Goal: Task Accomplishment & Management: Manage account settings

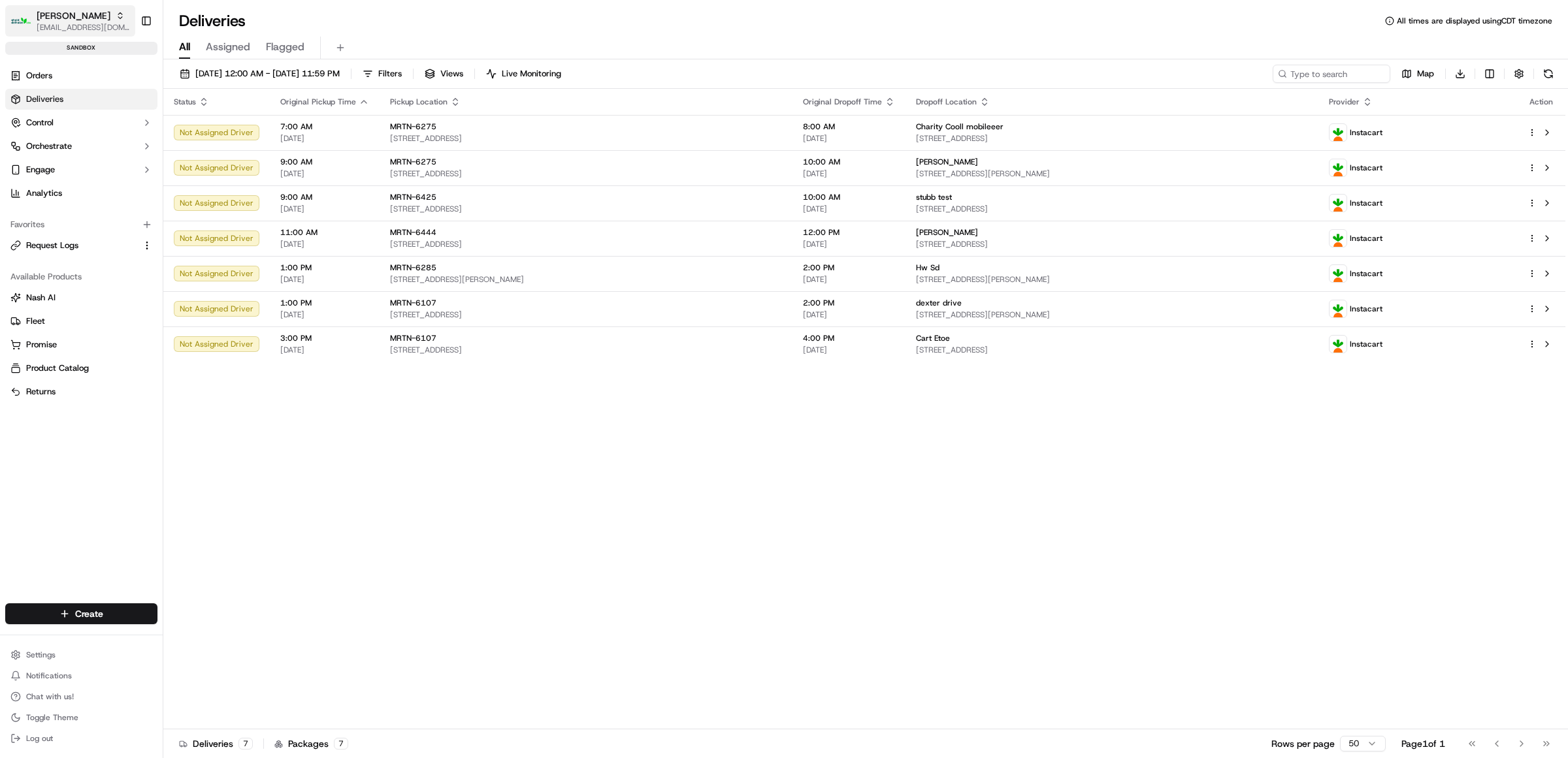
click at [116, 16] on icon "button" at bounding box center [120, 15] width 9 height 9
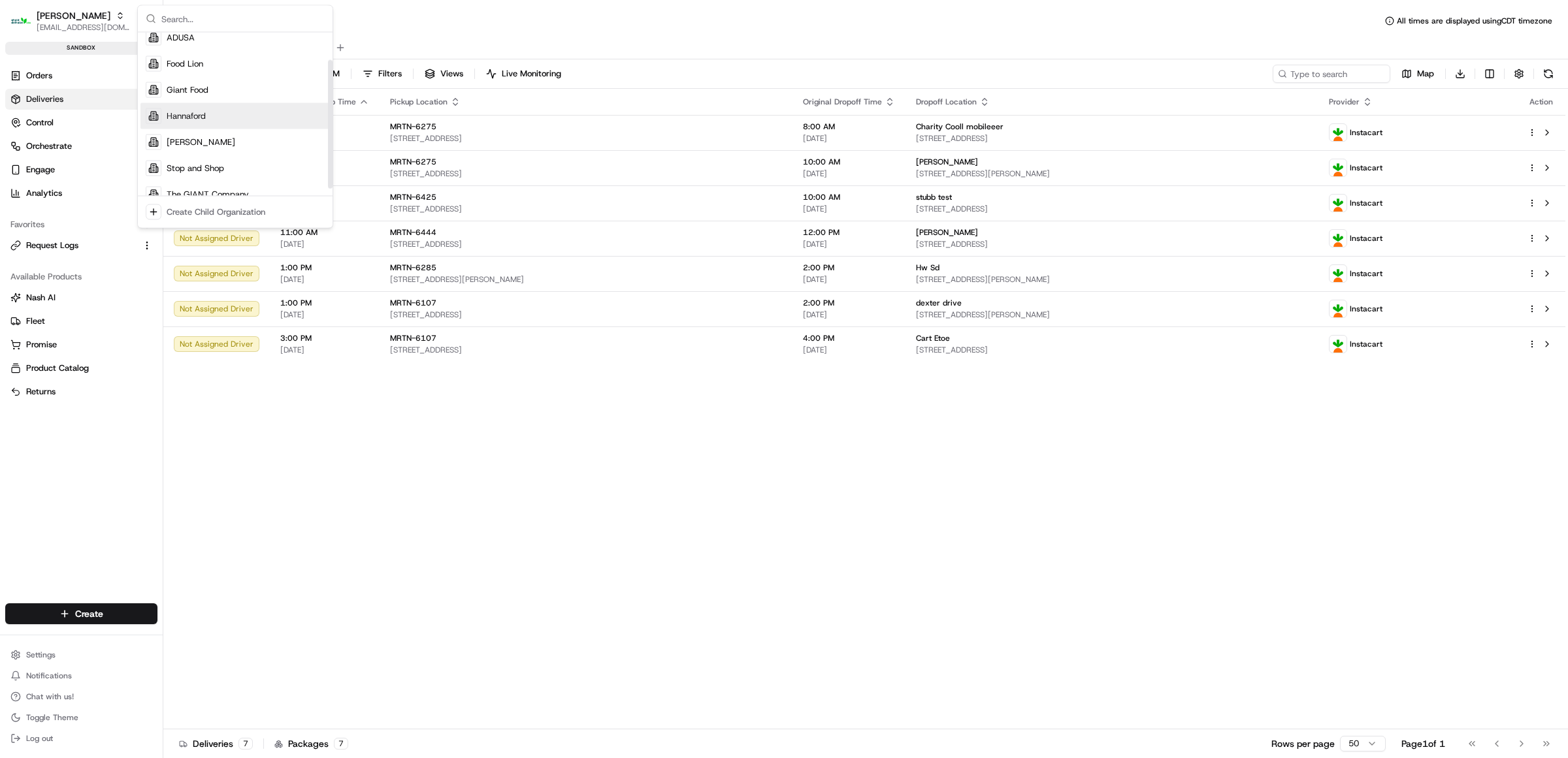
scroll to position [44, 0]
click at [209, 155] on span "Stop and Shop" at bounding box center [196, 154] width 58 height 12
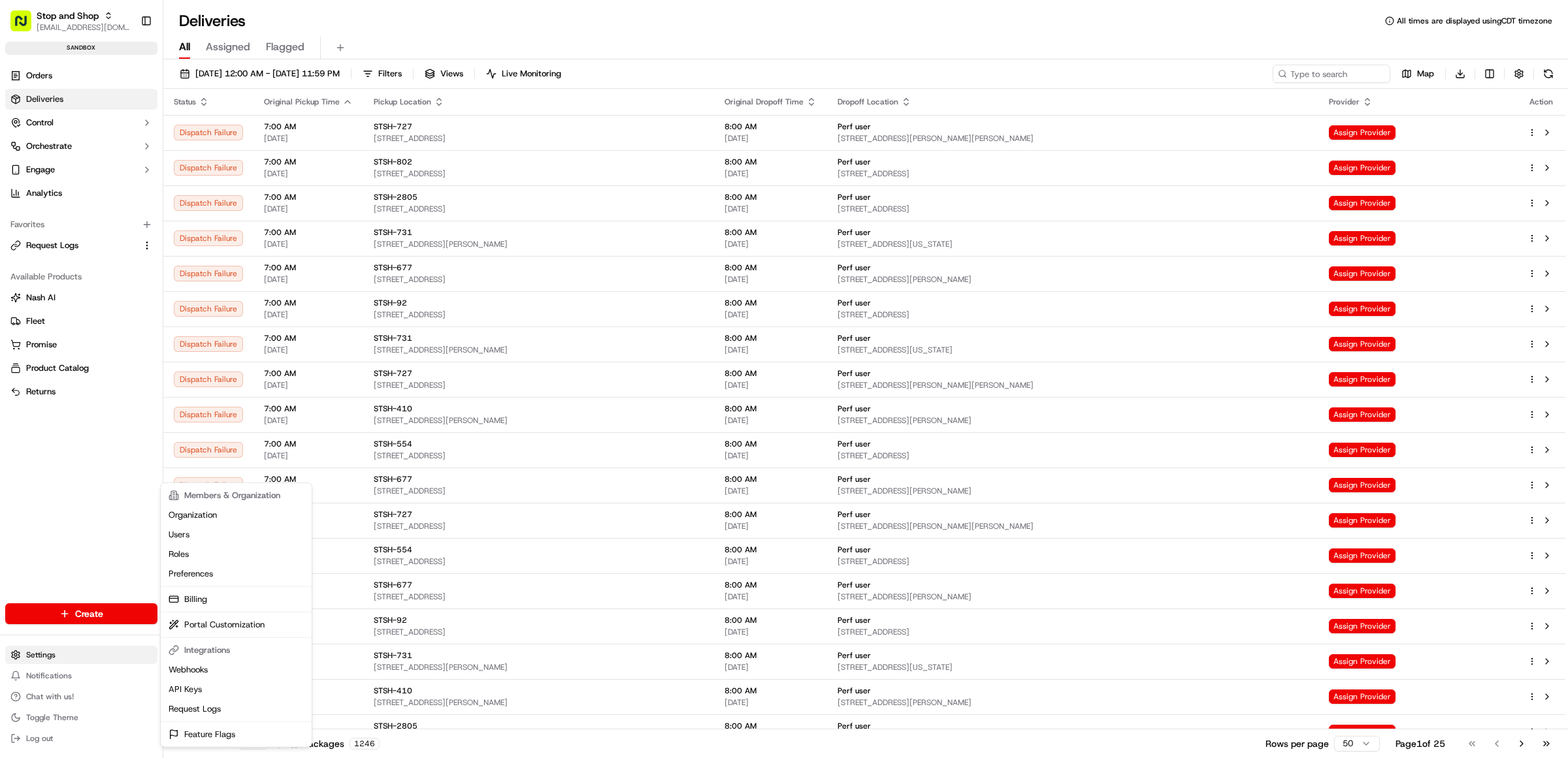
click at [31, 648] on html "Stop and Shop rdesai@adusa.com Toggle Sidebar sandbox Orders Deliveries Control…" at bounding box center [784, 379] width 1568 height 758
click at [211, 670] on link "Webhooks" at bounding box center [236, 670] width 145 height 20
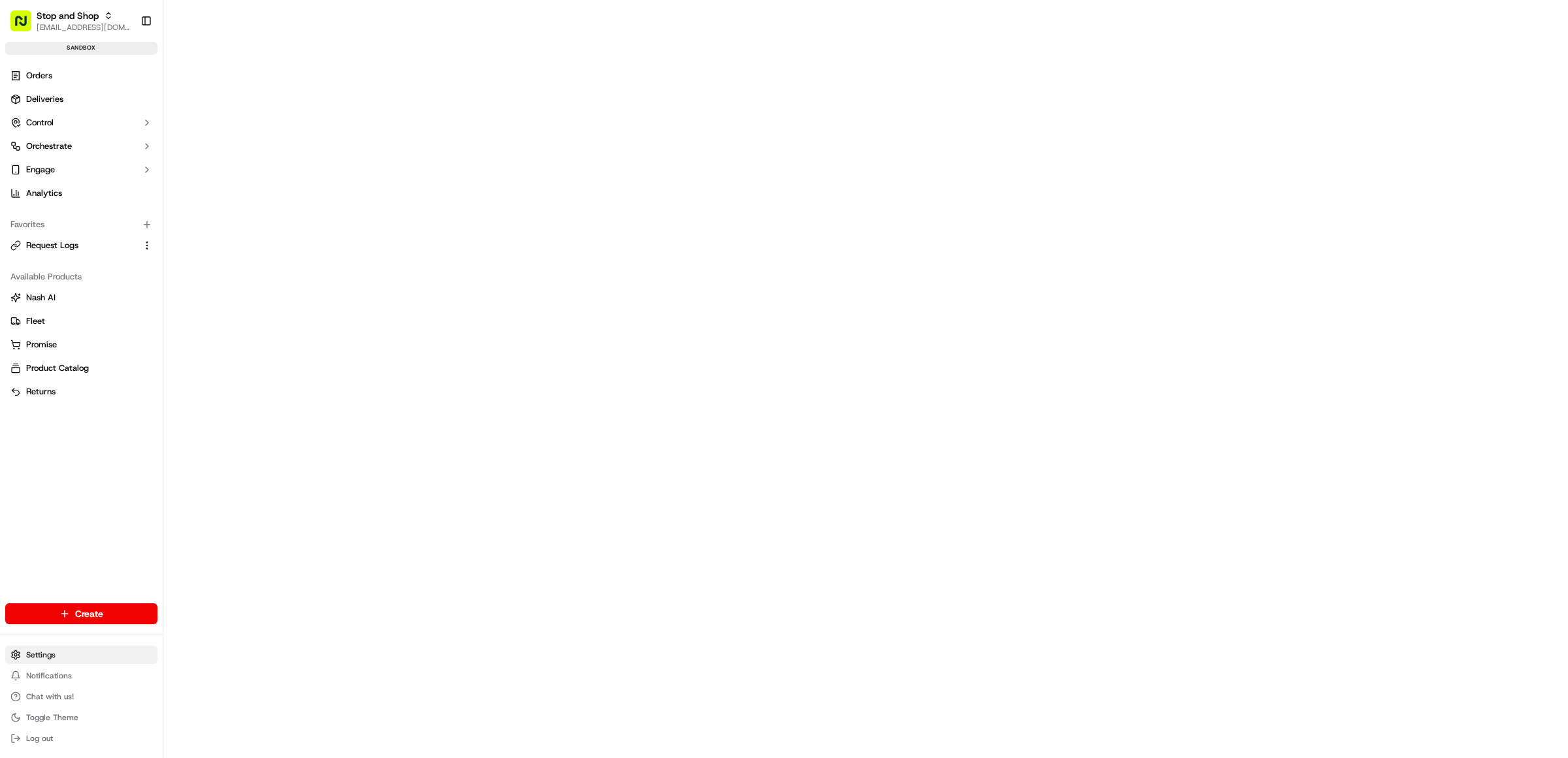
click at [48, 653] on html "Stop and Shop rdesai@adusa.com Toggle Sidebar sandbox Orders Deliveries Control…" at bounding box center [784, 379] width 1568 height 758
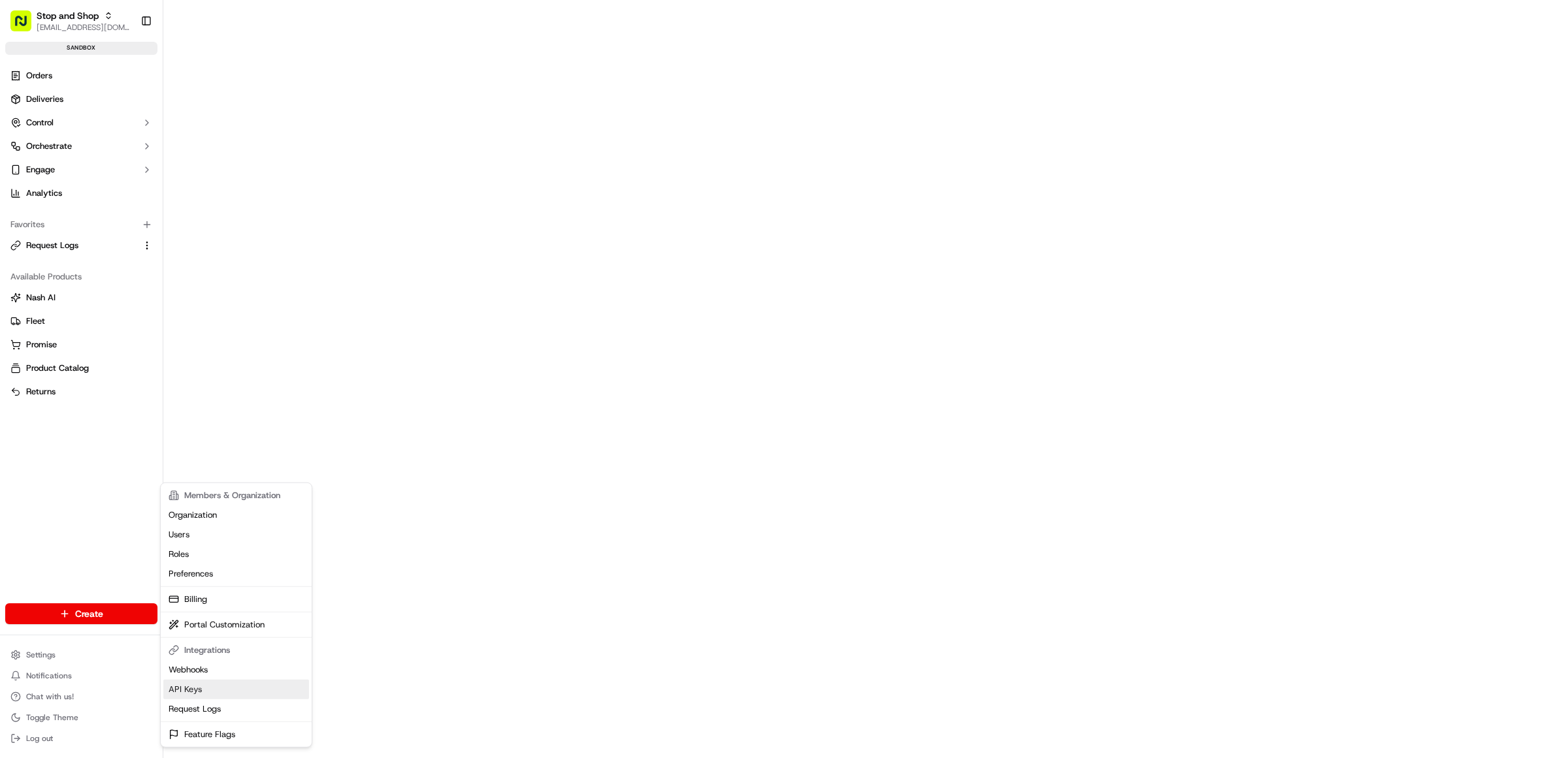
click at [203, 686] on link "API Keys" at bounding box center [236, 690] width 145 height 20
click at [42, 648] on html "Stop and Shop rdesai@adusa.com Toggle Sidebar sandbox Orders Deliveries Control…" at bounding box center [784, 379] width 1568 height 758
click at [56, 118] on html "Stop and Shop rdesai@adusa.com Toggle Sidebar sandbox Orders Deliveries Control…" at bounding box center [784, 379] width 1568 height 758
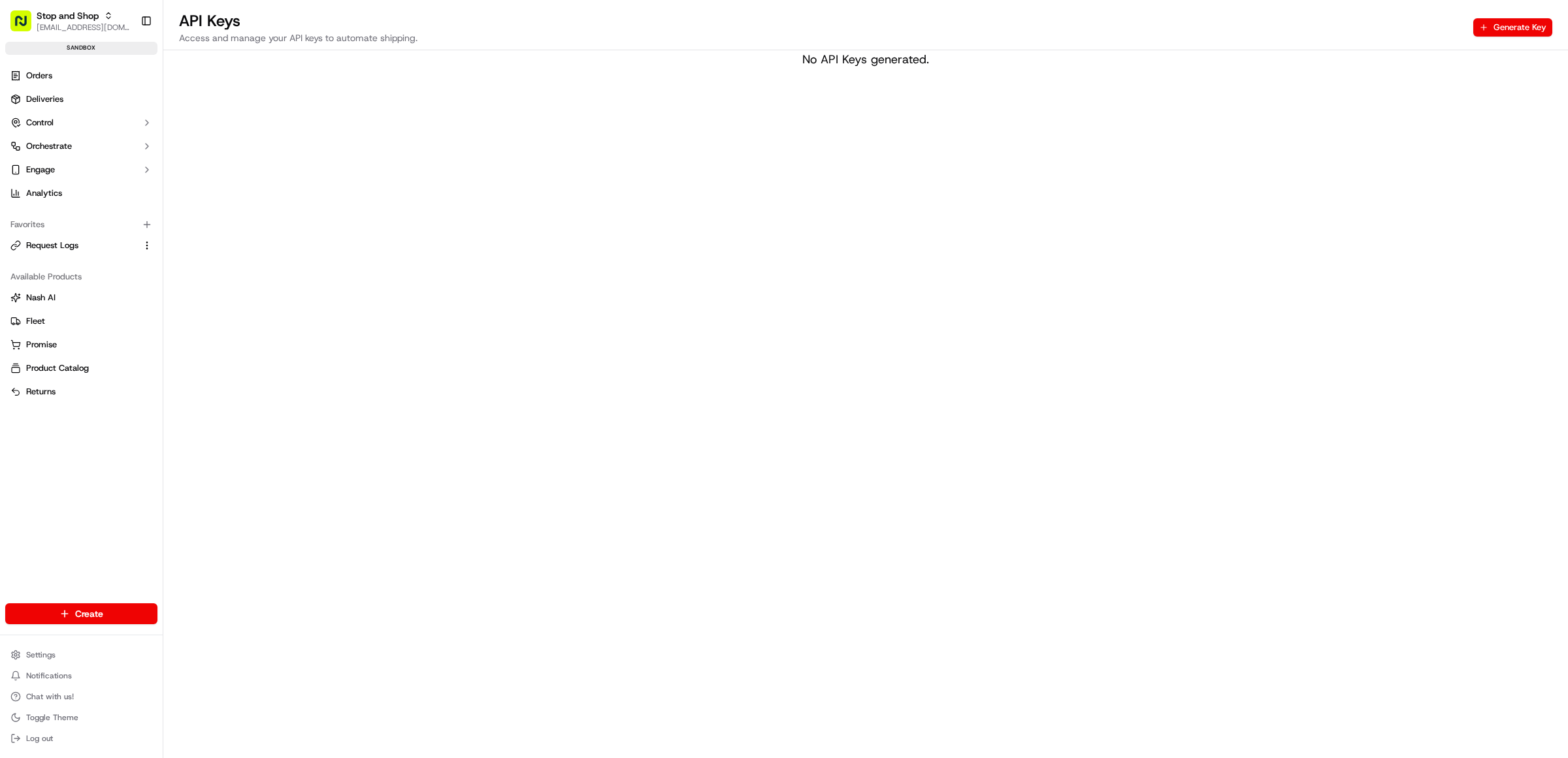
click at [56, 118] on button "Control" at bounding box center [81, 123] width 153 height 21
click at [53, 144] on span "Providers" at bounding box center [44, 143] width 36 height 12
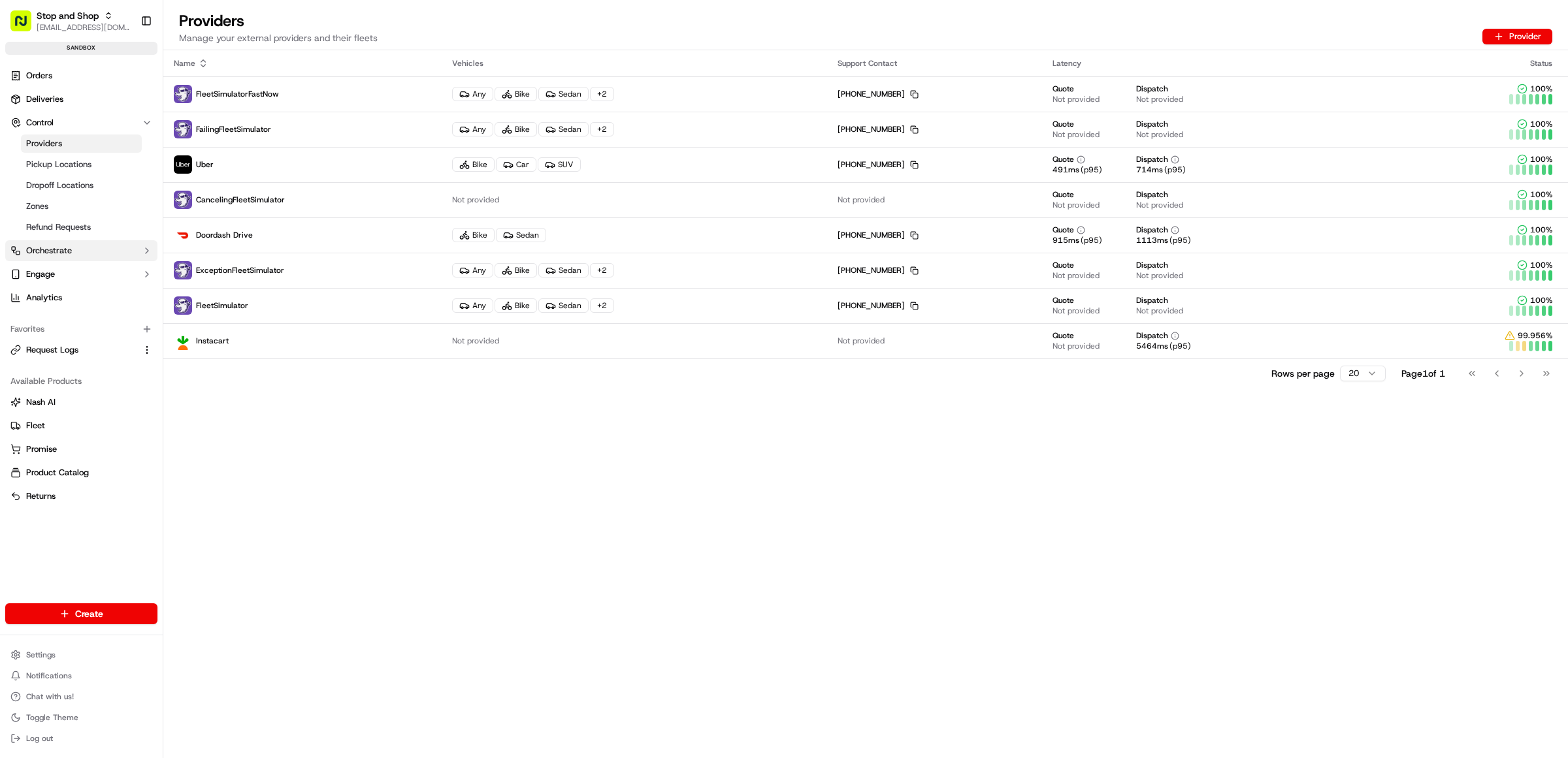
click at [87, 250] on button "Orchestrate" at bounding box center [81, 250] width 153 height 21
click at [66, 285] on link "Dispatch Strategies" at bounding box center [81, 292] width 121 height 18
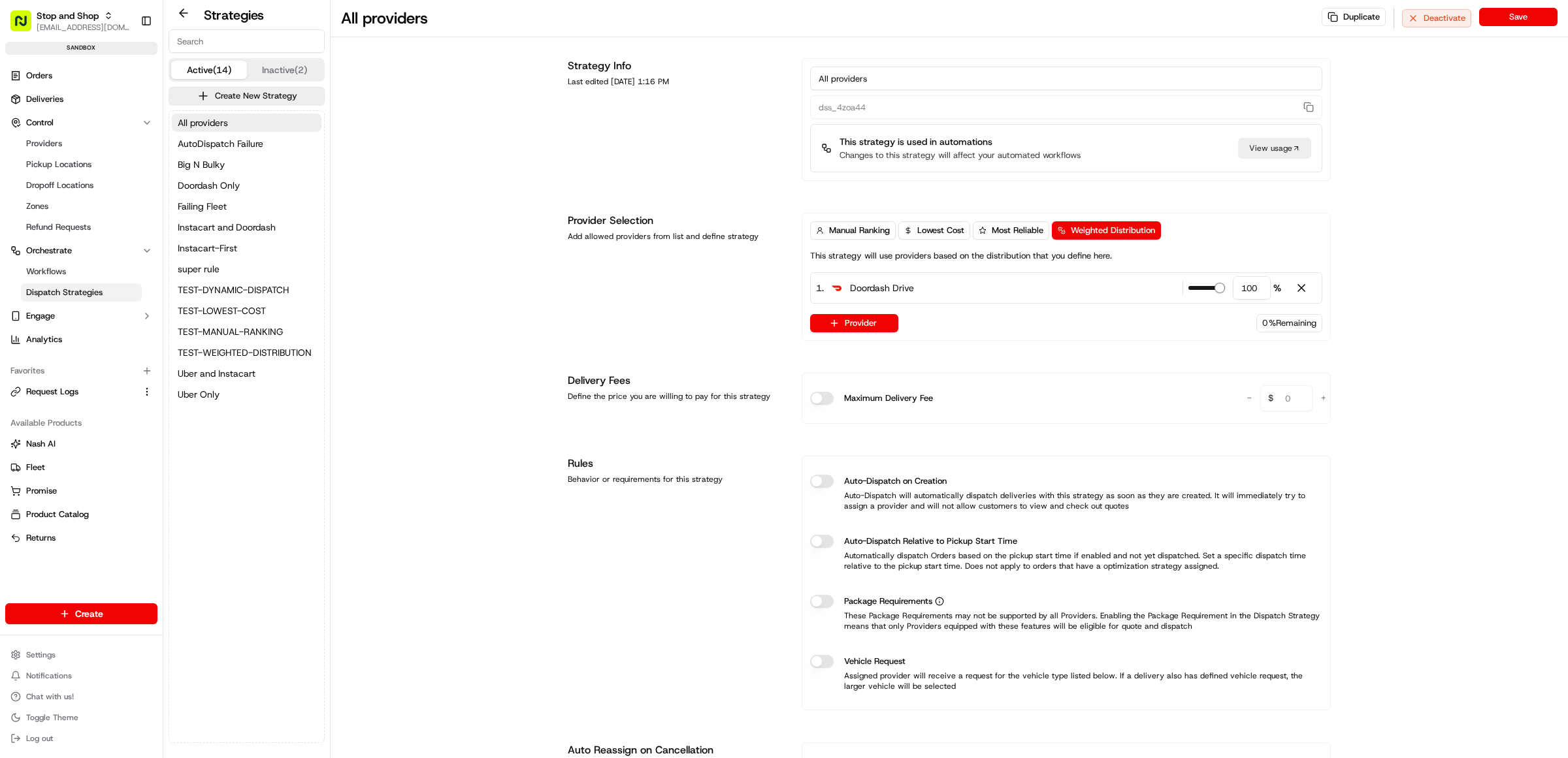
click at [58, 291] on span "Dispatch Strategies" at bounding box center [64, 292] width 77 height 12
click at [206, 228] on span "Instacart and Doordash" at bounding box center [227, 227] width 98 height 13
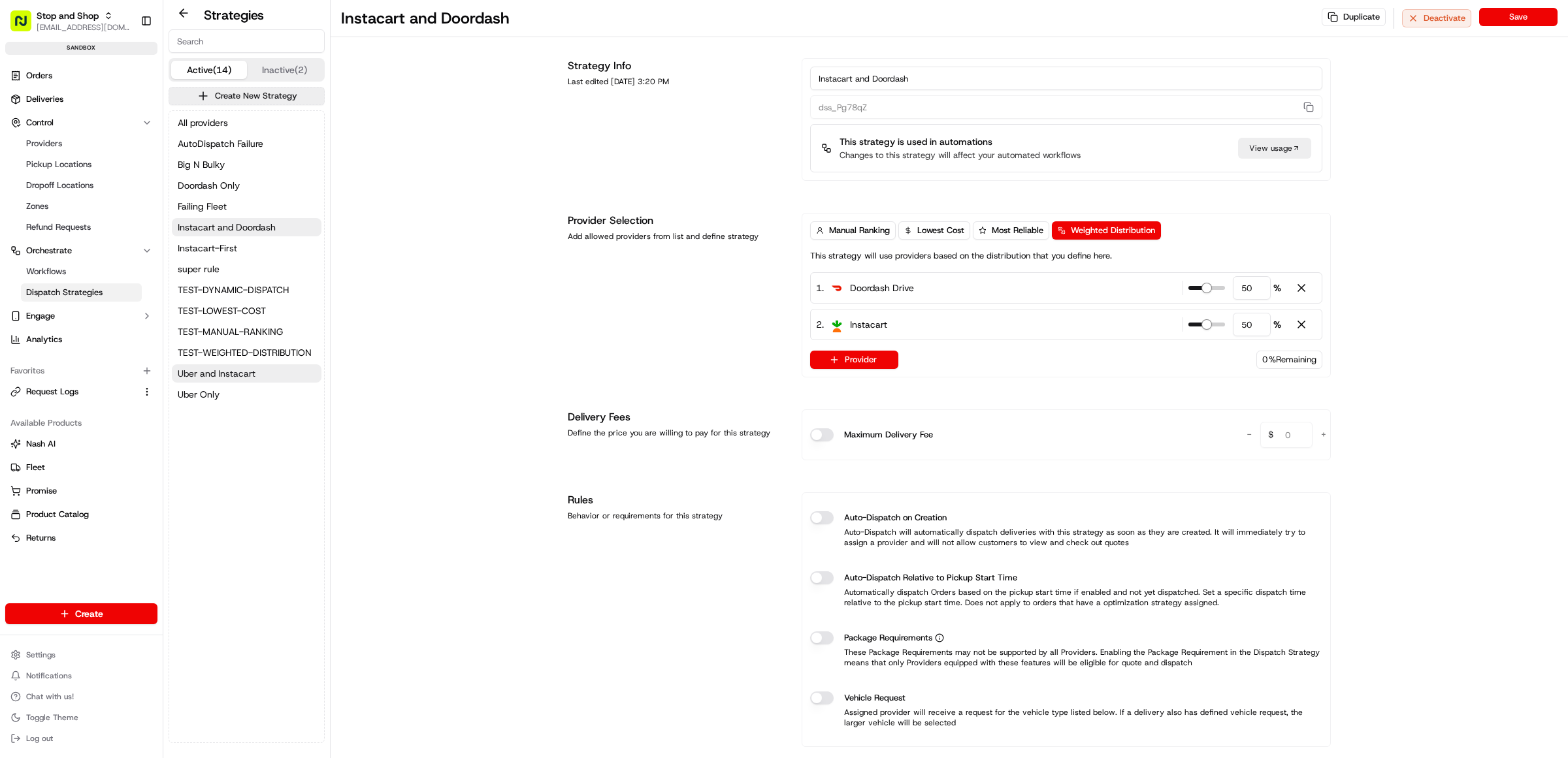
click at [236, 367] on span "Uber and Instacart" at bounding box center [217, 374] width 78 height 13
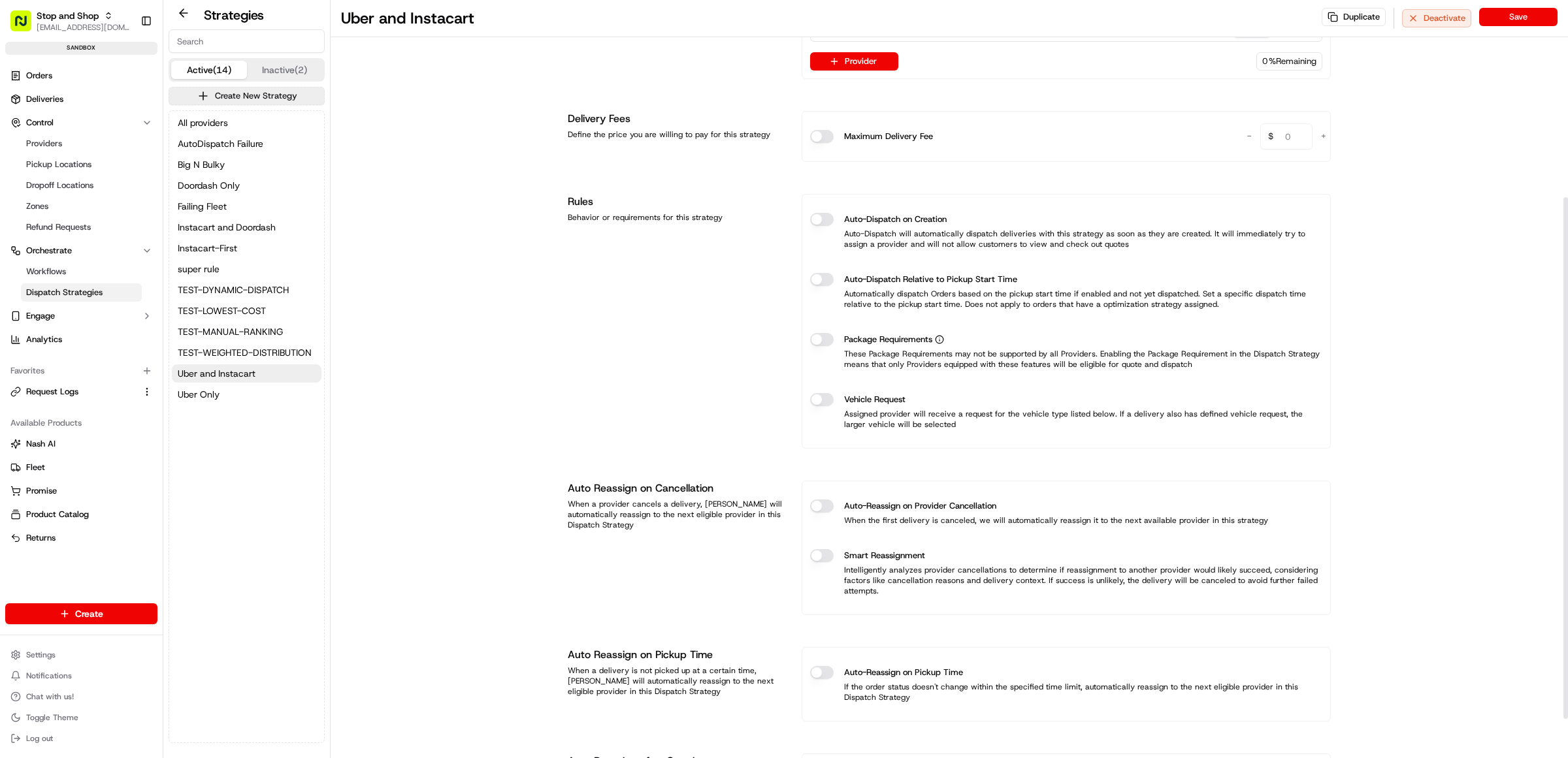
scroll to position [344, 0]
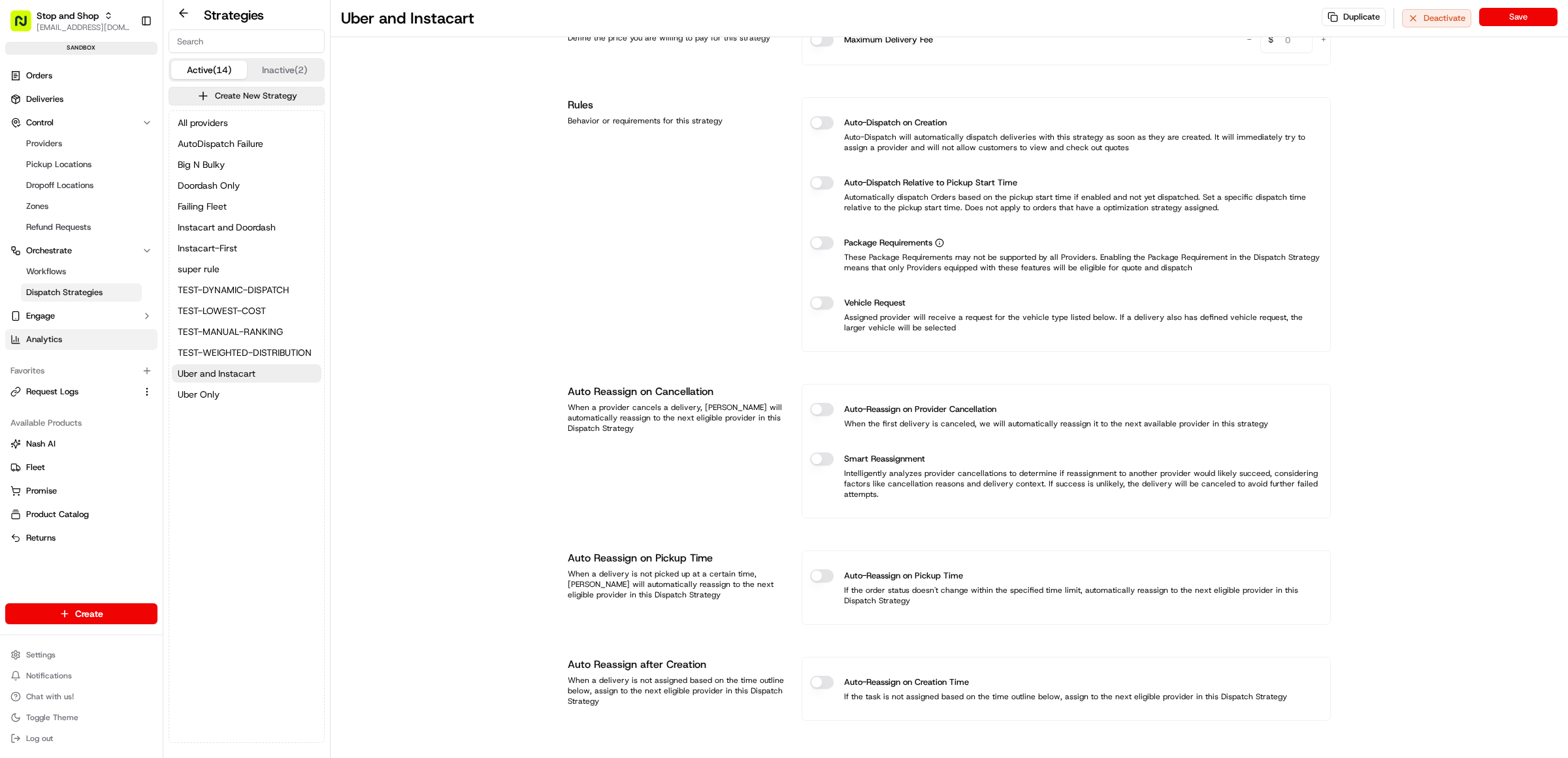
click at [64, 337] on link "Analytics" at bounding box center [81, 339] width 153 height 21
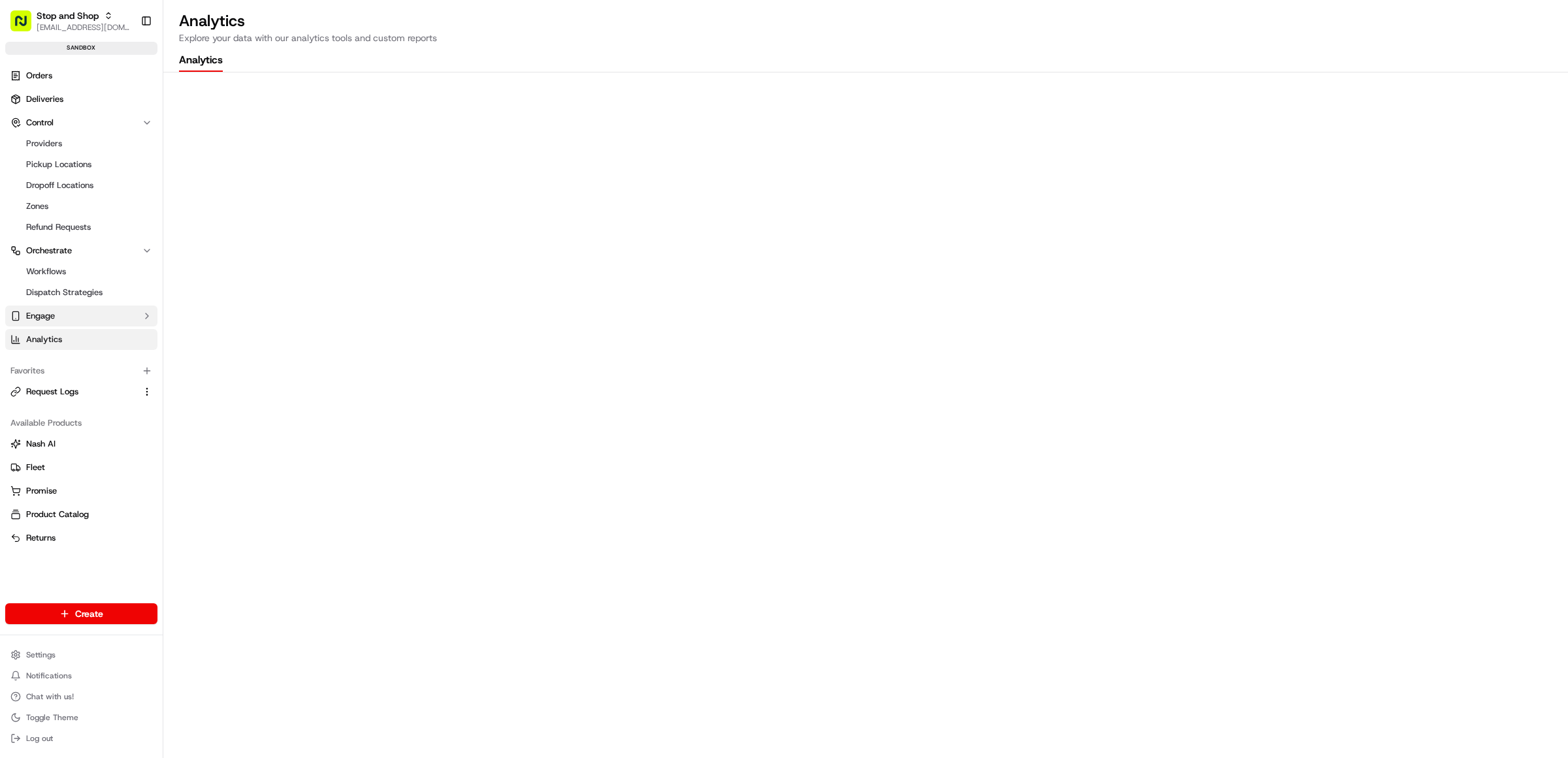
click at [63, 319] on button "Engage" at bounding box center [81, 316] width 153 height 21
click at [60, 337] on span "Tracking Customization" at bounding box center [71, 337] width 91 height 12
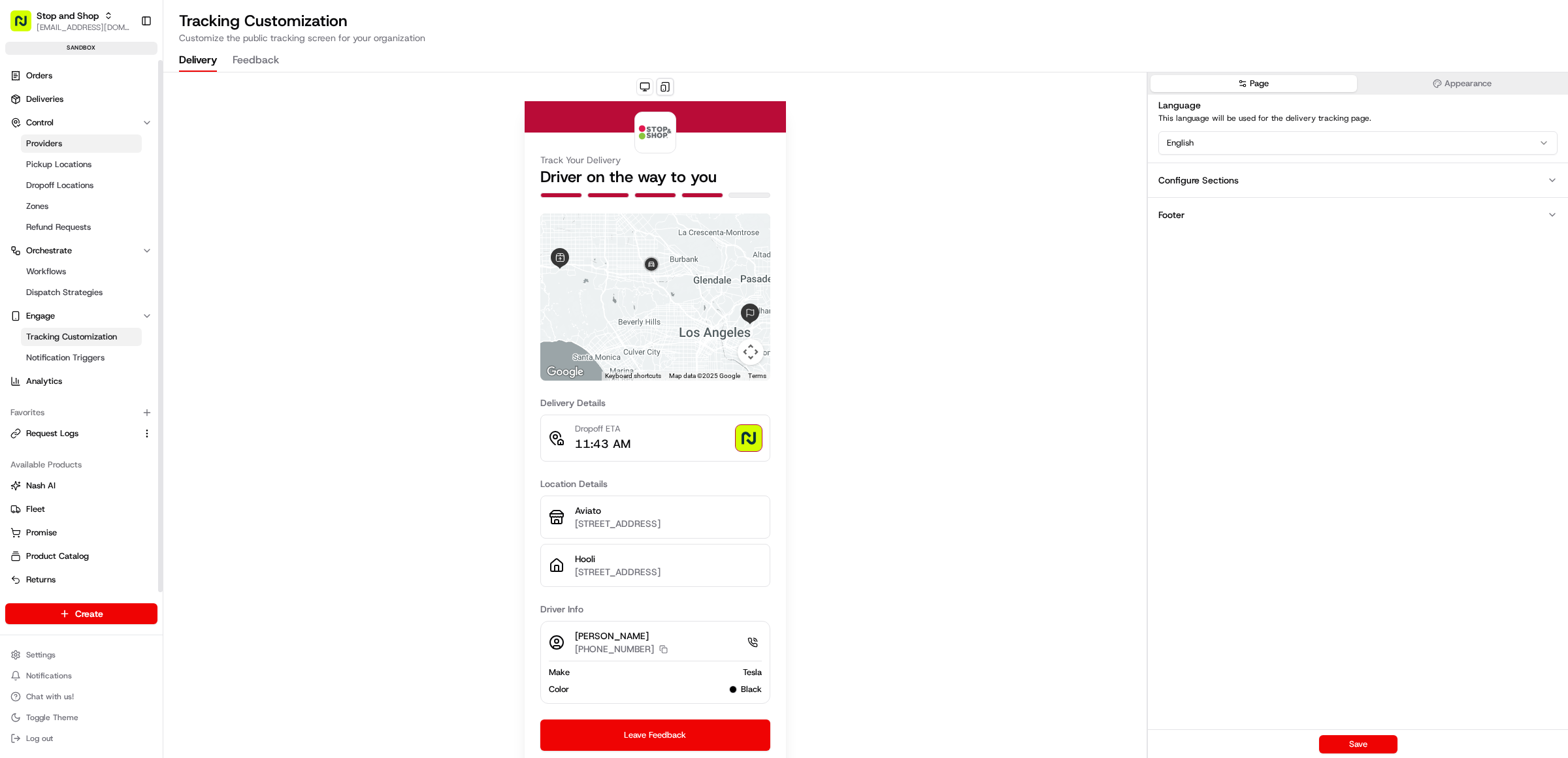
click at [39, 136] on link "Providers" at bounding box center [81, 143] width 121 height 18
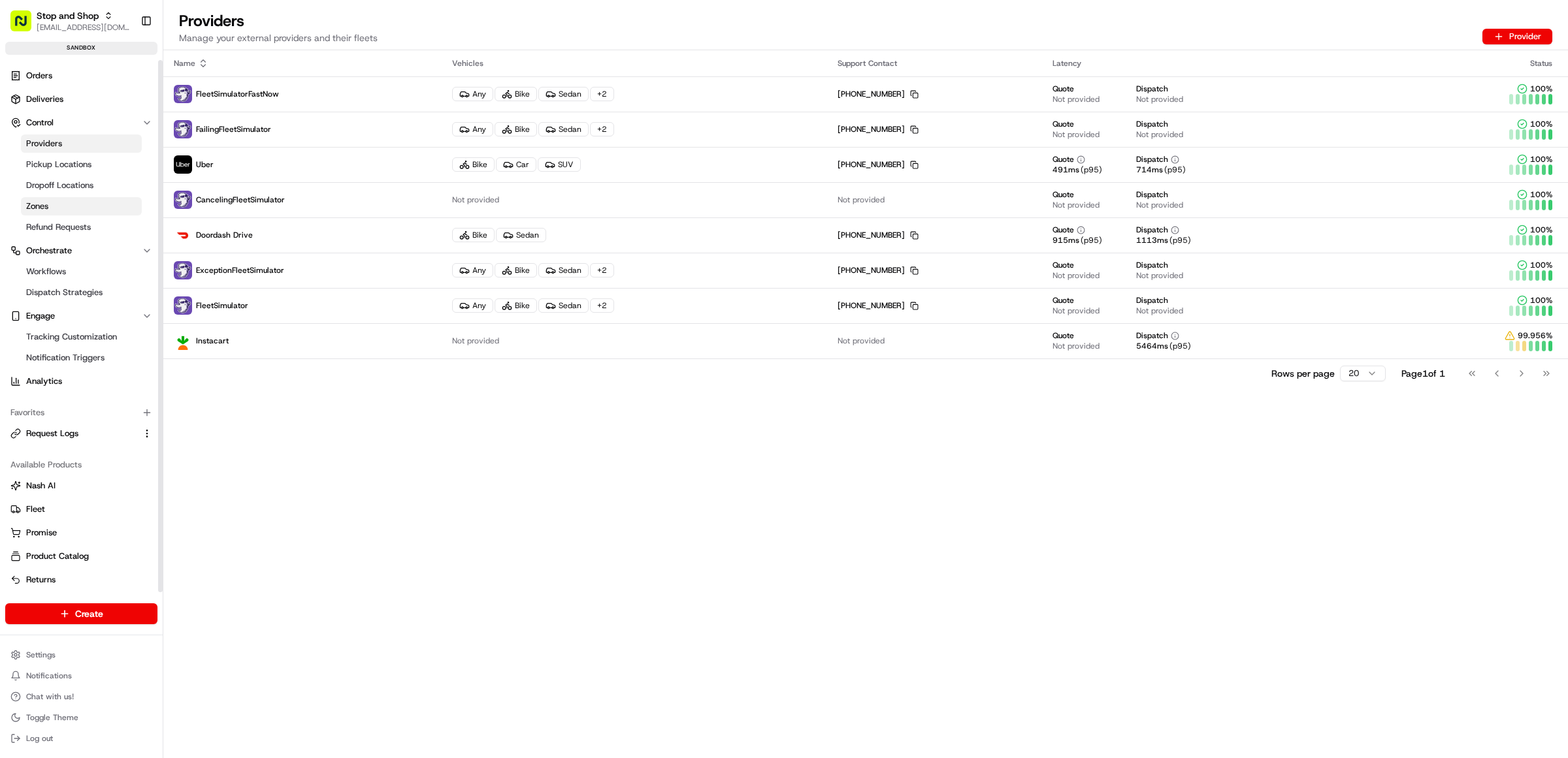
click at [44, 208] on span "Zones" at bounding box center [37, 206] width 23 height 12
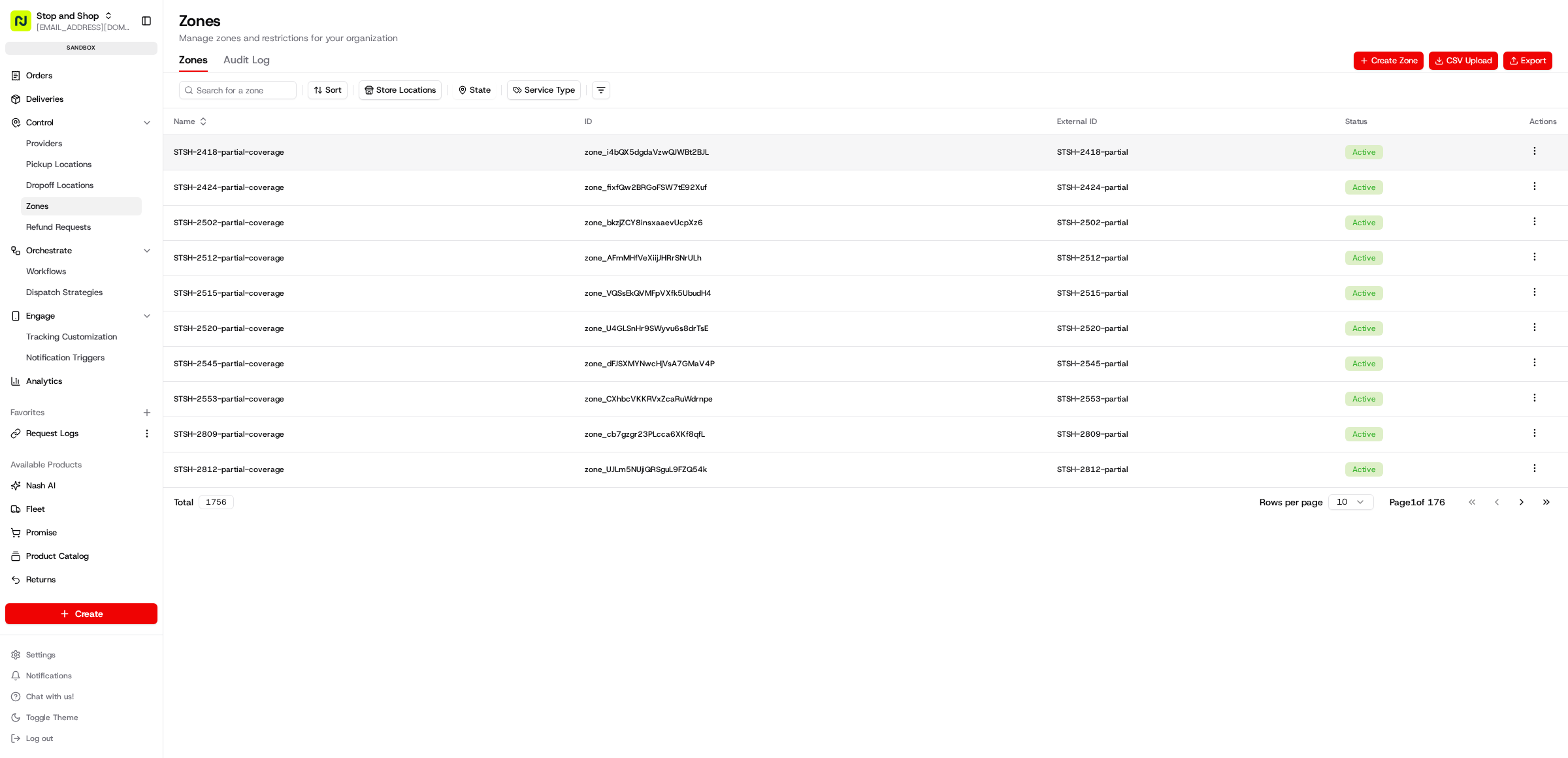
click at [207, 144] on td "STSH-2418-partial-coverage" at bounding box center [368, 152] width 411 height 35
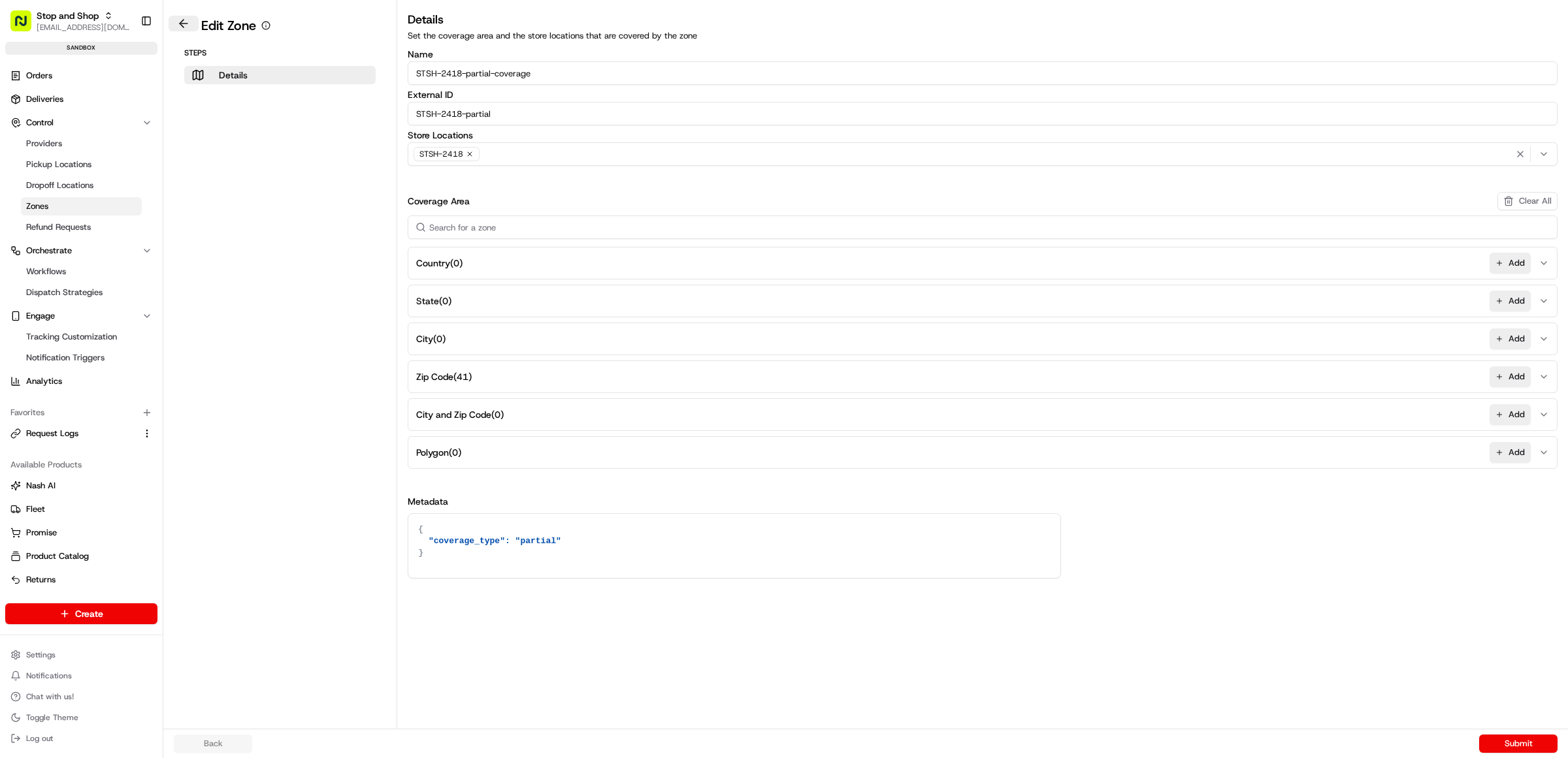
click at [183, 24] on button at bounding box center [183, 23] width 30 height 15
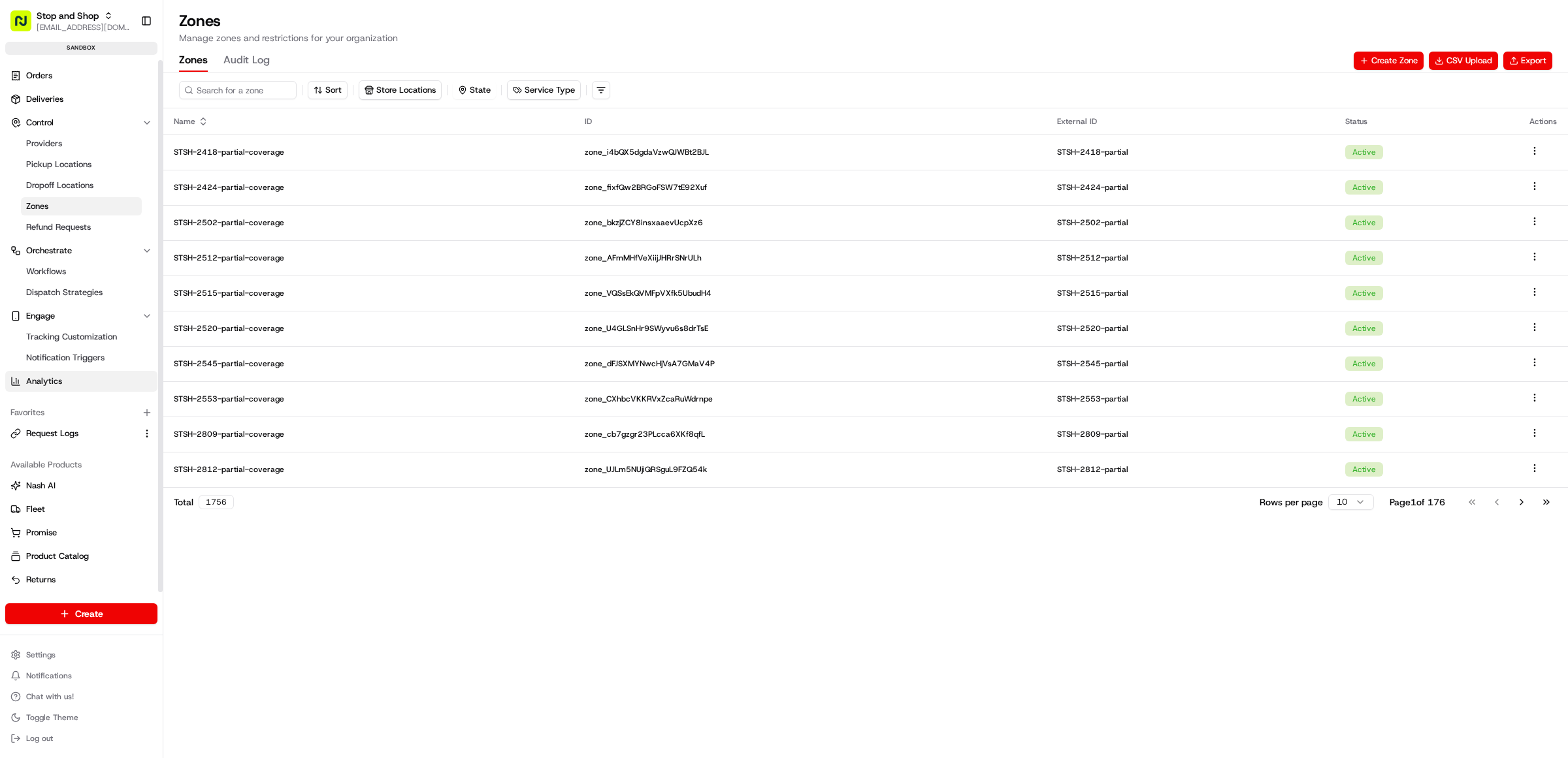
click at [34, 373] on link "Analytics" at bounding box center [81, 381] width 153 height 21
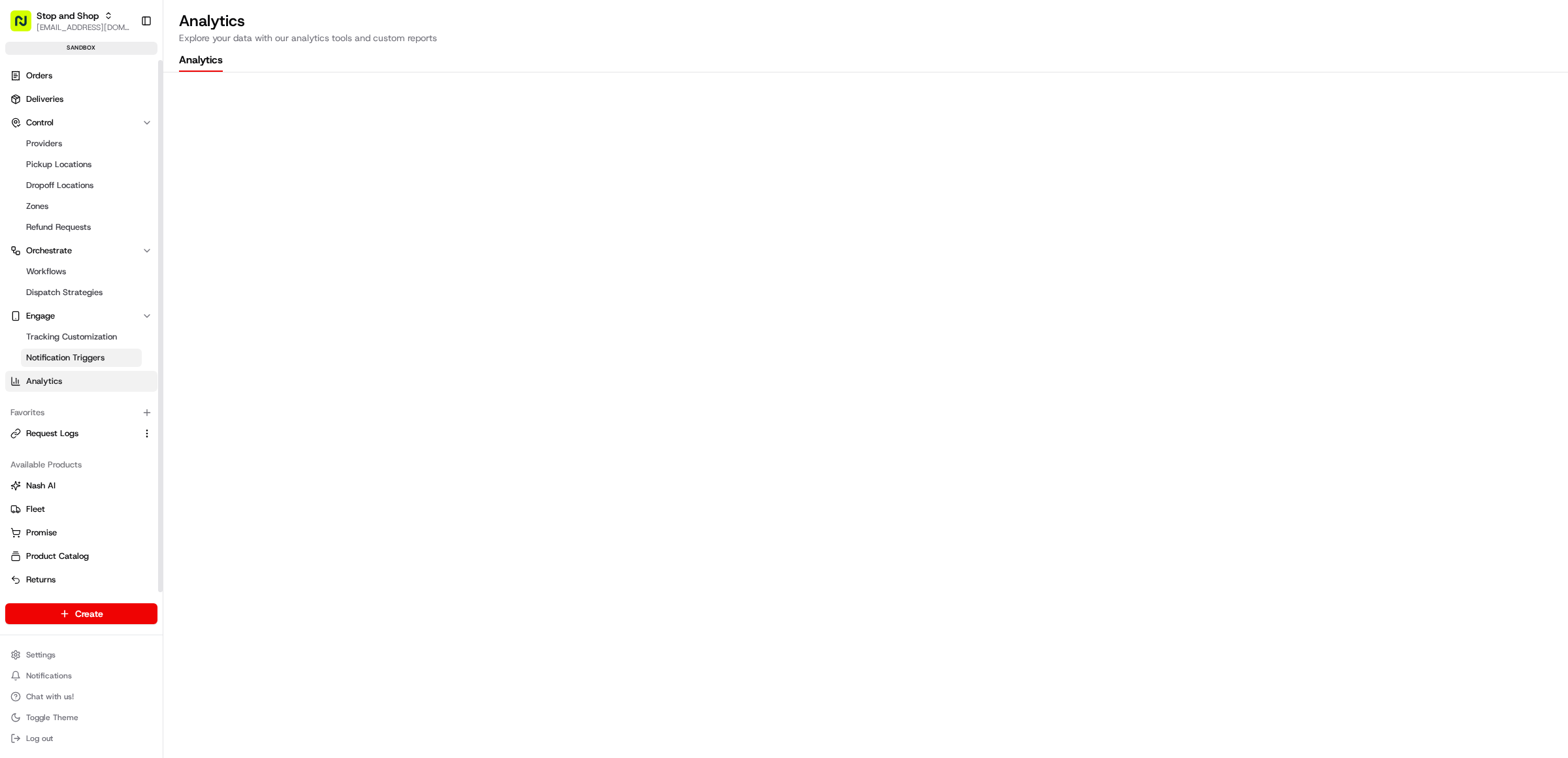
click at [49, 355] on span "Notification Triggers" at bounding box center [65, 357] width 79 height 12
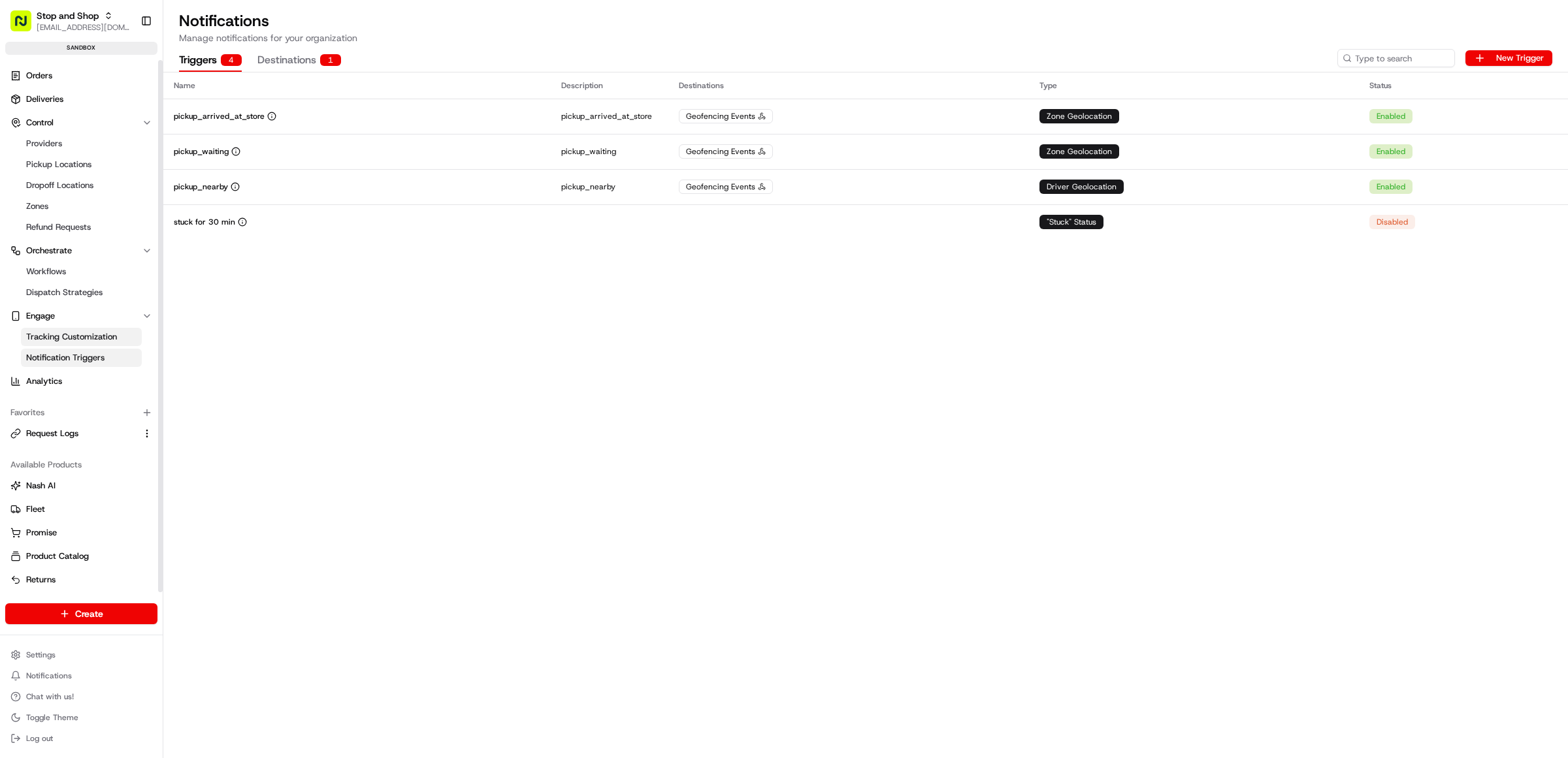
click at [56, 335] on span "Tracking Customization" at bounding box center [71, 337] width 91 height 12
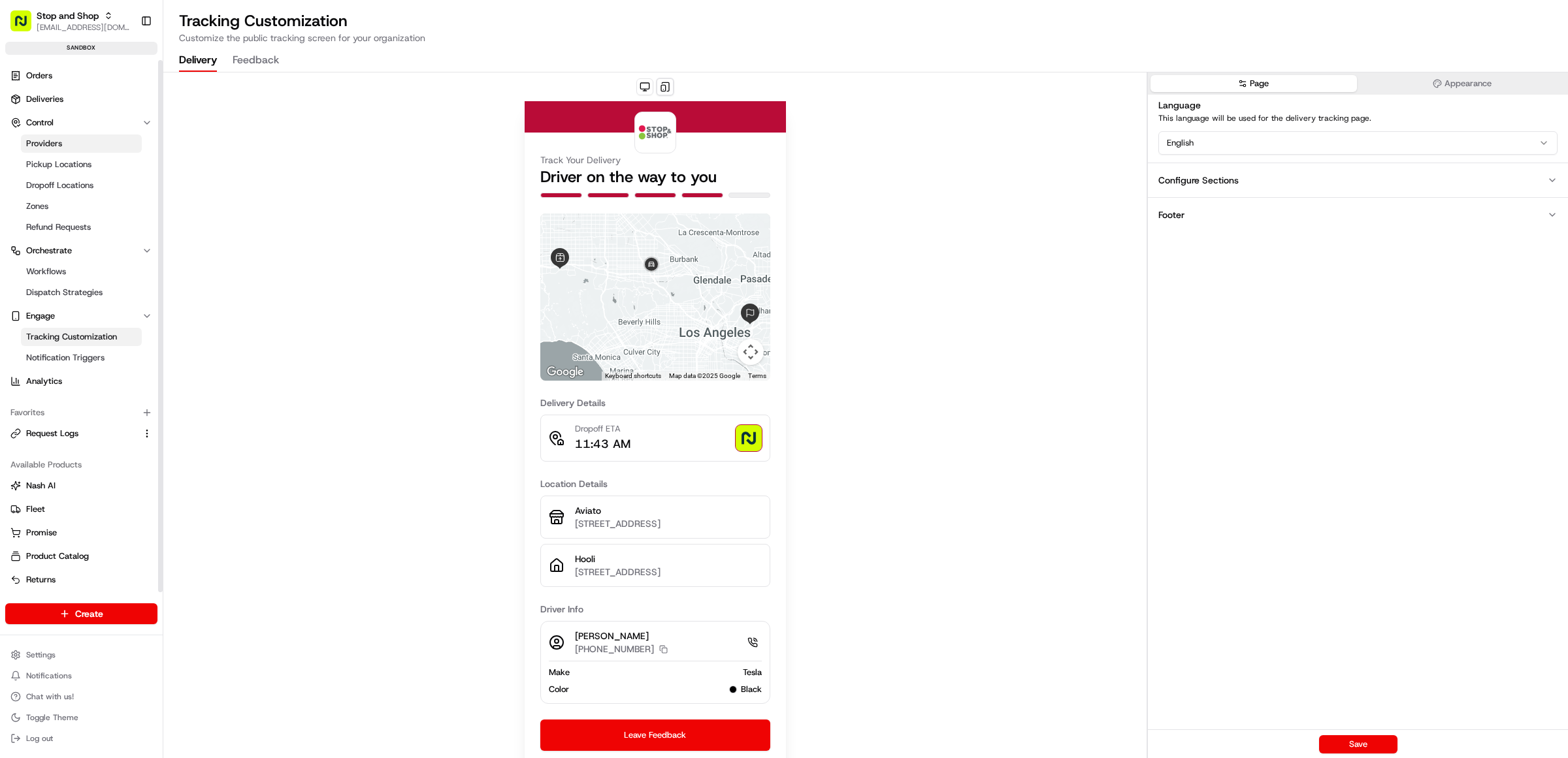
click at [37, 141] on span "Providers" at bounding box center [44, 143] width 36 height 12
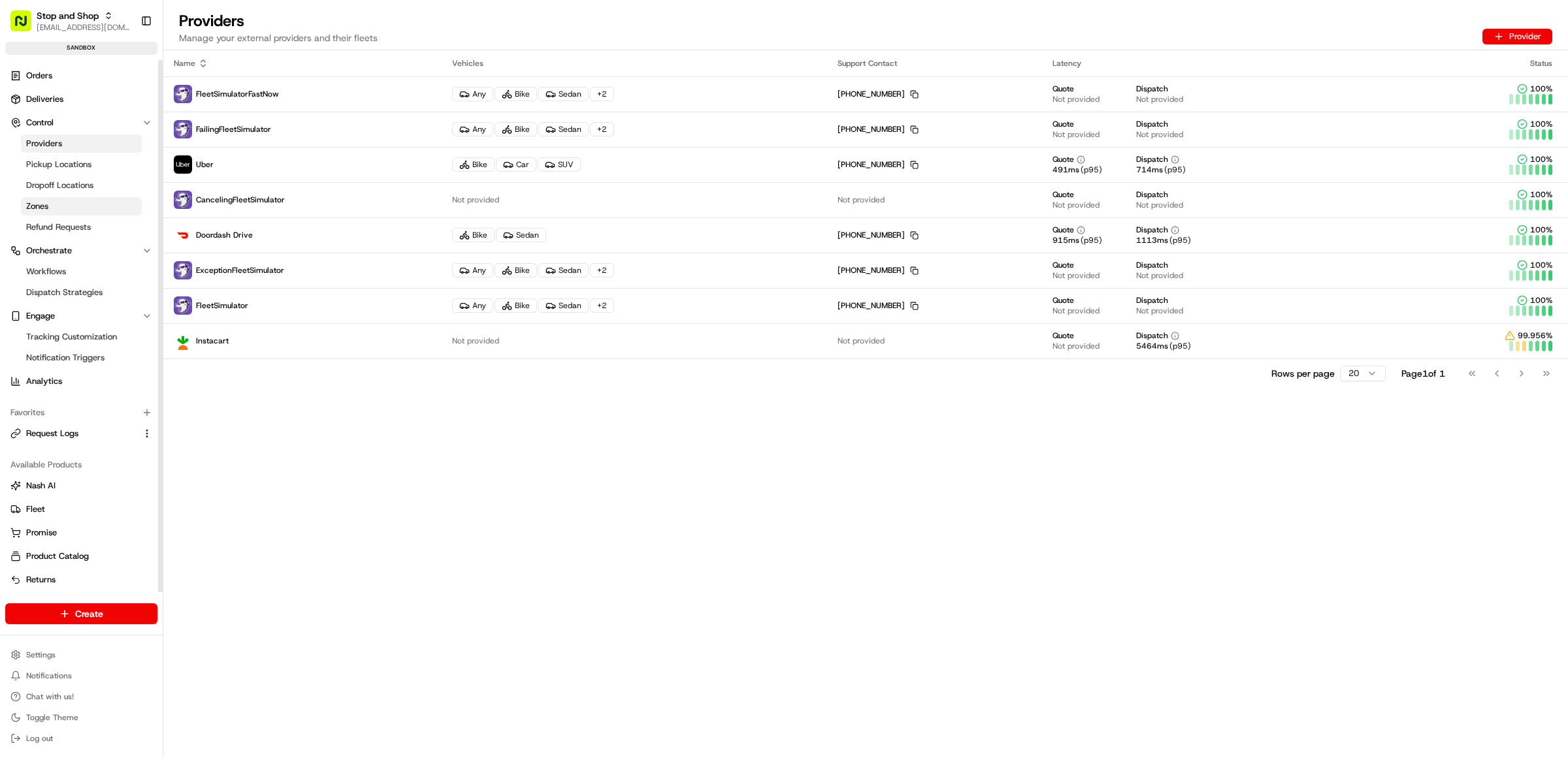
click at [53, 206] on link "Zones" at bounding box center [81, 207] width 121 height 18
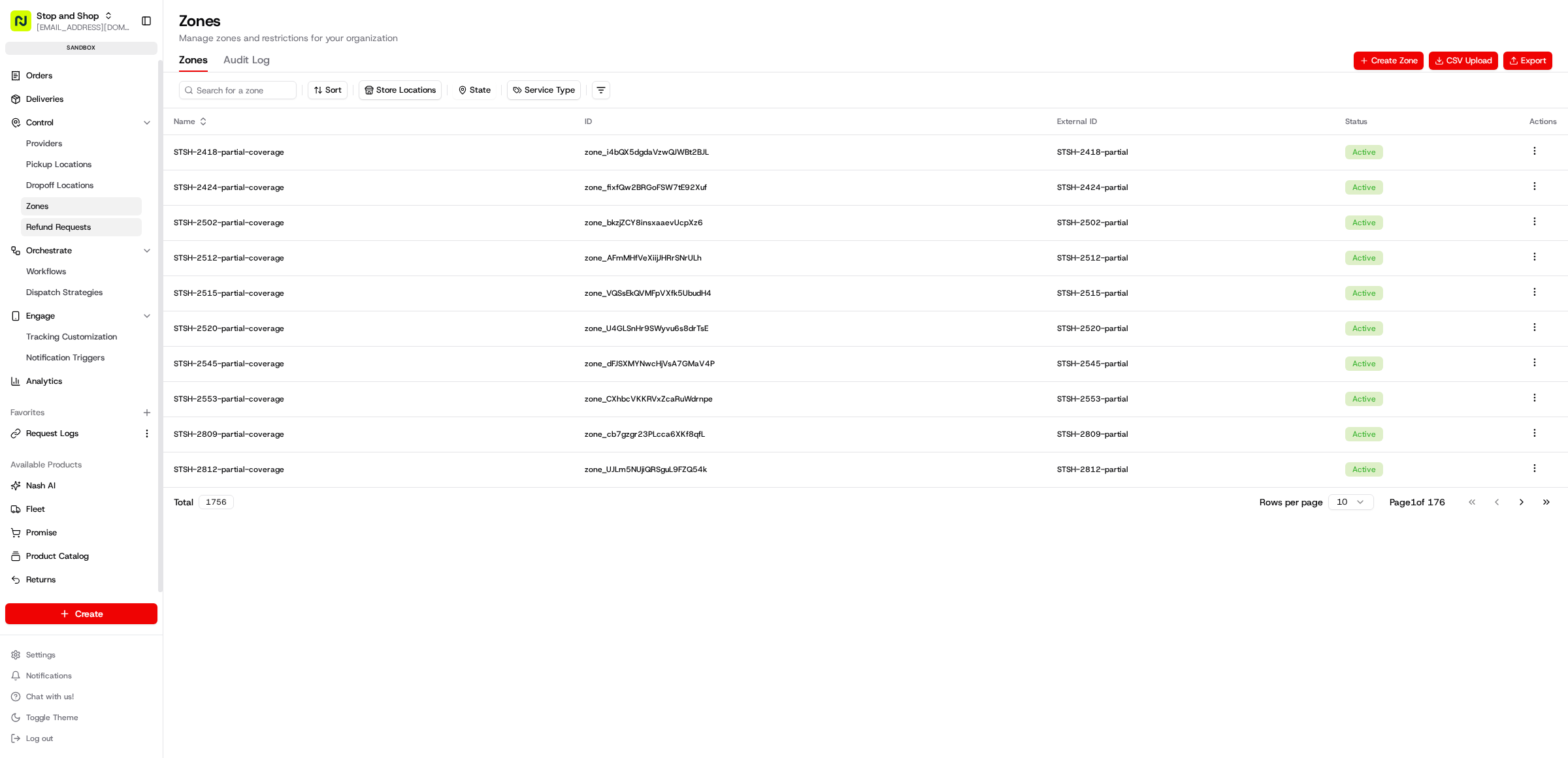
click at [56, 224] on span "Refund Requests" at bounding box center [59, 226] width 65 height 12
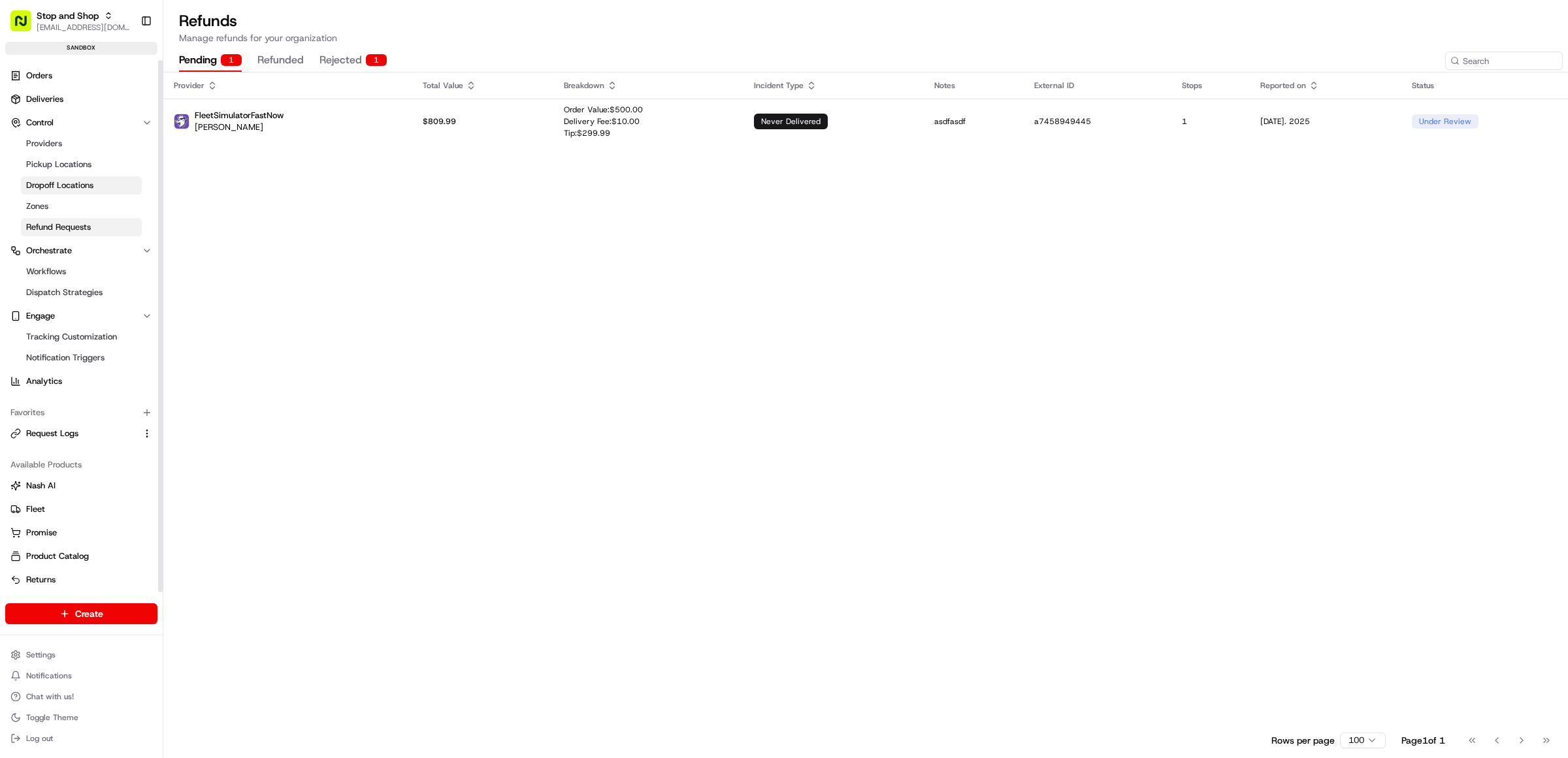
click at [63, 187] on span "Dropoff Locations" at bounding box center [60, 185] width 68 height 12
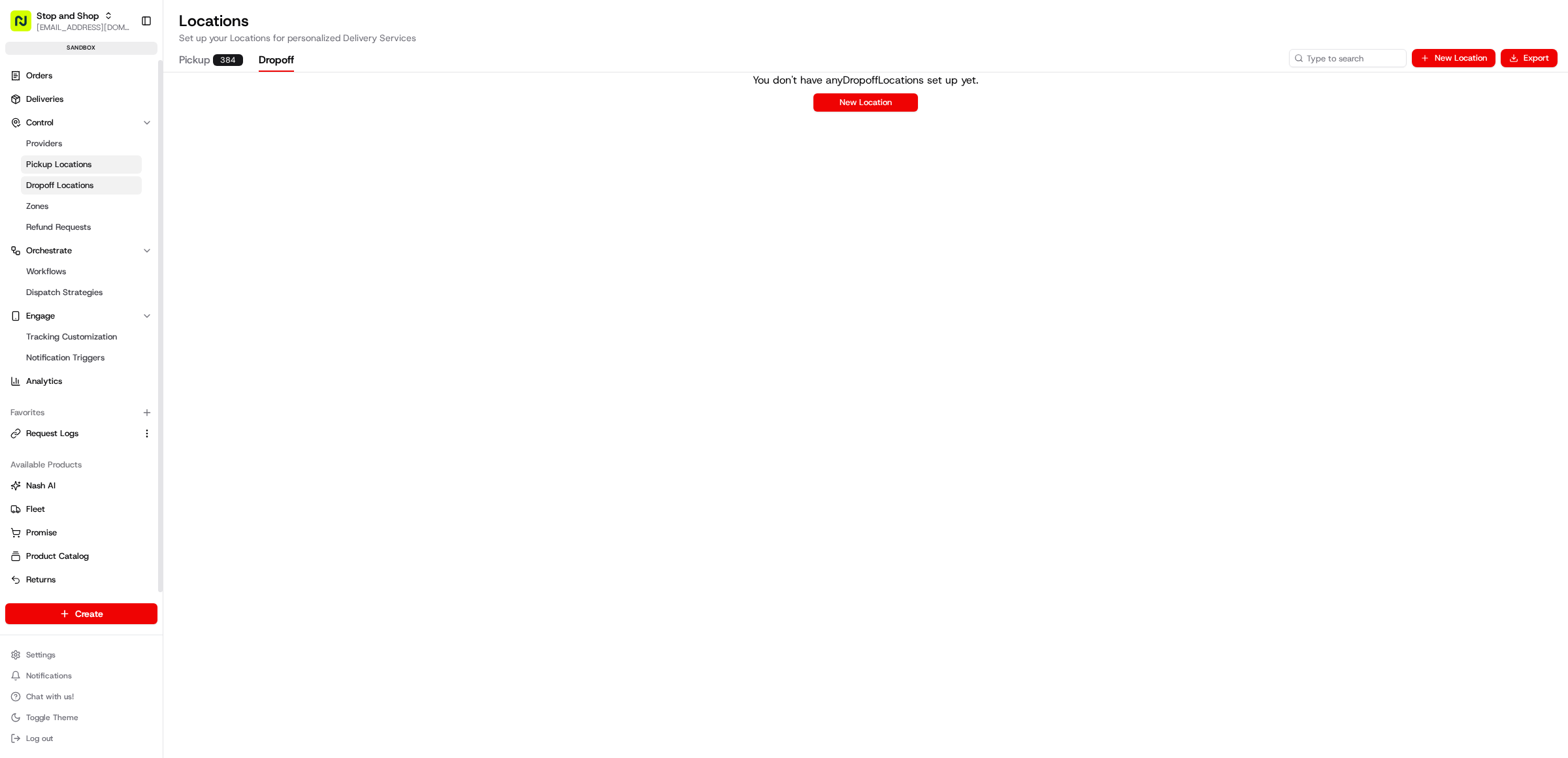
click at [60, 164] on span "Pickup Locations" at bounding box center [59, 164] width 65 height 12
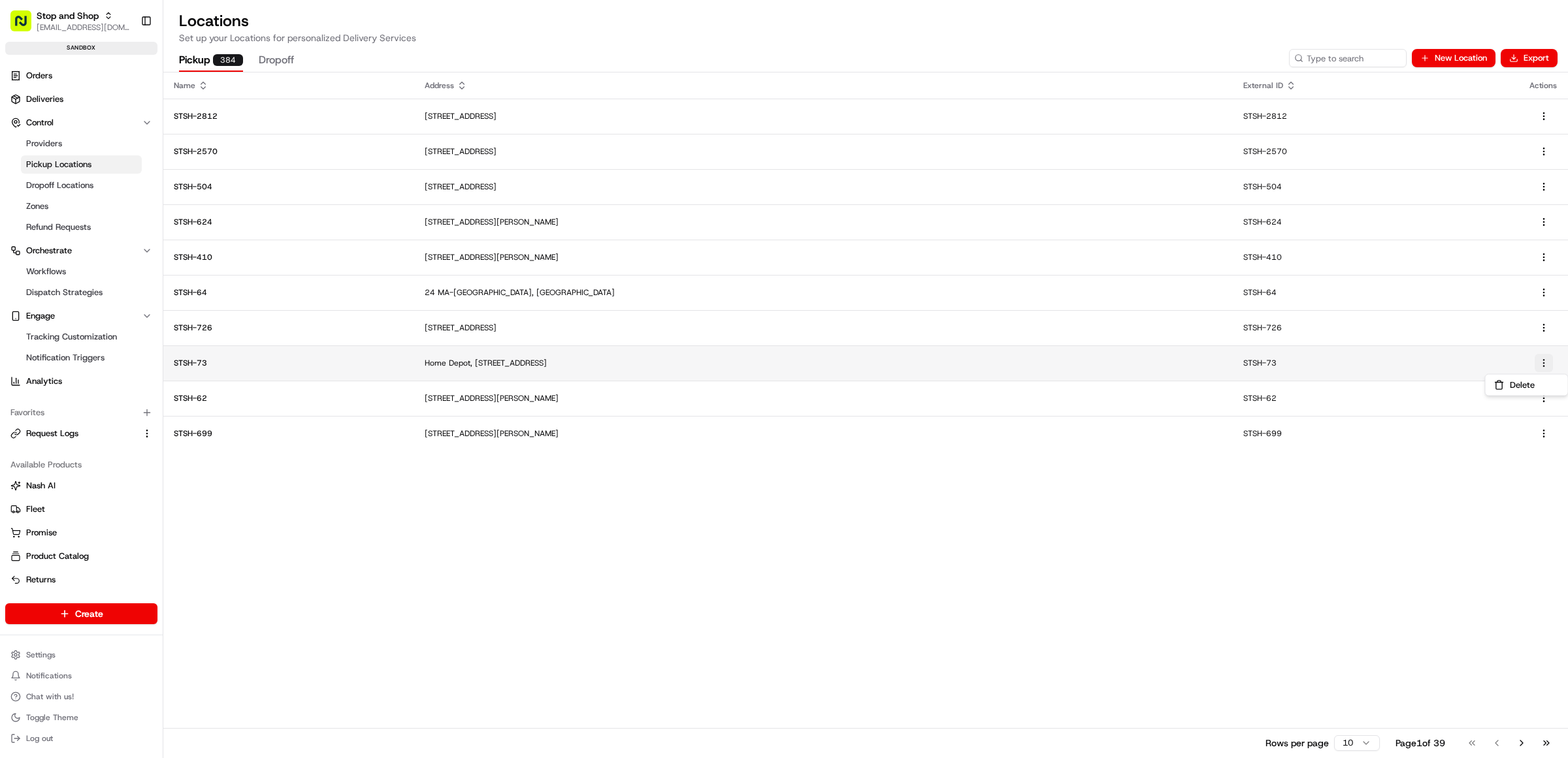
click at [1544, 360] on html "Stop and Shop rdesai@adusa.com Toggle Sidebar sandbox Orders Deliveries Control…" at bounding box center [784, 379] width 1568 height 758
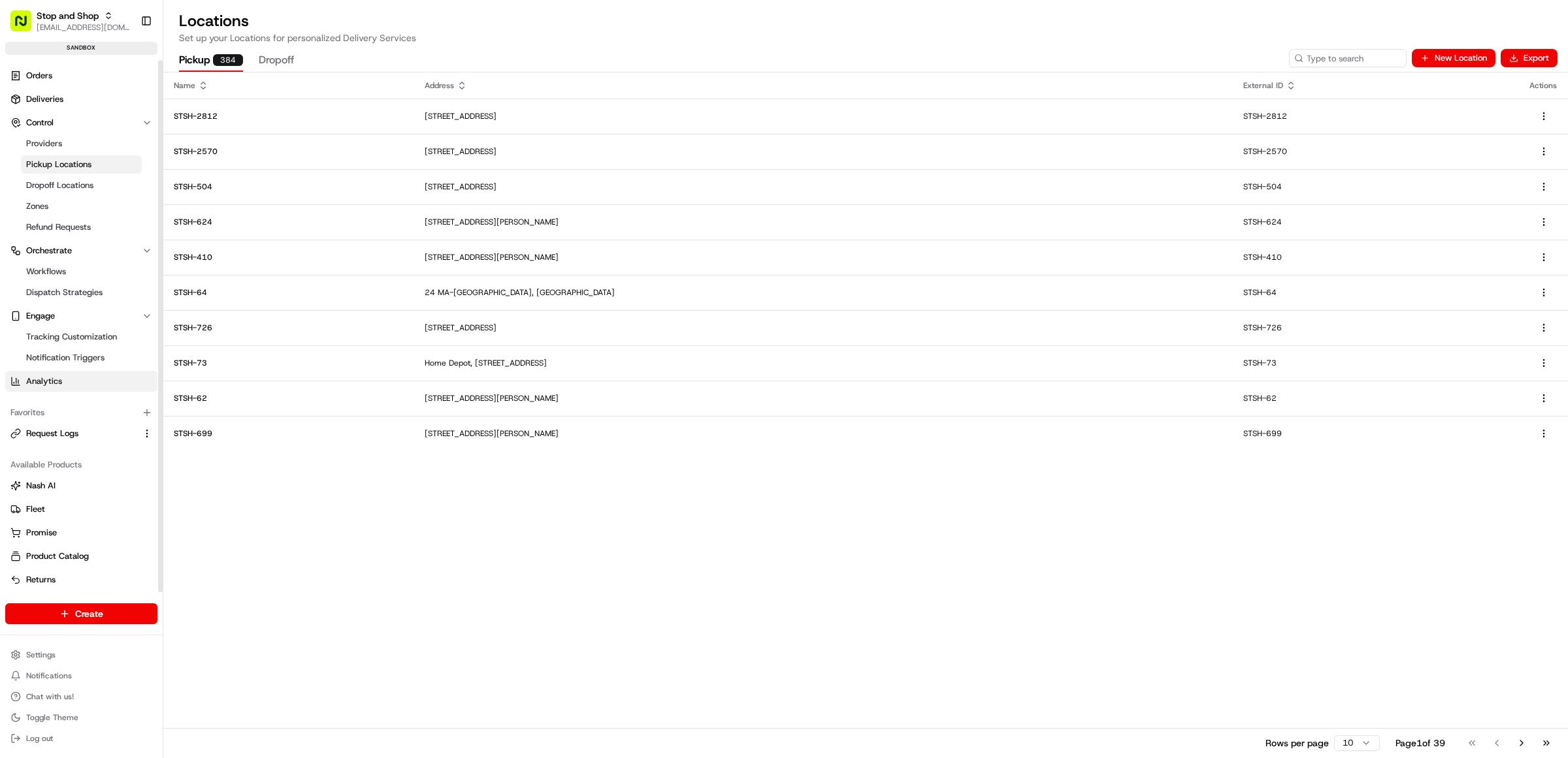
click at [59, 375] on span "Analytics" at bounding box center [44, 381] width 36 height 12
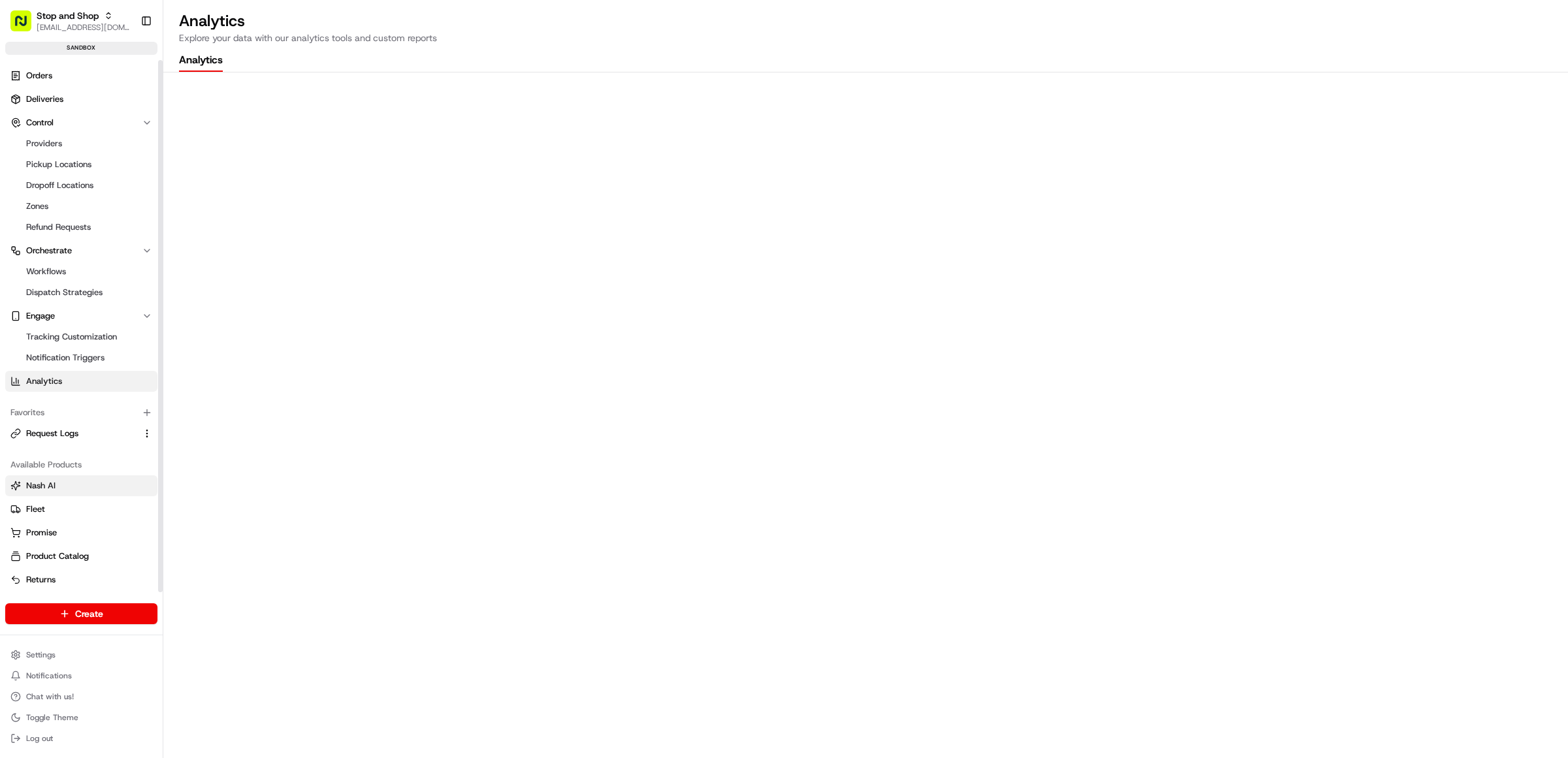
click at [87, 491] on link "Nash AI" at bounding box center [81, 485] width 142 height 12
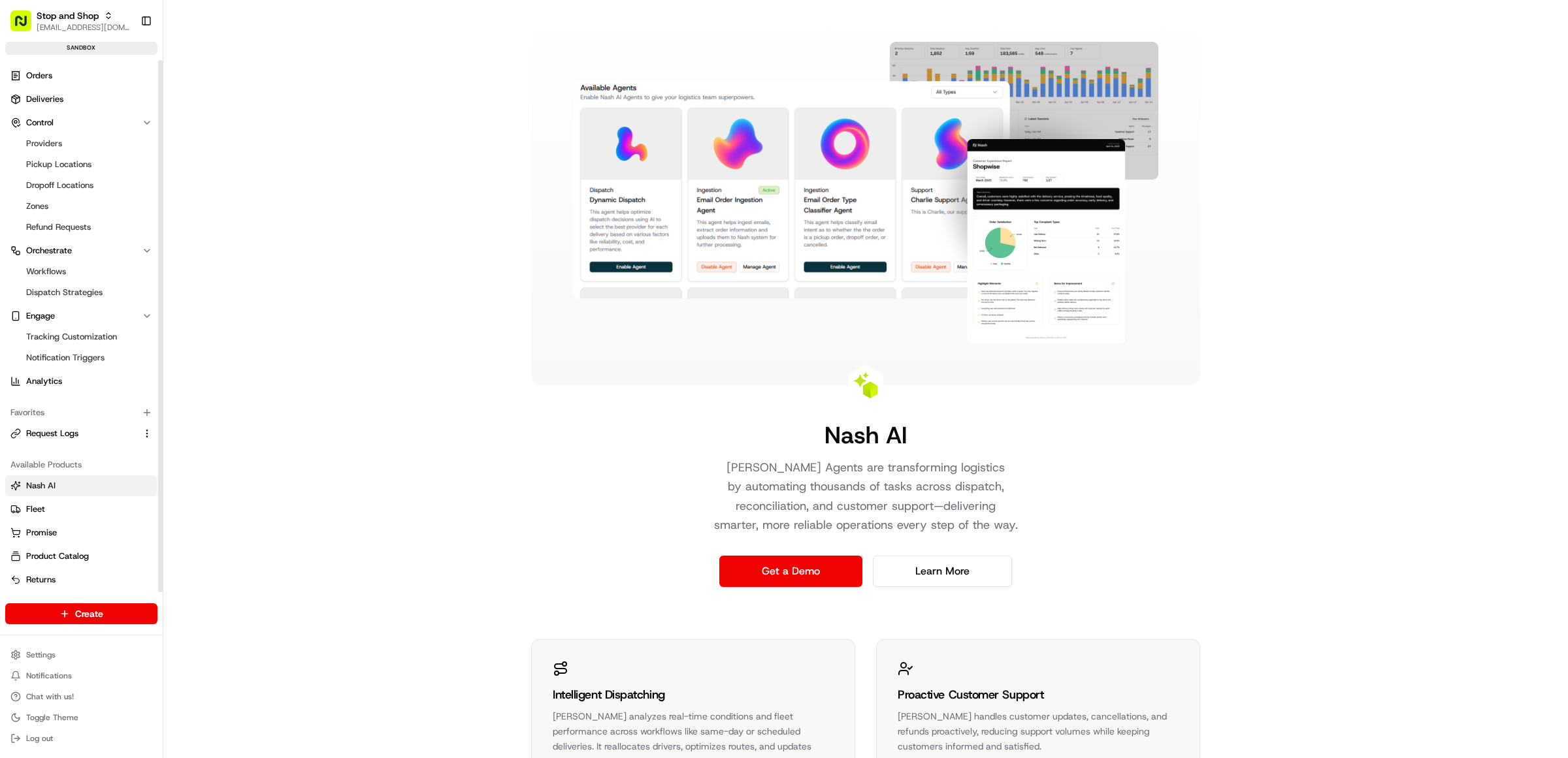
scroll to position [1, 0]
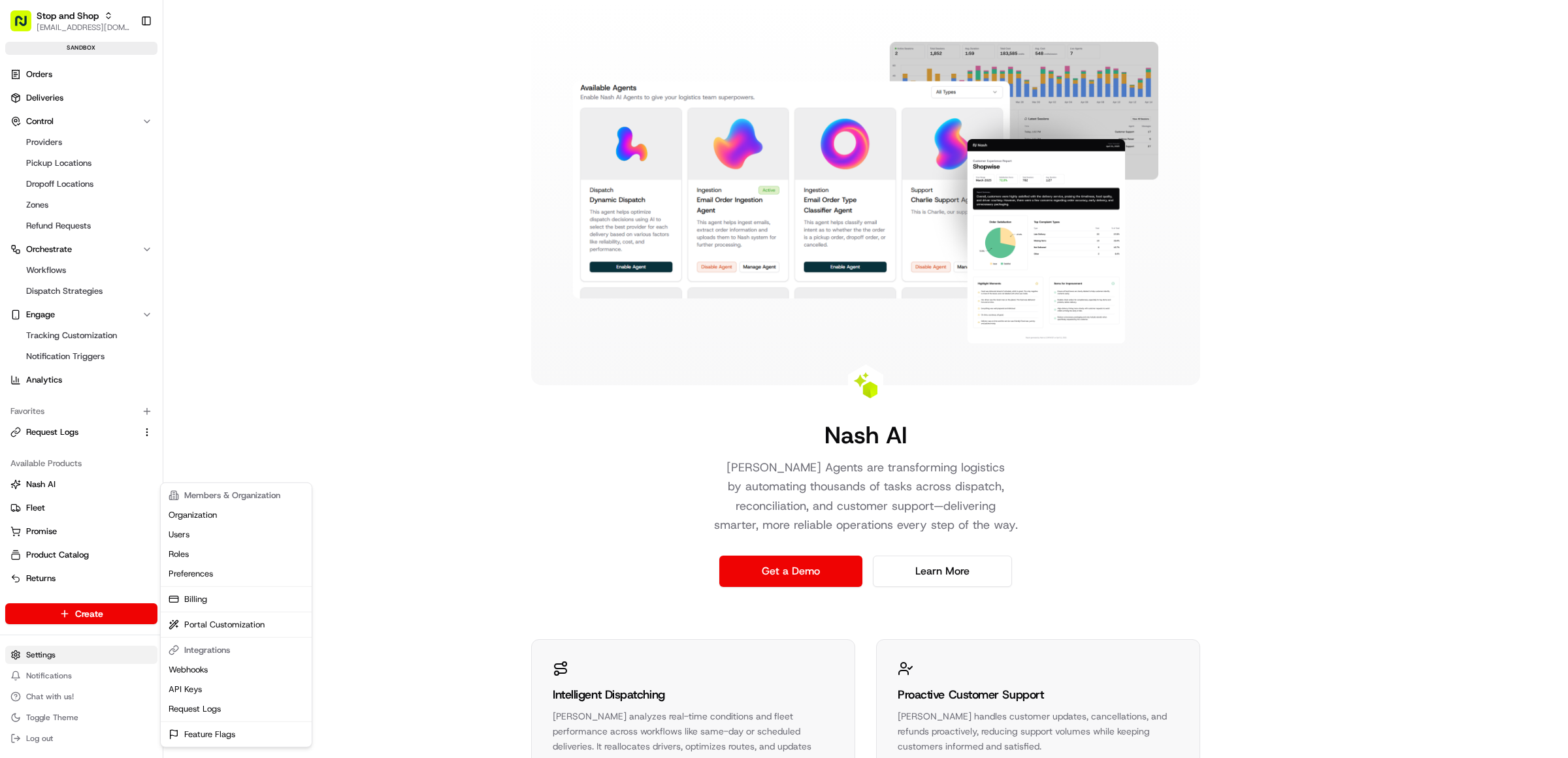
click at [44, 655] on html "Stop and Shop rdesai@adusa.com Toggle Sidebar sandbox Orders Deliveries Control…" at bounding box center [784, 379] width 1568 height 758
click at [197, 513] on link "Organization" at bounding box center [236, 515] width 145 height 20
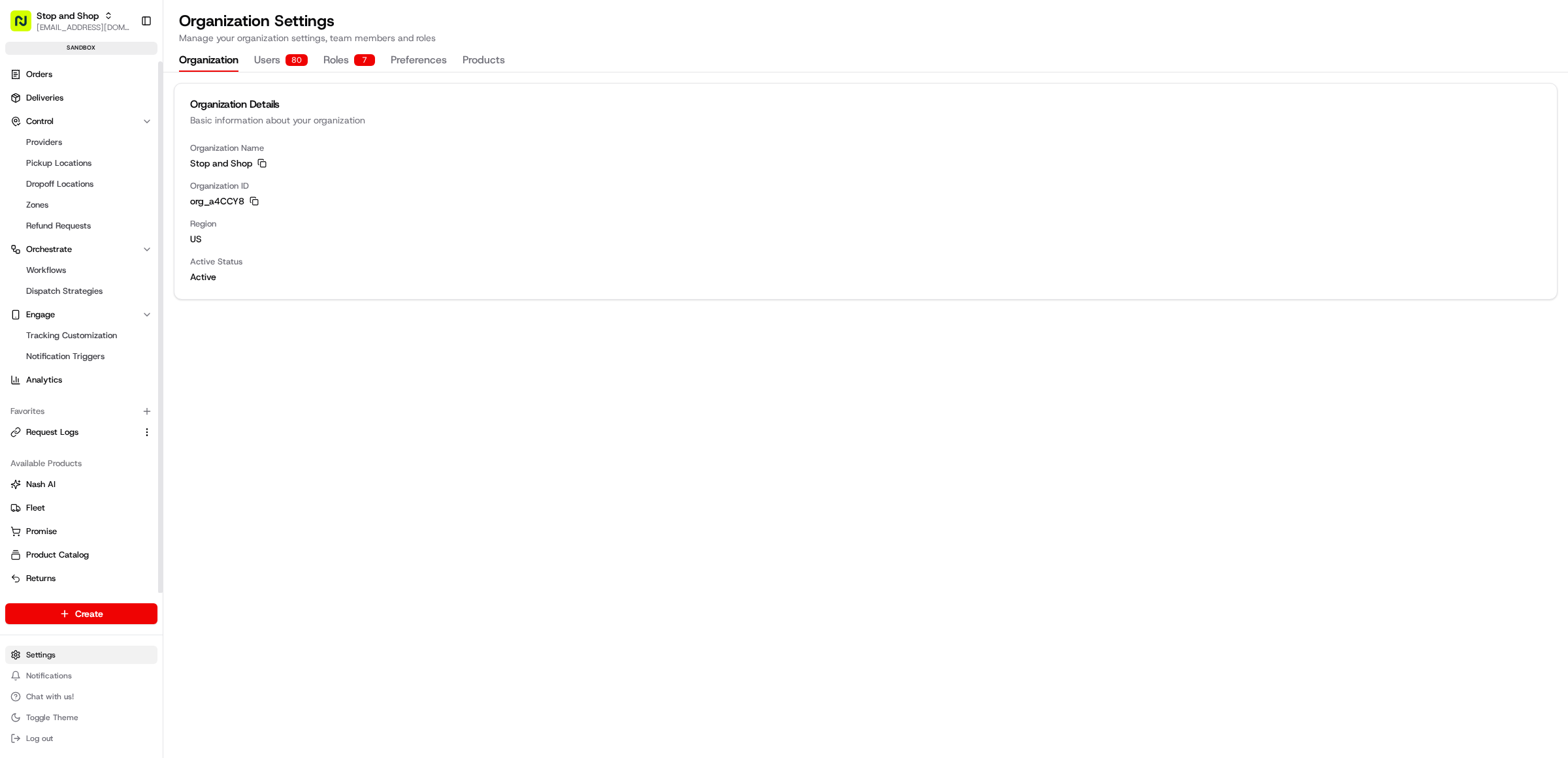
click at [56, 654] on html "Stop and Shop rdesai@adusa.com Toggle Sidebar sandbox Orders Deliveries Control…" at bounding box center [784, 379] width 1568 height 758
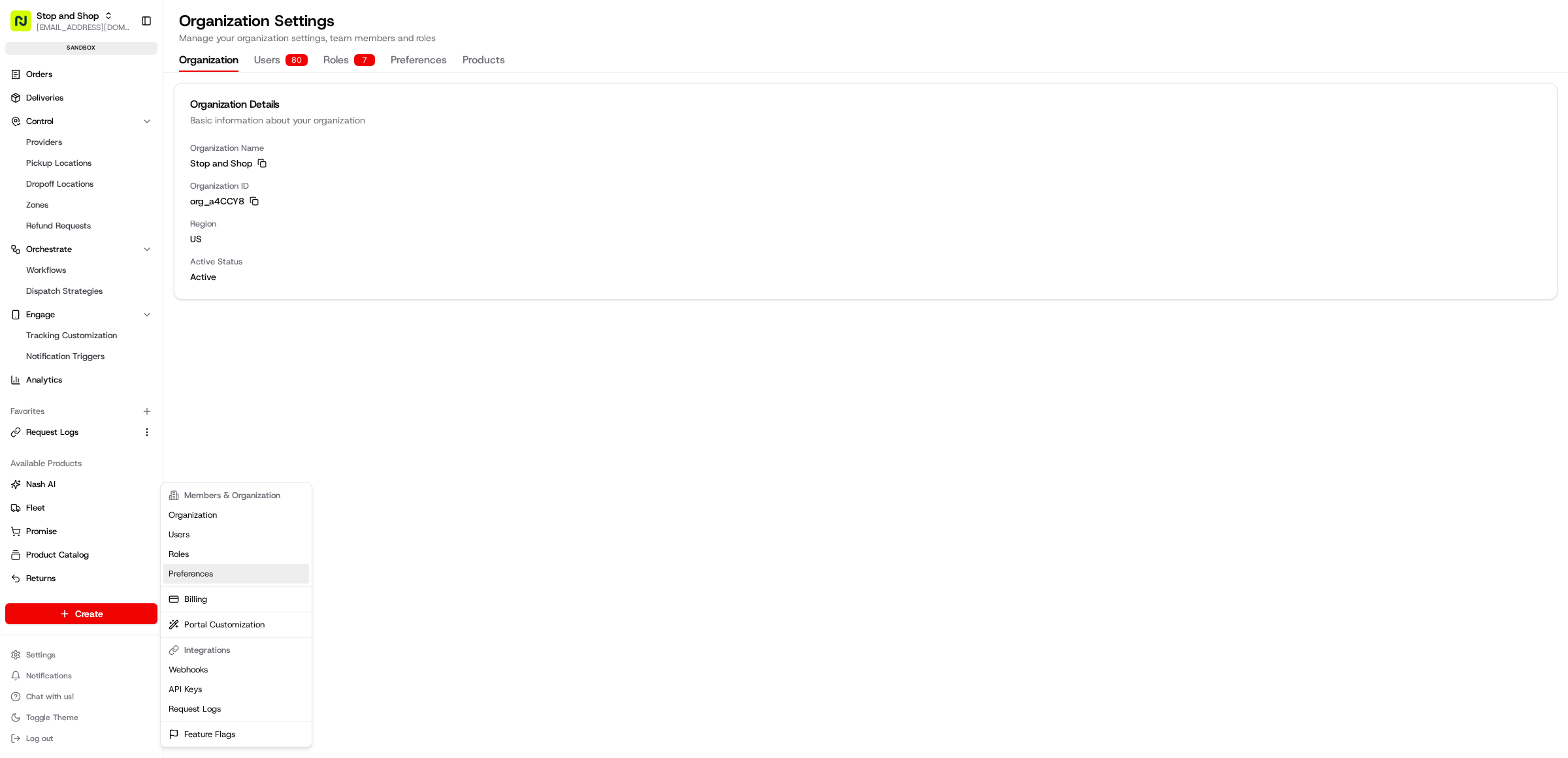
click at [183, 571] on link "Preferences" at bounding box center [236, 574] width 145 height 20
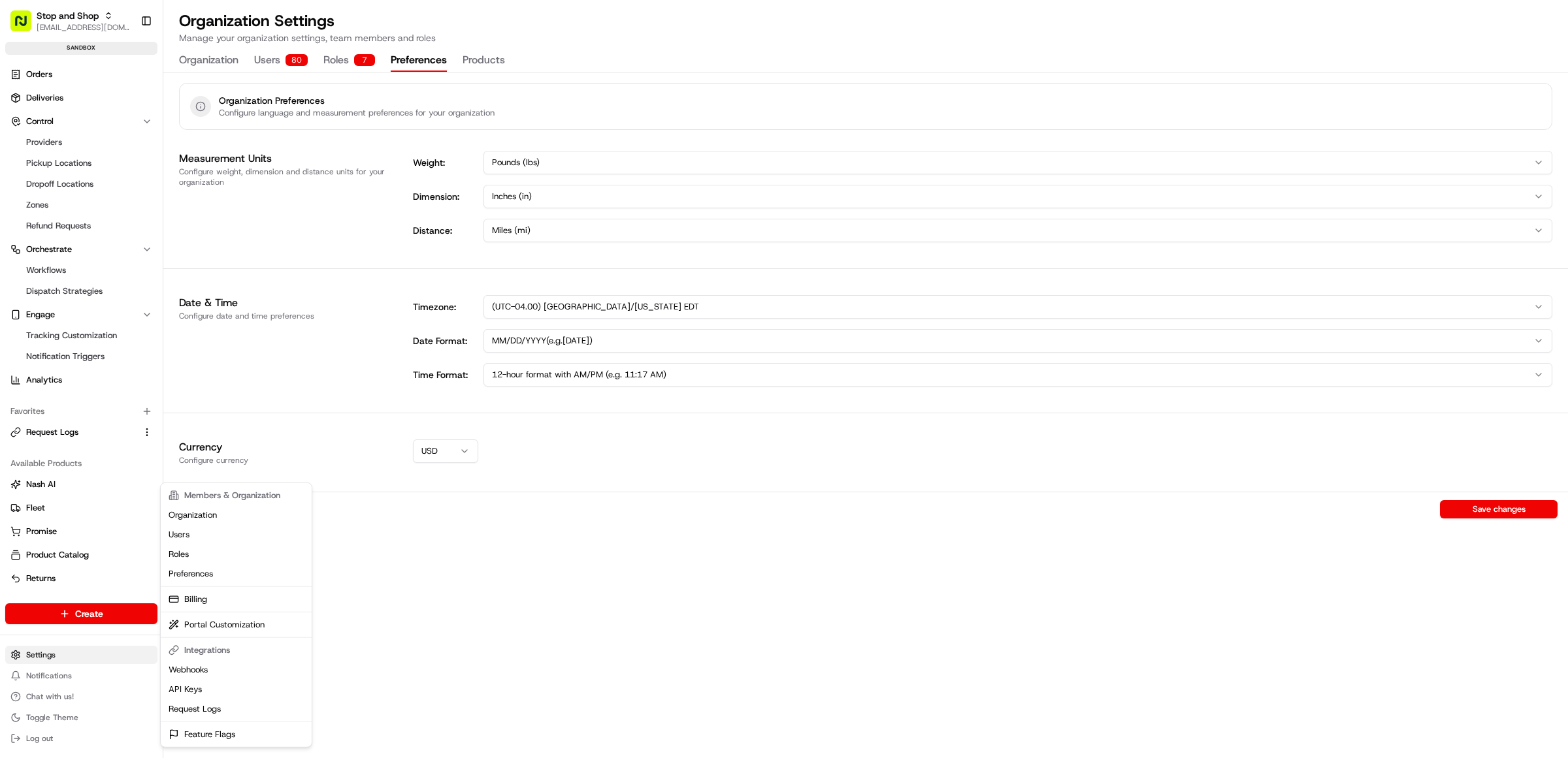
click at [56, 657] on html "Stop and Shop rdesai@adusa.com Toggle Sidebar sandbox Orders Deliveries Control…" at bounding box center [784, 379] width 1568 height 758
click at [76, 14] on html "Stop and Shop rdesai@adusa.com Toggle Sidebar sandbox Orders Deliveries Control…" at bounding box center [784, 379] width 1568 height 758
click at [76, 14] on span "Stop and Shop" at bounding box center [68, 15] width 62 height 13
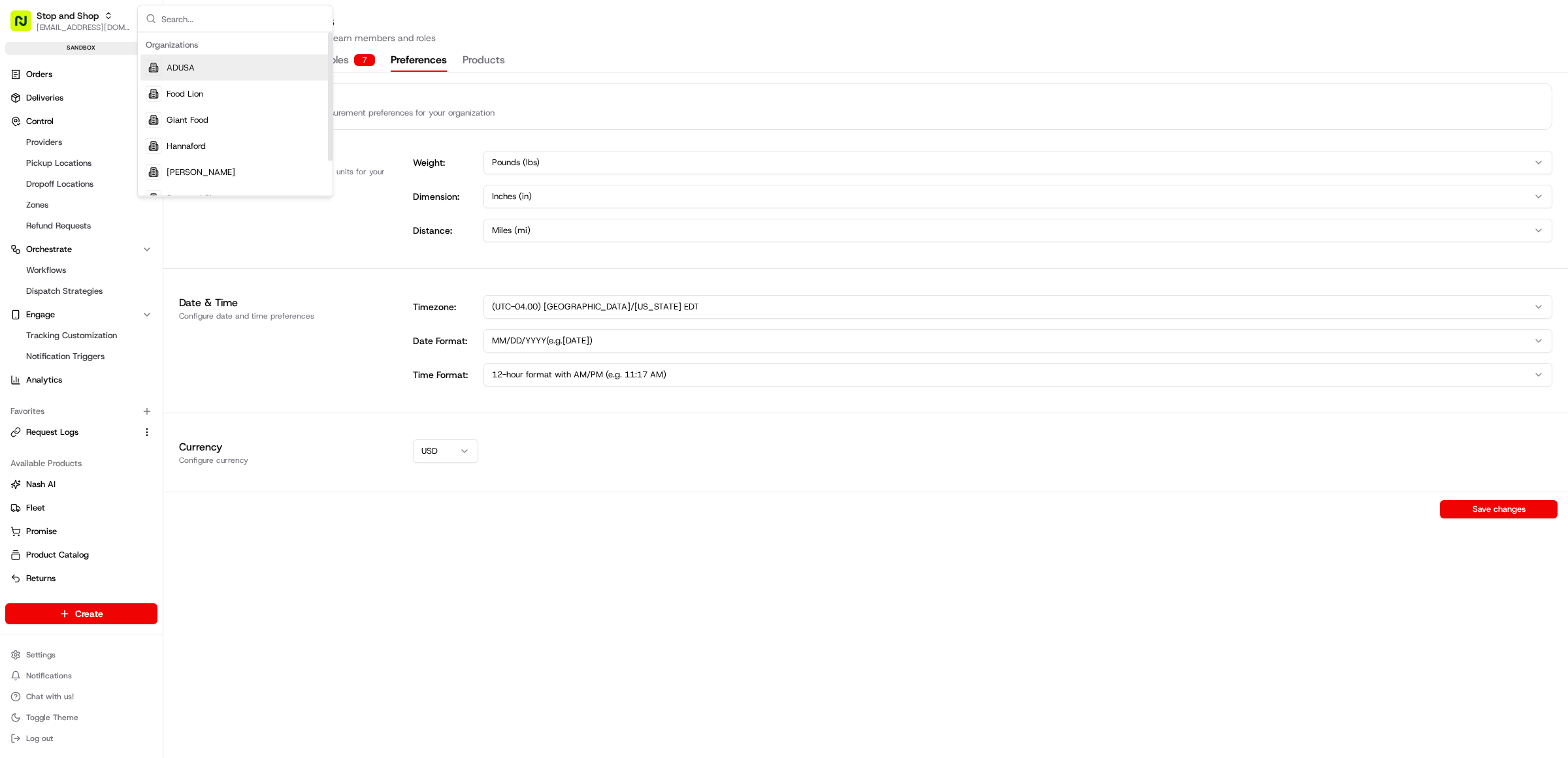
click at [190, 66] on span "ADUSA" at bounding box center [181, 68] width 28 height 12
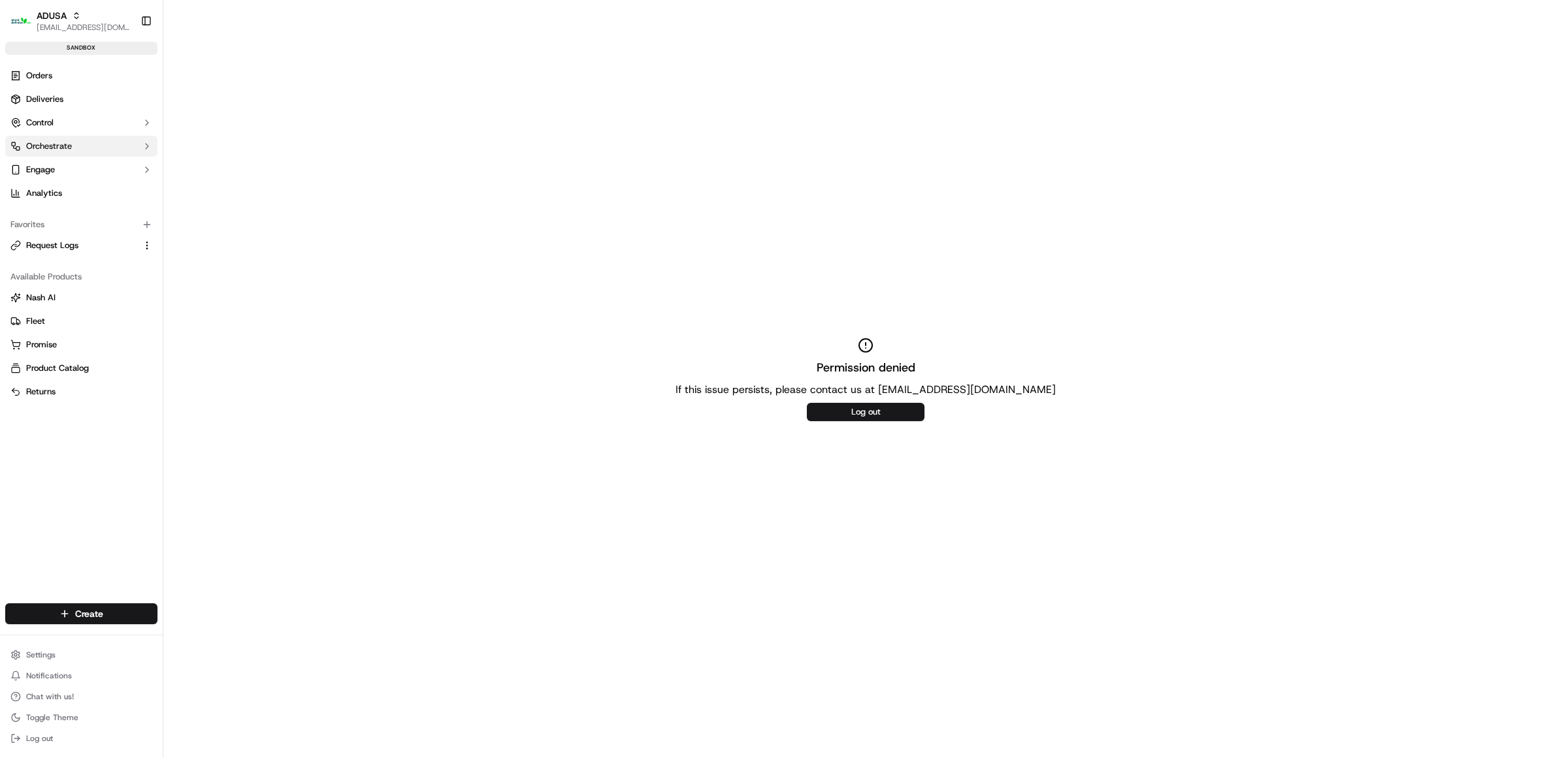
click at [58, 147] on span "Orchestrate" at bounding box center [49, 146] width 46 height 12
click at [50, 162] on span "Workflows" at bounding box center [46, 167] width 40 height 12
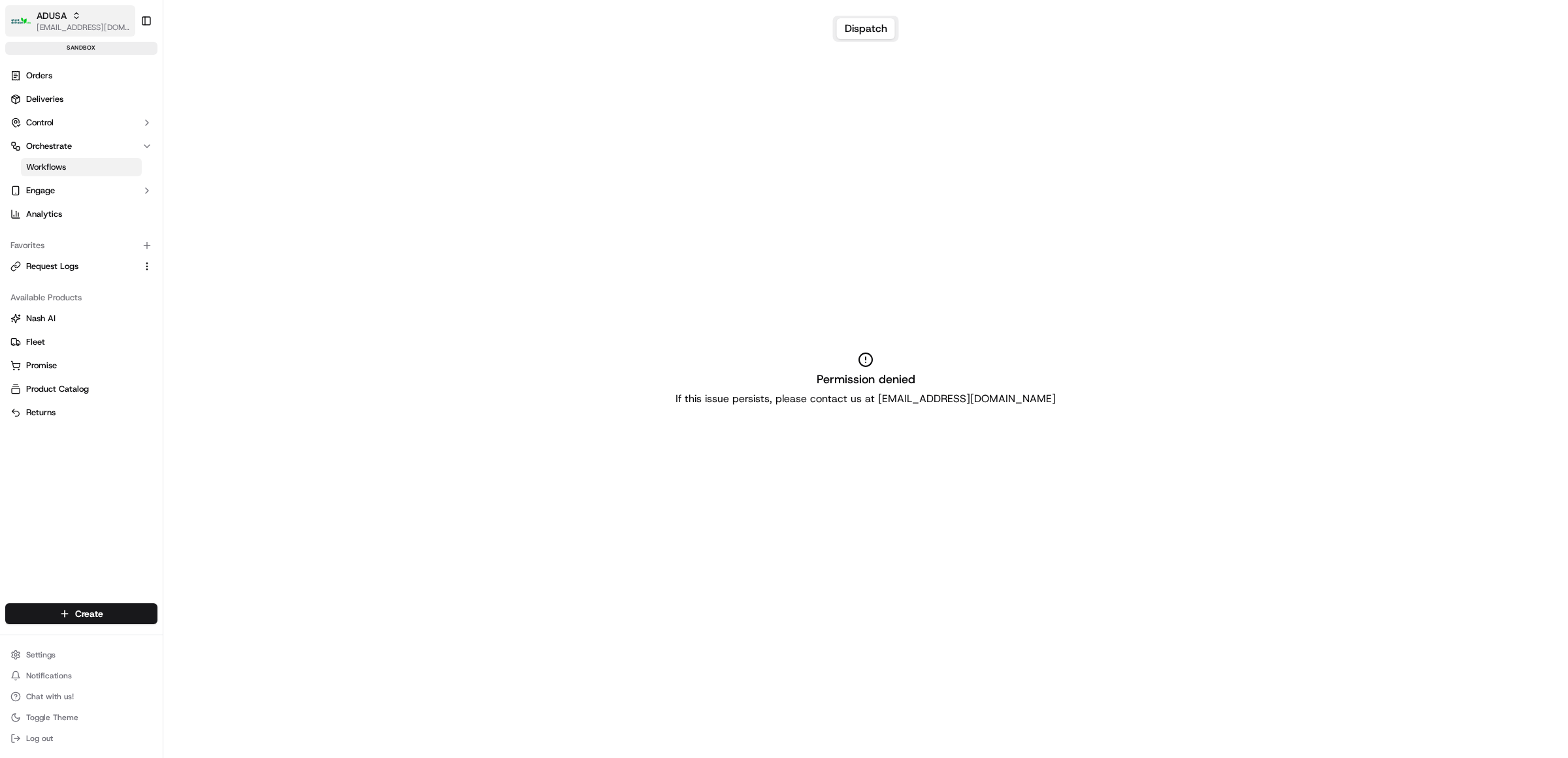
click at [79, 12] on icon "button" at bounding box center [77, 15] width 9 height 9
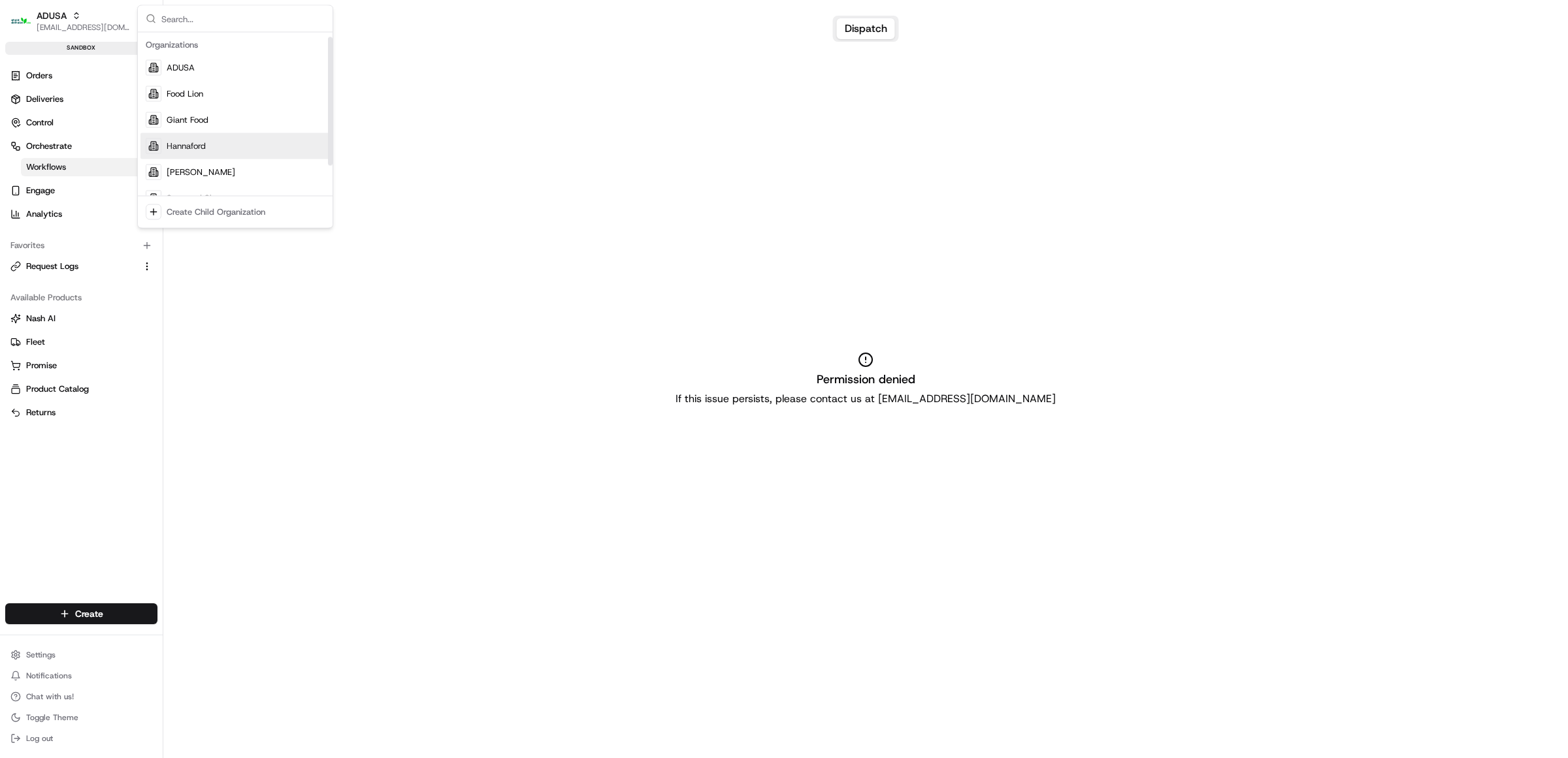
scroll to position [44, 0]
click at [186, 153] on span "Stop and Shop" at bounding box center [196, 154] width 58 height 12
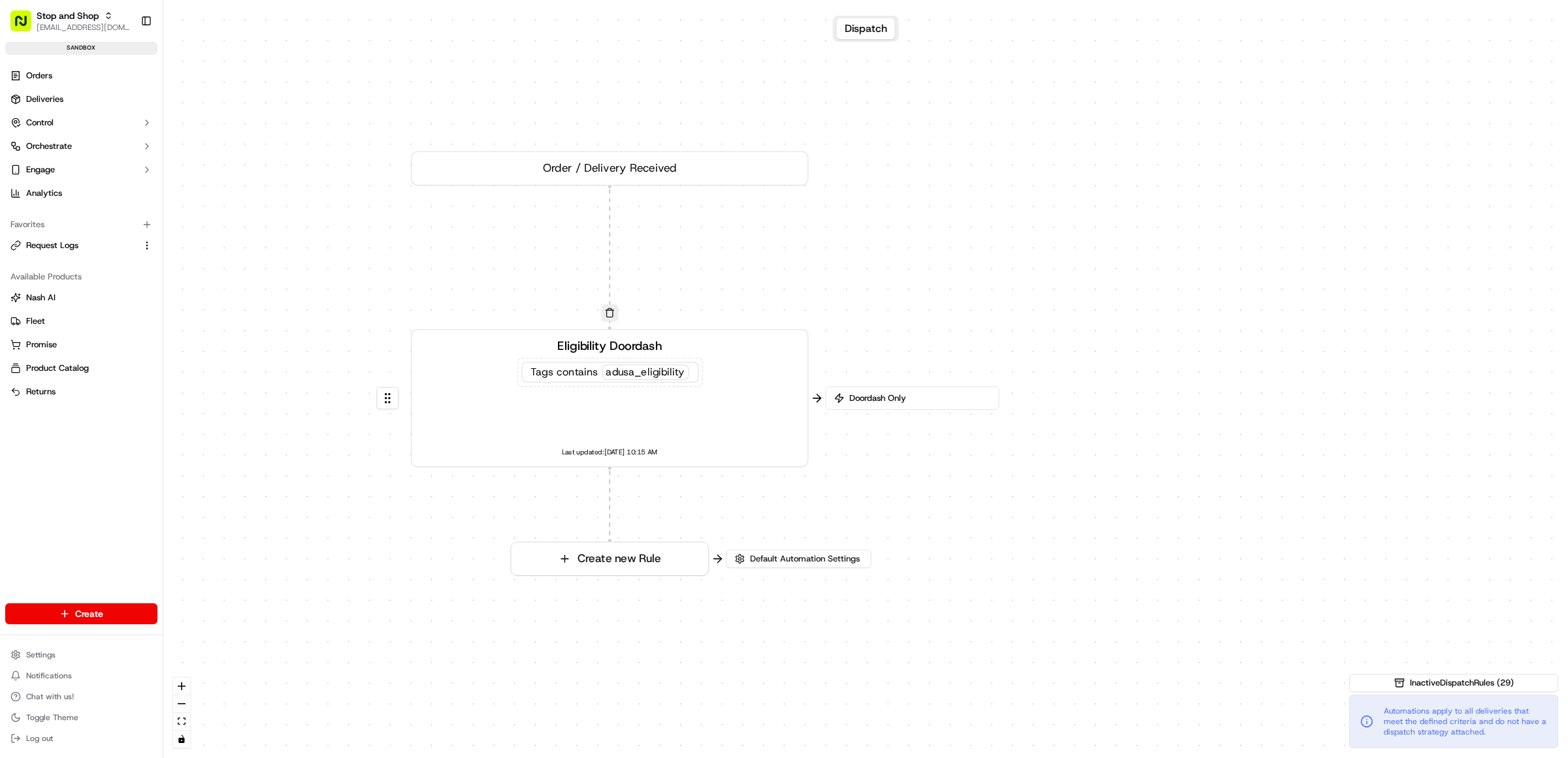
click at [389, 582] on div "0 0 Order / Delivery Received Eligibility Doordash Tags contains adusa_eligibil…" at bounding box center [866, 379] width 1405 height 758
click at [773, 562] on span "Default Automation Settings" at bounding box center [804, 559] width 115 height 12
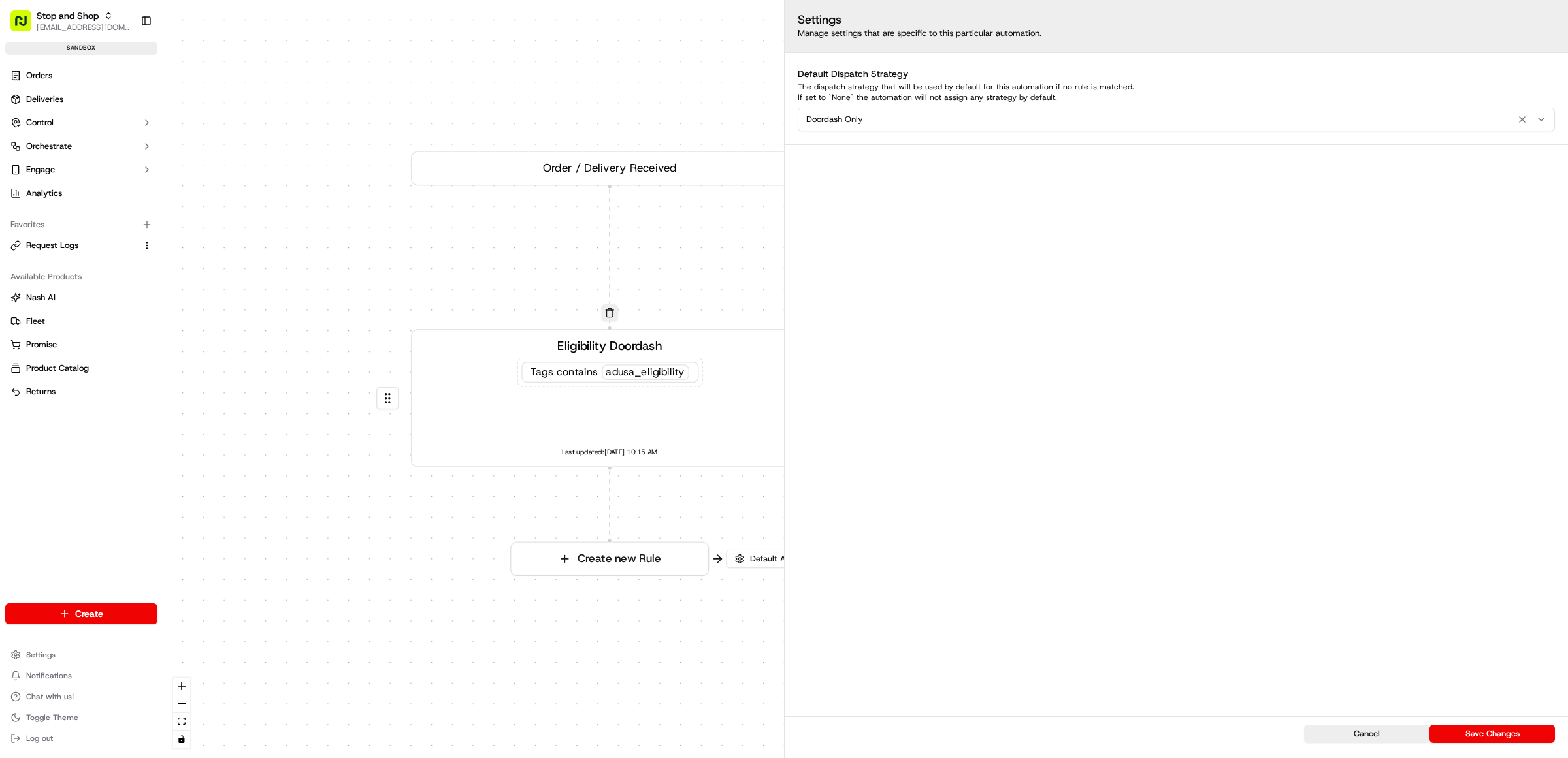
click at [647, 632] on div "0 0 Order / Delivery Received Eligibility Doordash Tags contains adusa_eligibil…" at bounding box center [866, 379] width 1405 height 758
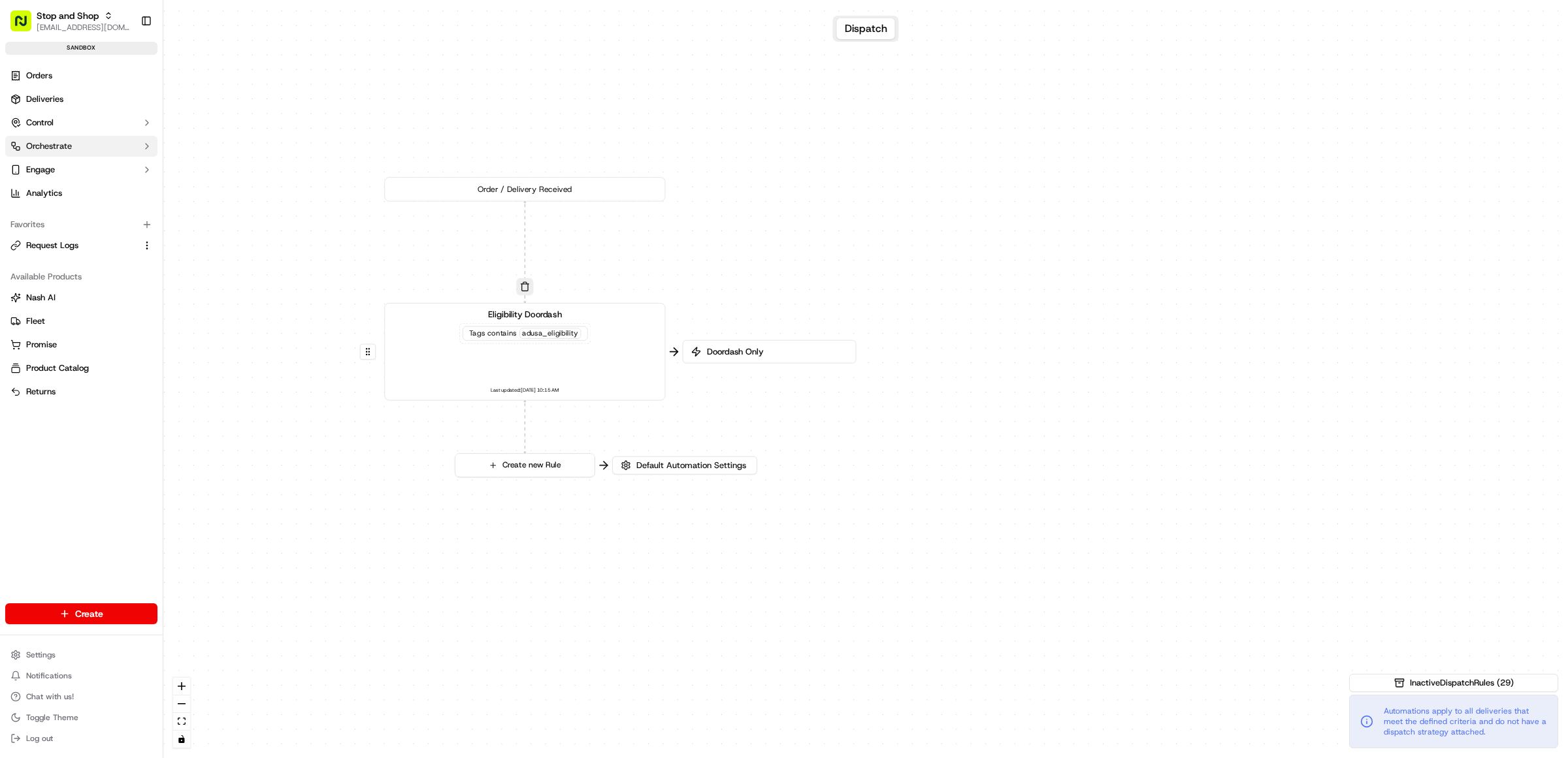
click at [51, 150] on span "Orchestrate" at bounding box center [49, 146] width 46 height 12
click at [60, 183] on span "Dispatch Strategies" at bounding box center [64, 188] width 77 height 12
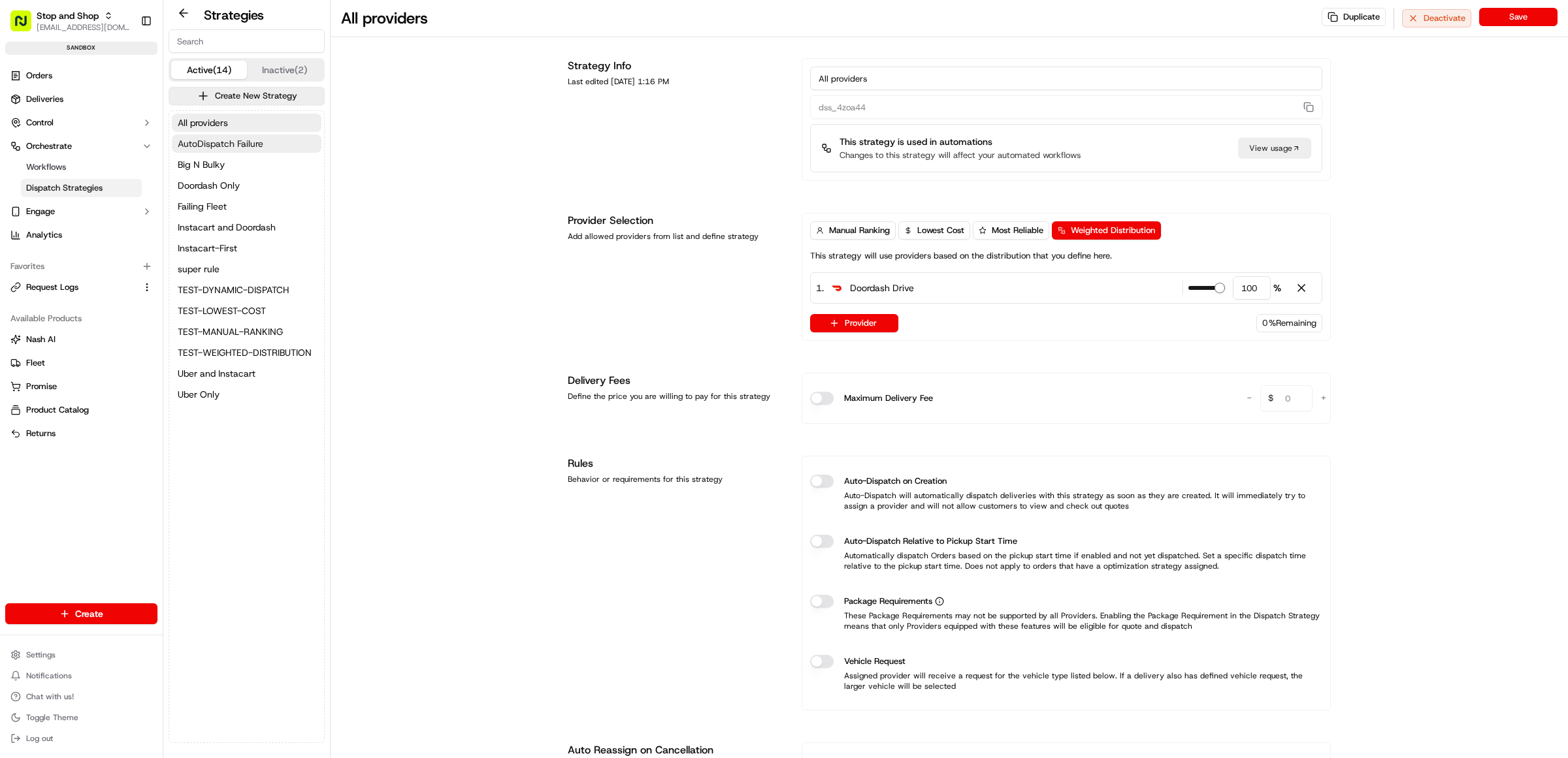
click at [221, 143] on span "AutoDispatch Failure" at bounding box center [220, 143] width 86 height 13
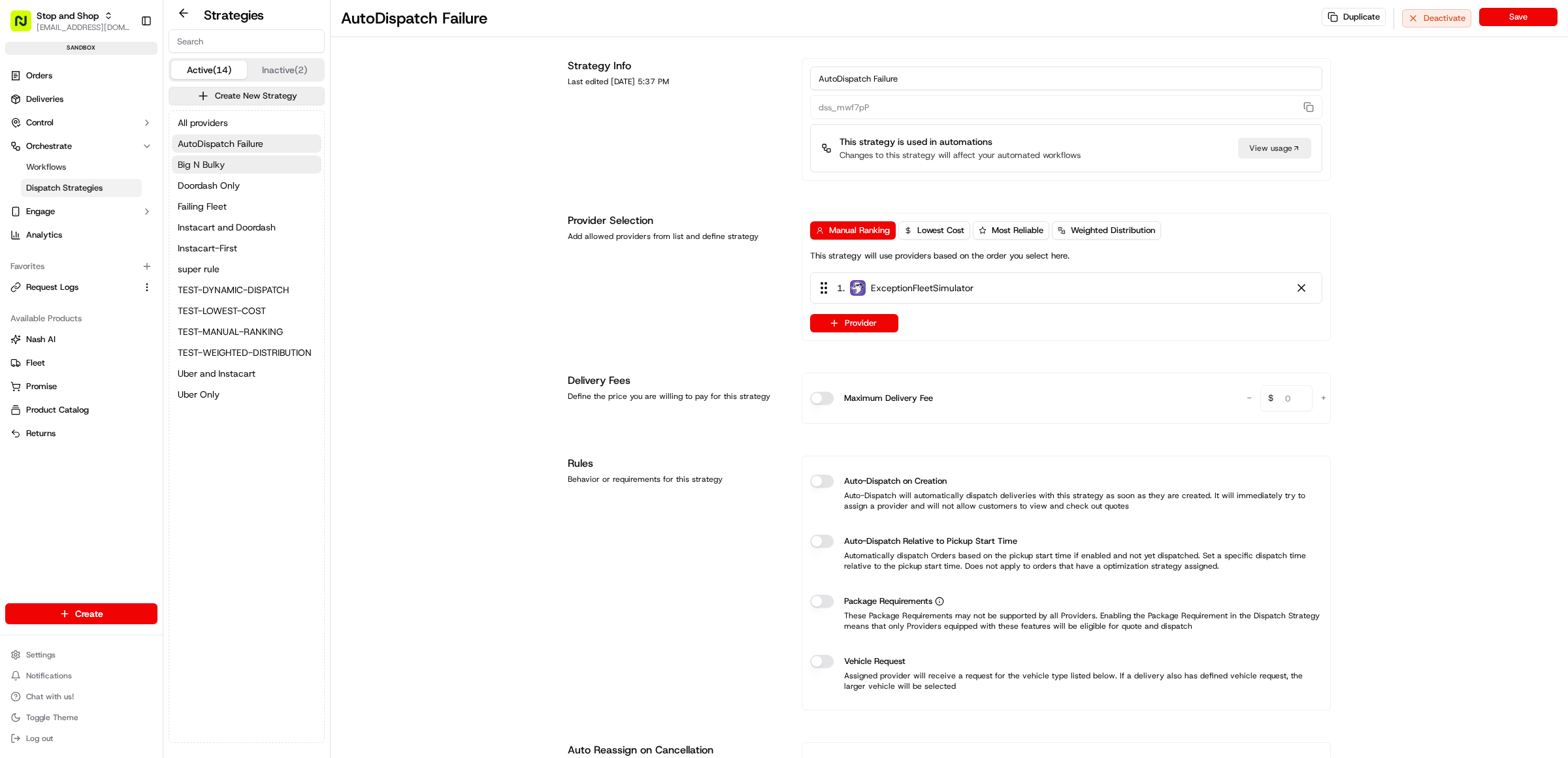
click at [200, 161] on span "Big N Bulky" at bounding box center [201, 164] width 47 height 13
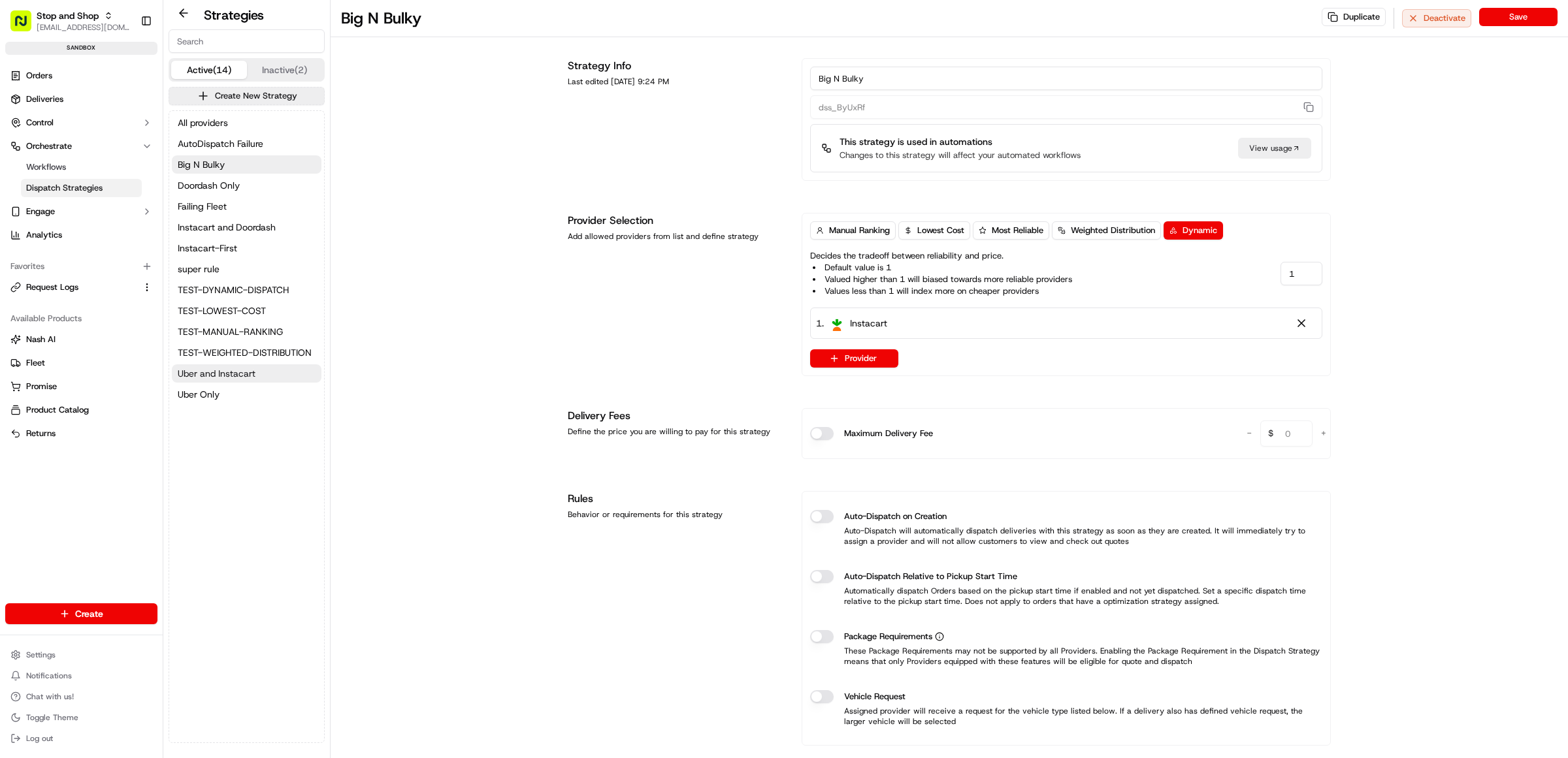
click at [196, 374] on span "Uber and Instacart" at bounding box center [217, 374] width 78 height 13
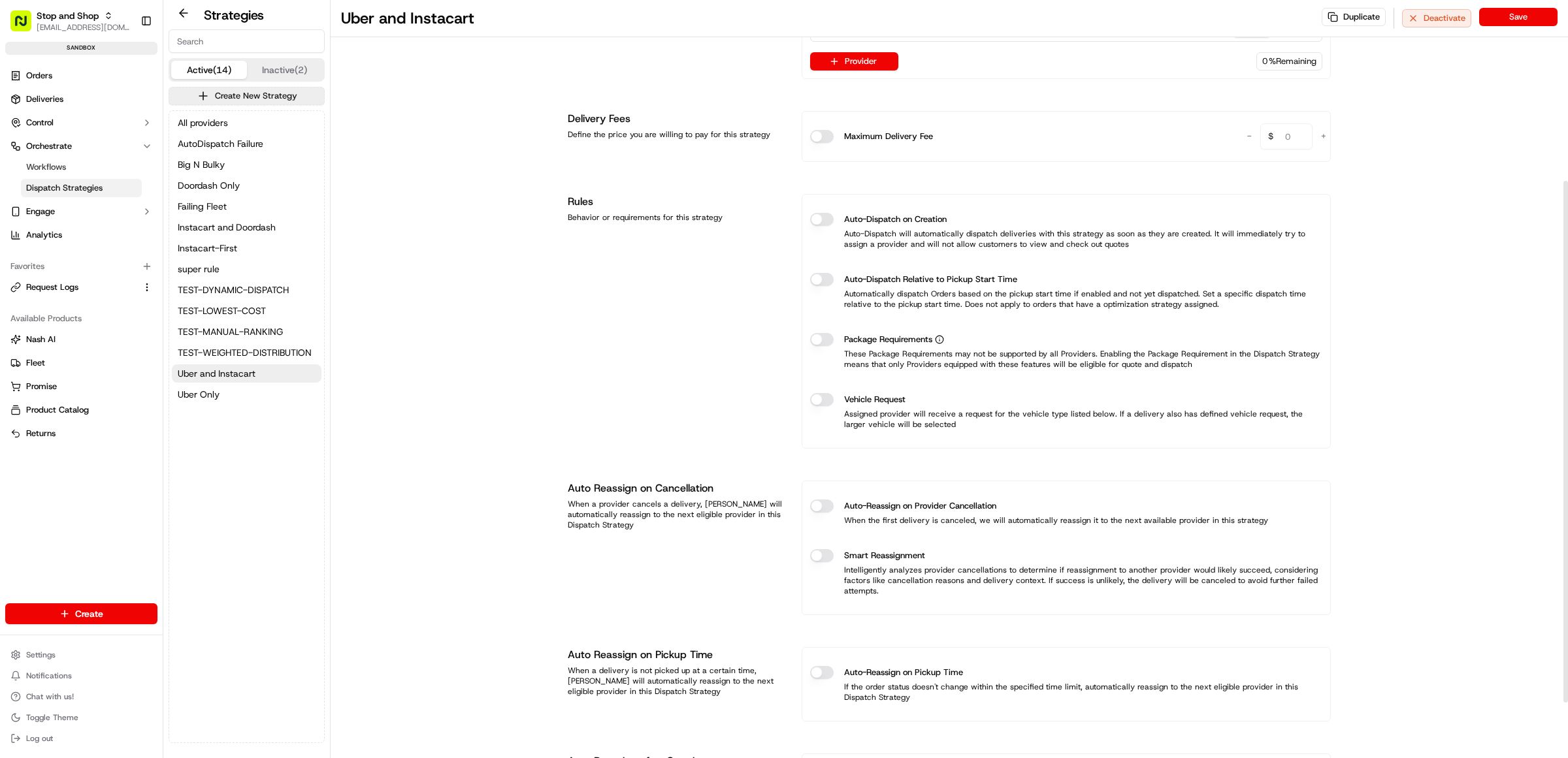
scroll to position [344, 0]
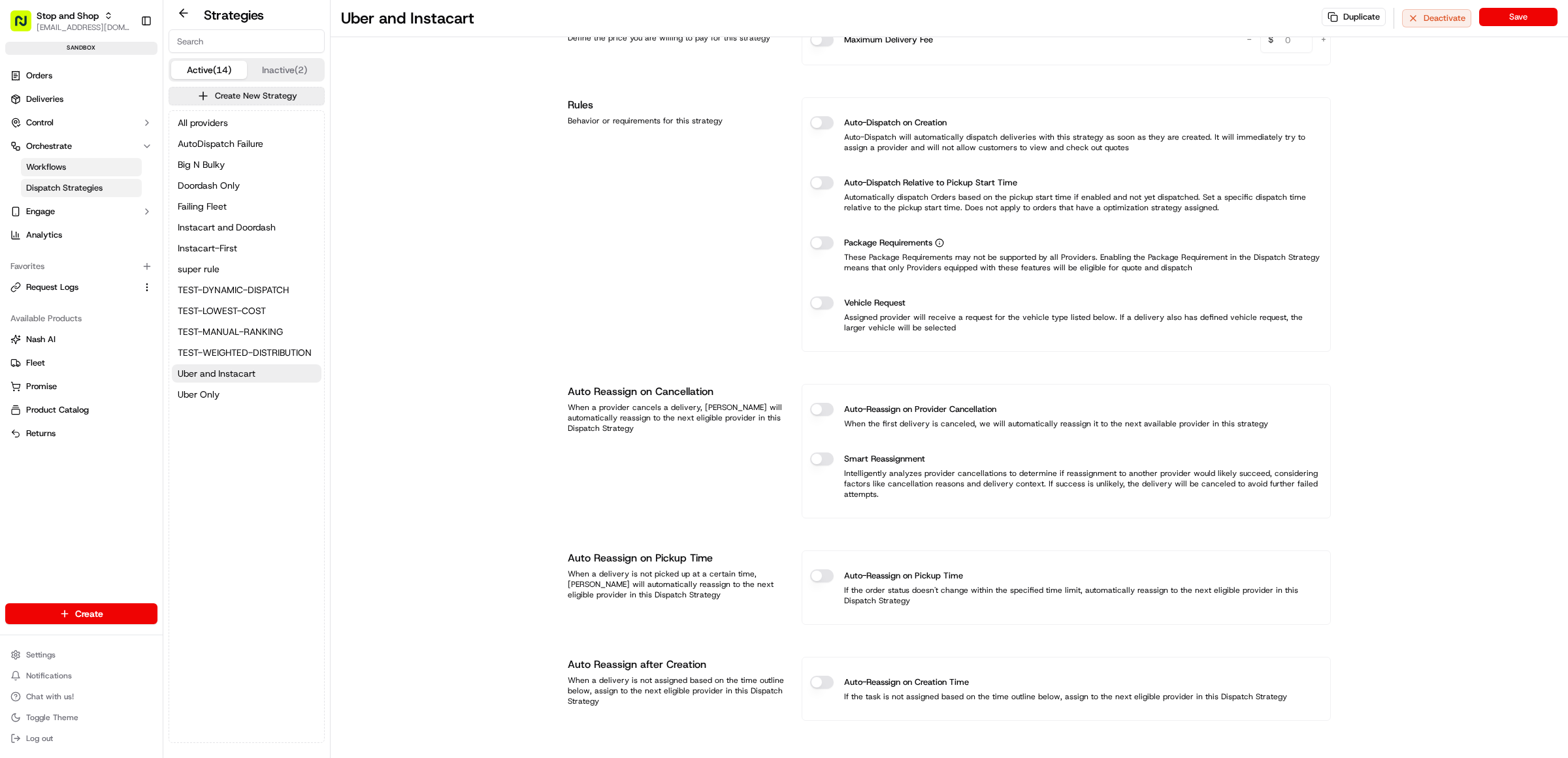
click at [58, 167] on span "Workflows" at bounding box center [46, 167] width 40 height 12
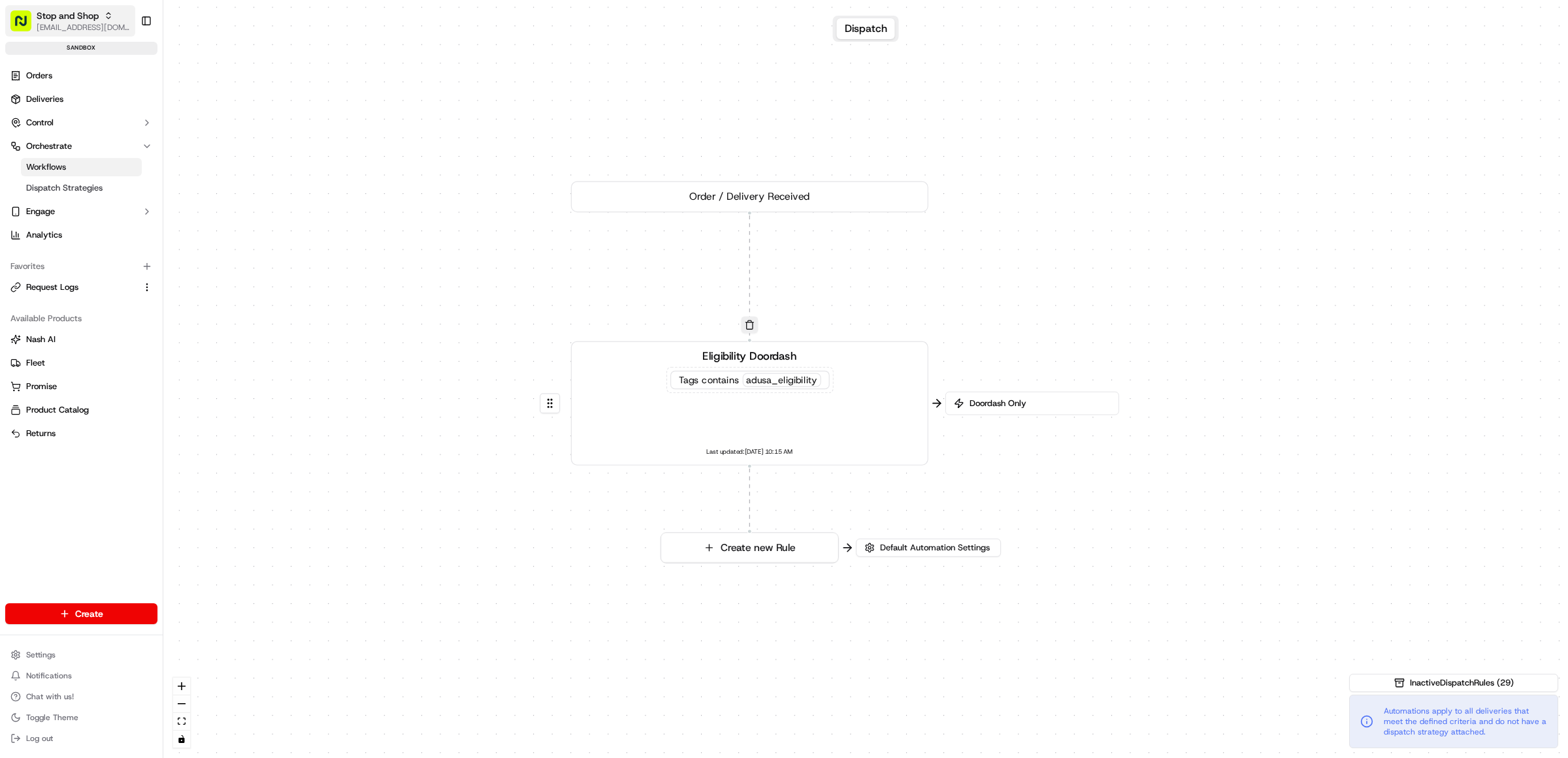
click at [106, 11] on icon "button" at bounding box center [108, 15] width 9 height 9
click at [193, 167] on span "Martin's" at bounding box center [201, 172] width 69 height 12
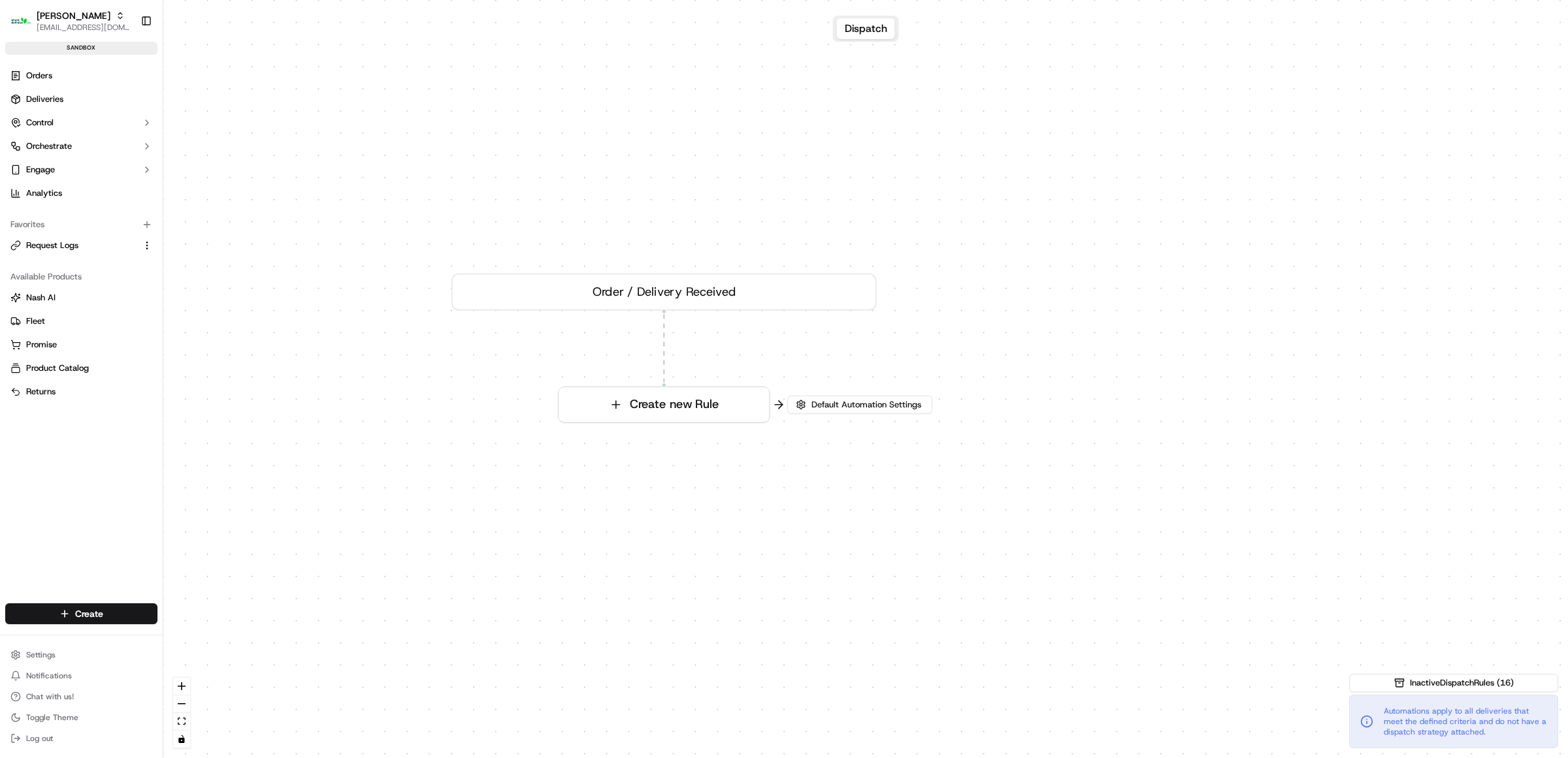
click at [860, 32] on button "Dispatch" at bounding box center [866, 28] width 58 height 21
click at [886, 405] on button "Default Automation Settings" at bounding box center [942, 402] width 145 height 18
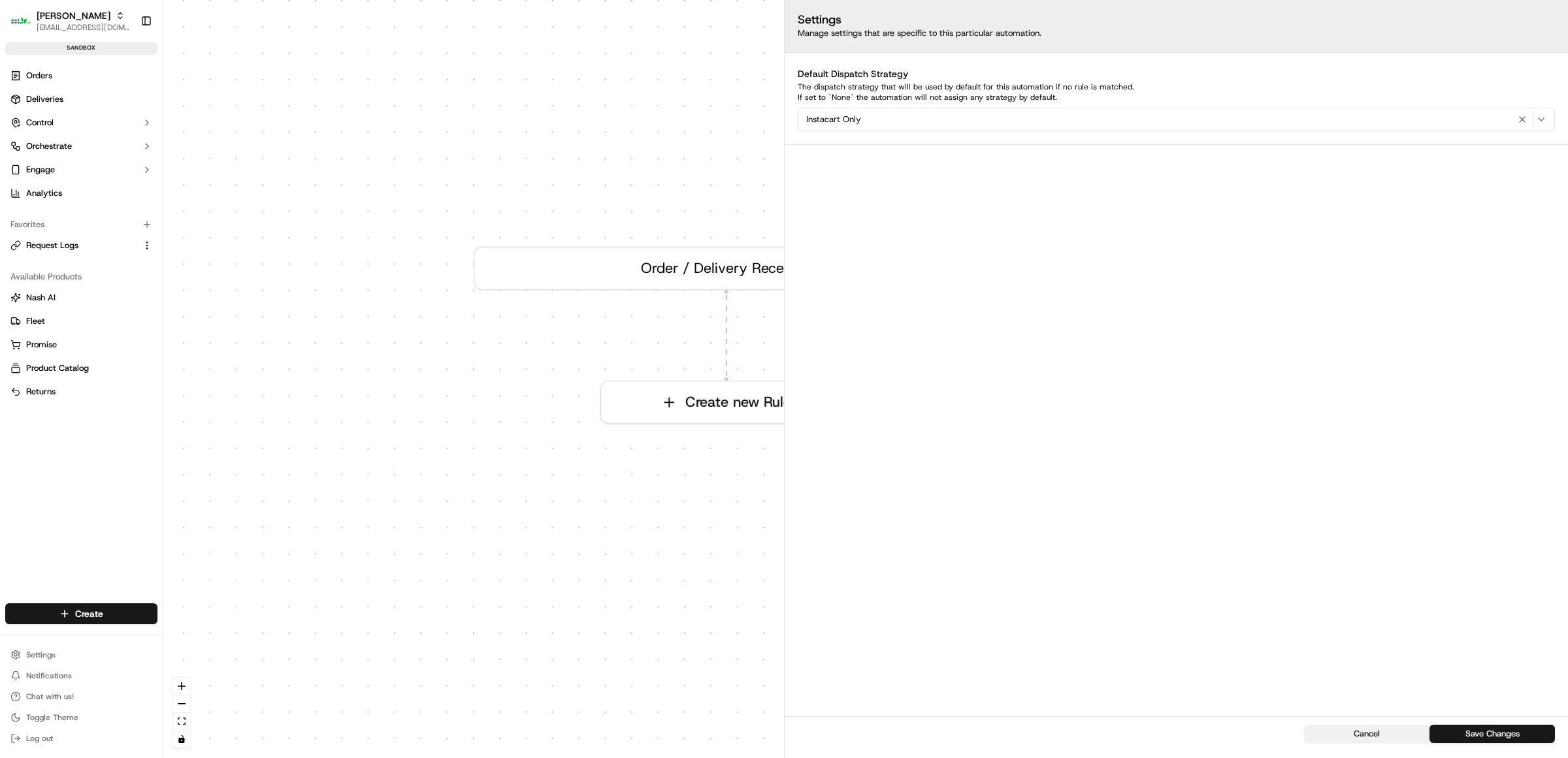
click at [1374, 739] on button "Cancel" at bounding box center [1367, 735] width 125 height 18
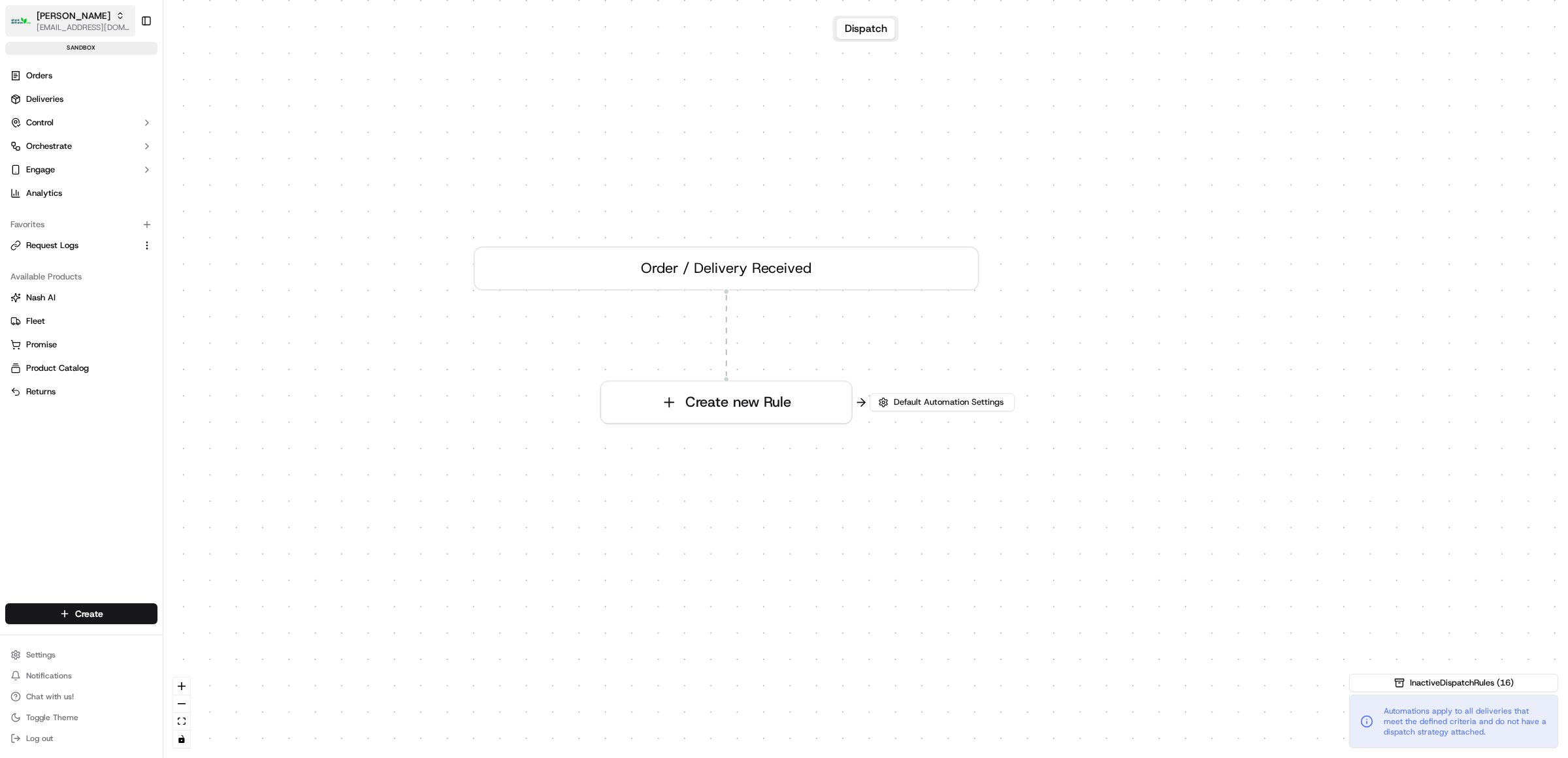
click at [116, 15] on icon "button" at bounding box center [120, 15] width 9 height 9
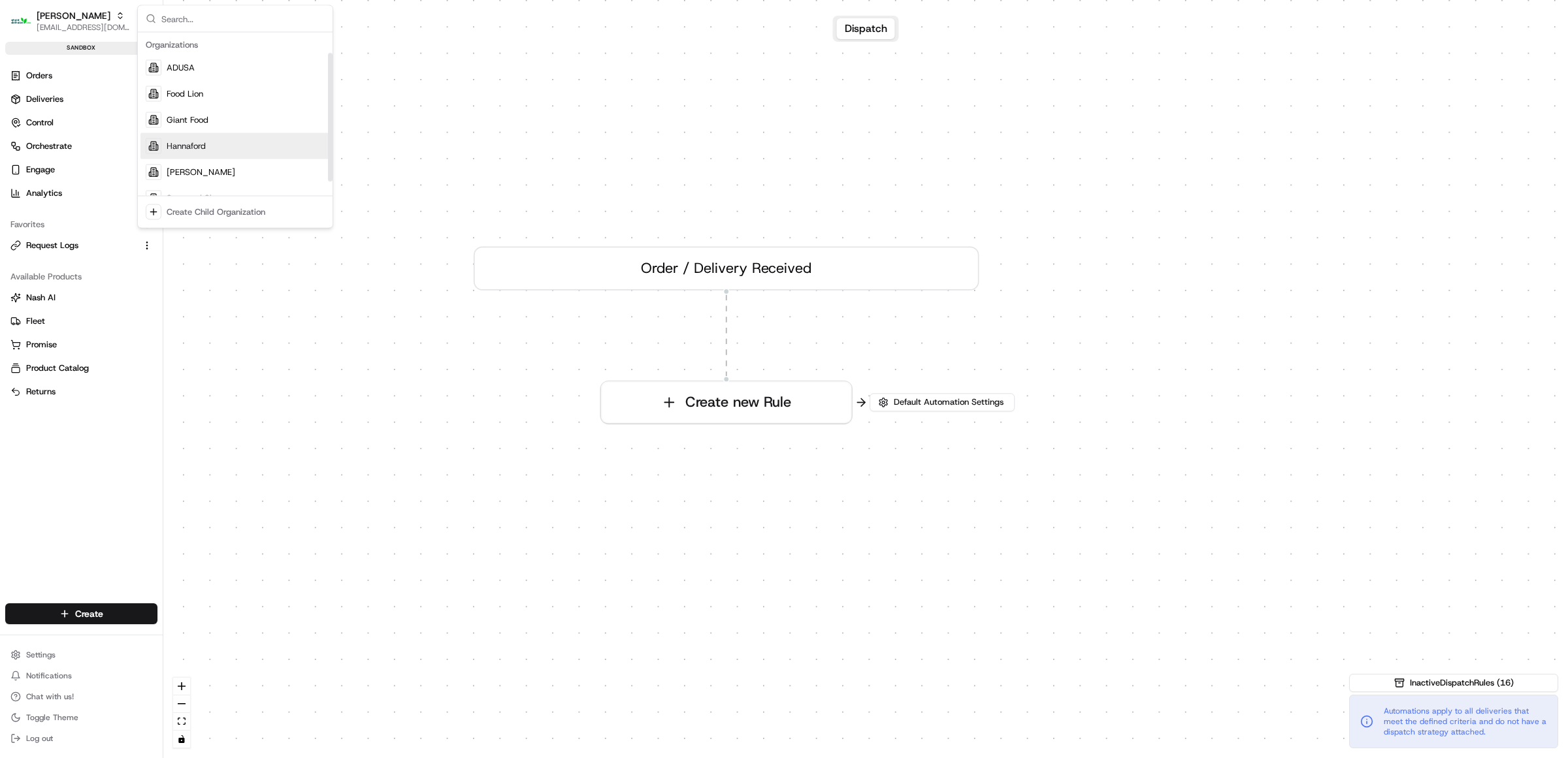
scroll to position [44, 0]
click at [210, 157] on span "Stop and Shop" at bounding box center [196, 154] width 58 height 12
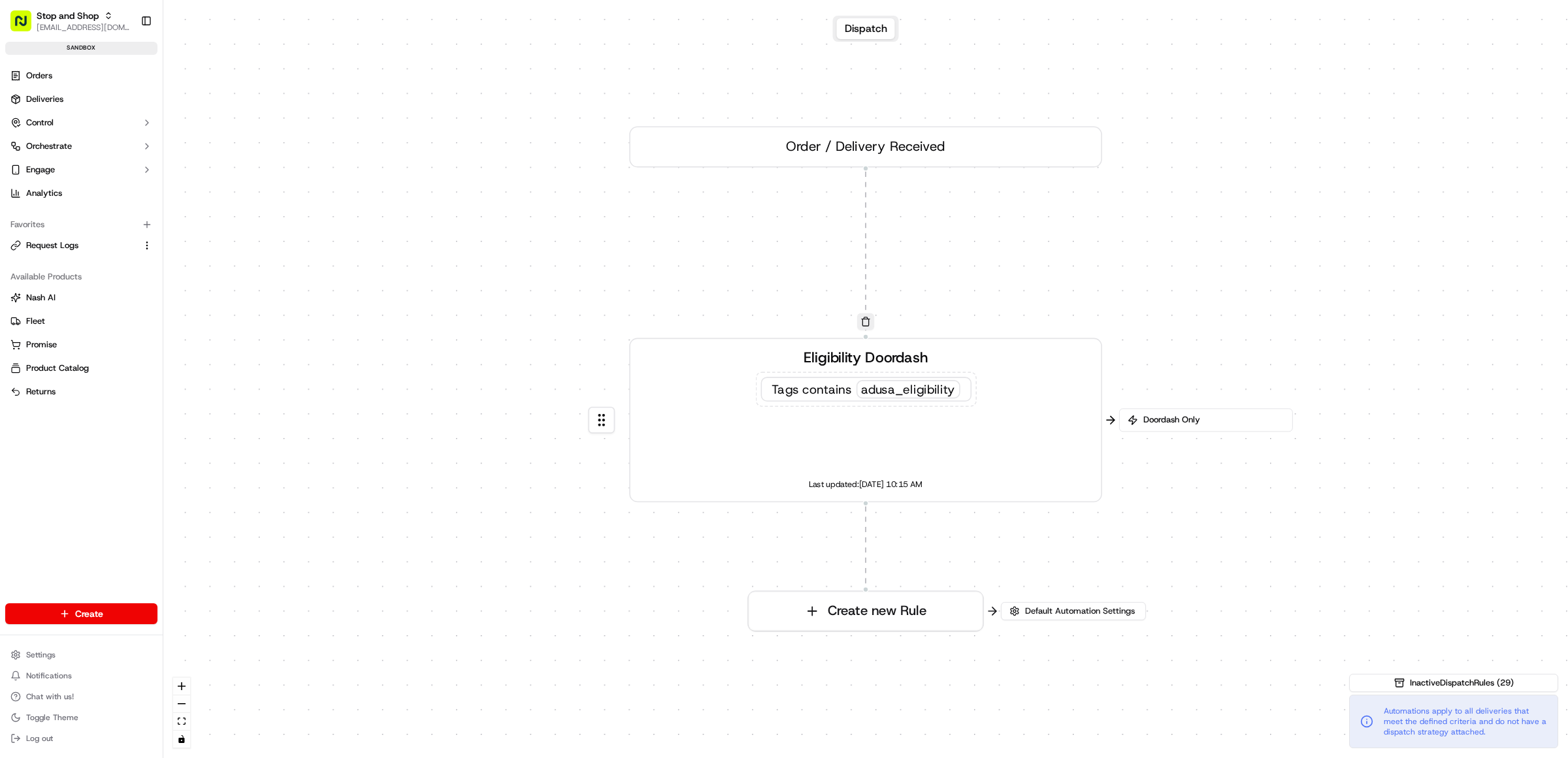
click at [869, 37] on button "Dispatch" at bounding box center [866, 28] width 58 height 21
click at [1015, 611] on button "Default Automation Settings" at bounding box center [1073, 611] width 145 height 18
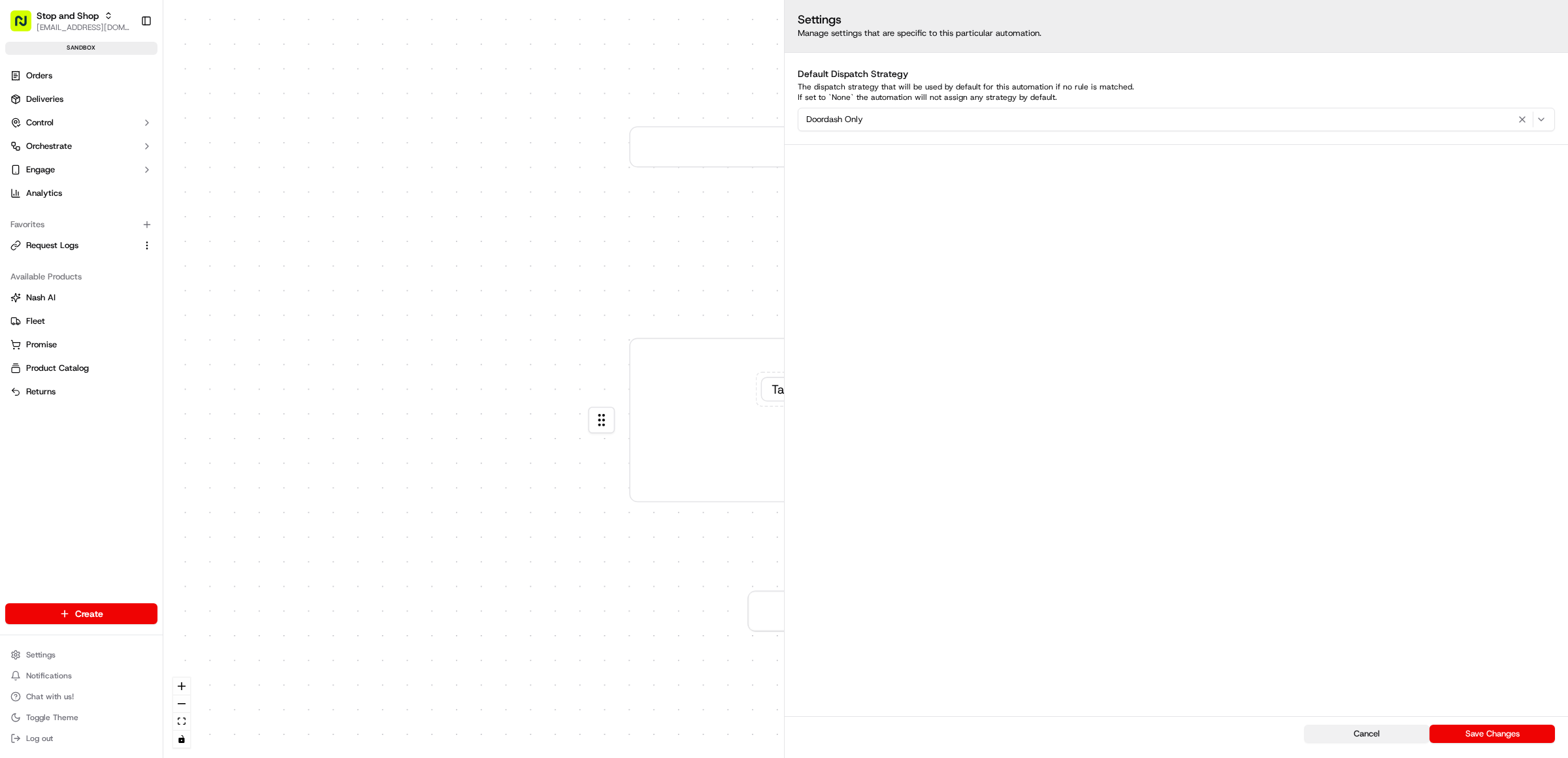
click at [1394, 733] on button "Cancel" at bounding box center [1367, 735] width 125 height 18
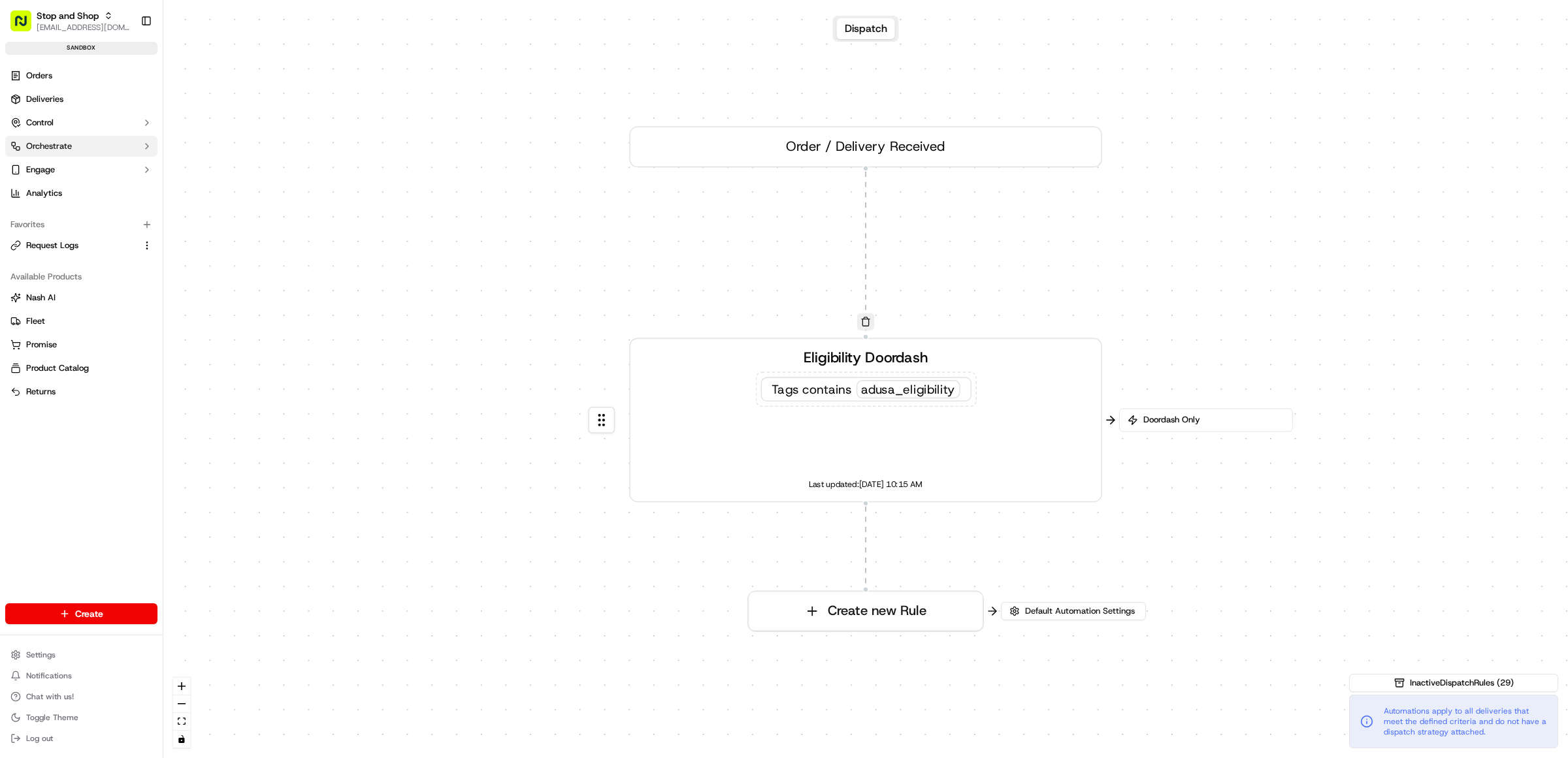
click at [48, 143] on span "Orchestrate" at bounding box center [49, 146] width 46 height 12
click at [44, 185] on span "Dispatch Strategies" at bounding box center [64, 188] width 77 height 12
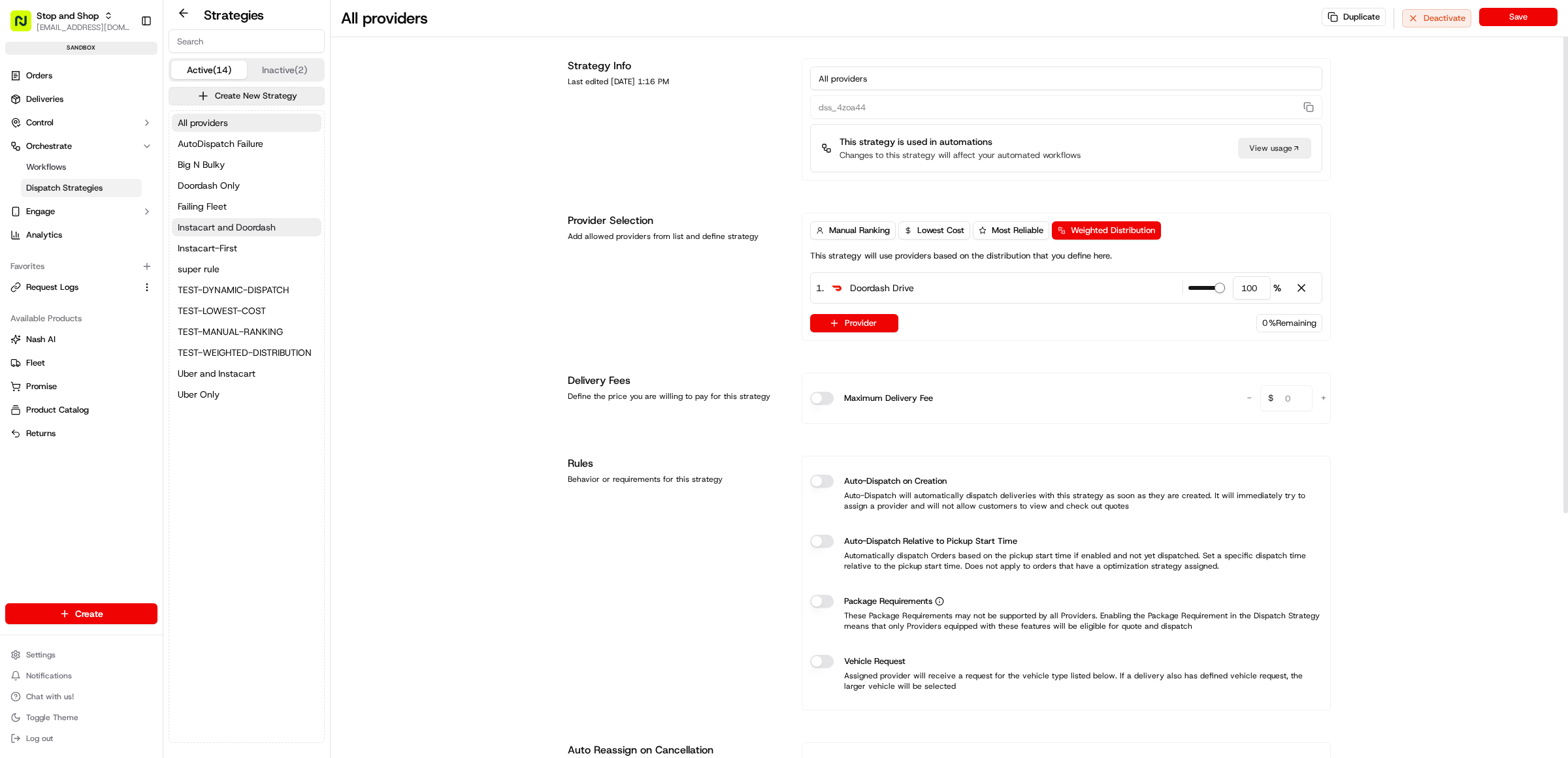
click at [240, 223] on span "Instacart and Doordash" at bounding box center [227, 227] width 98 height 13
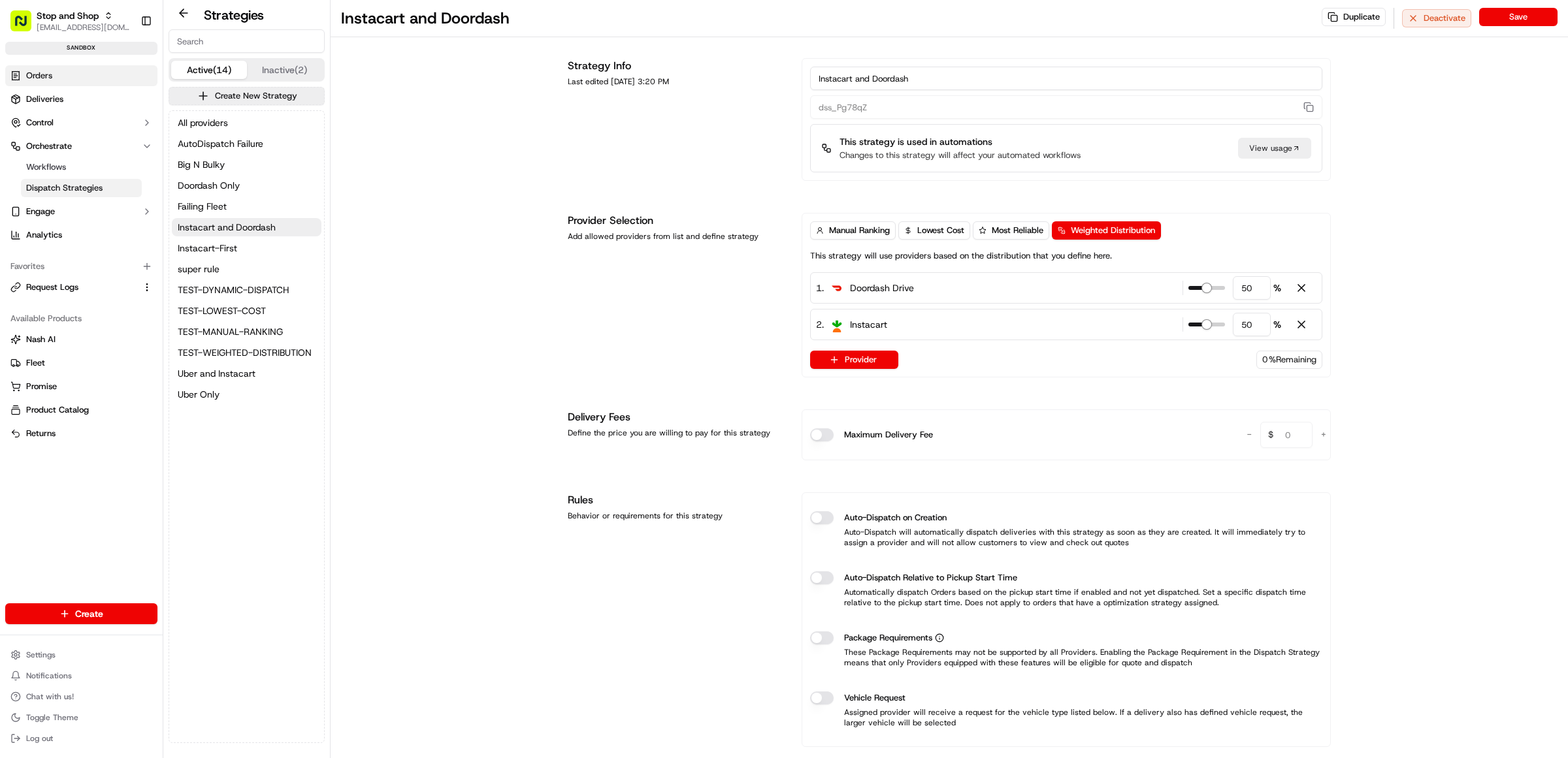
click at [47, 80] on span "Orders" at bounding box center [39, 75] width 26 height 12
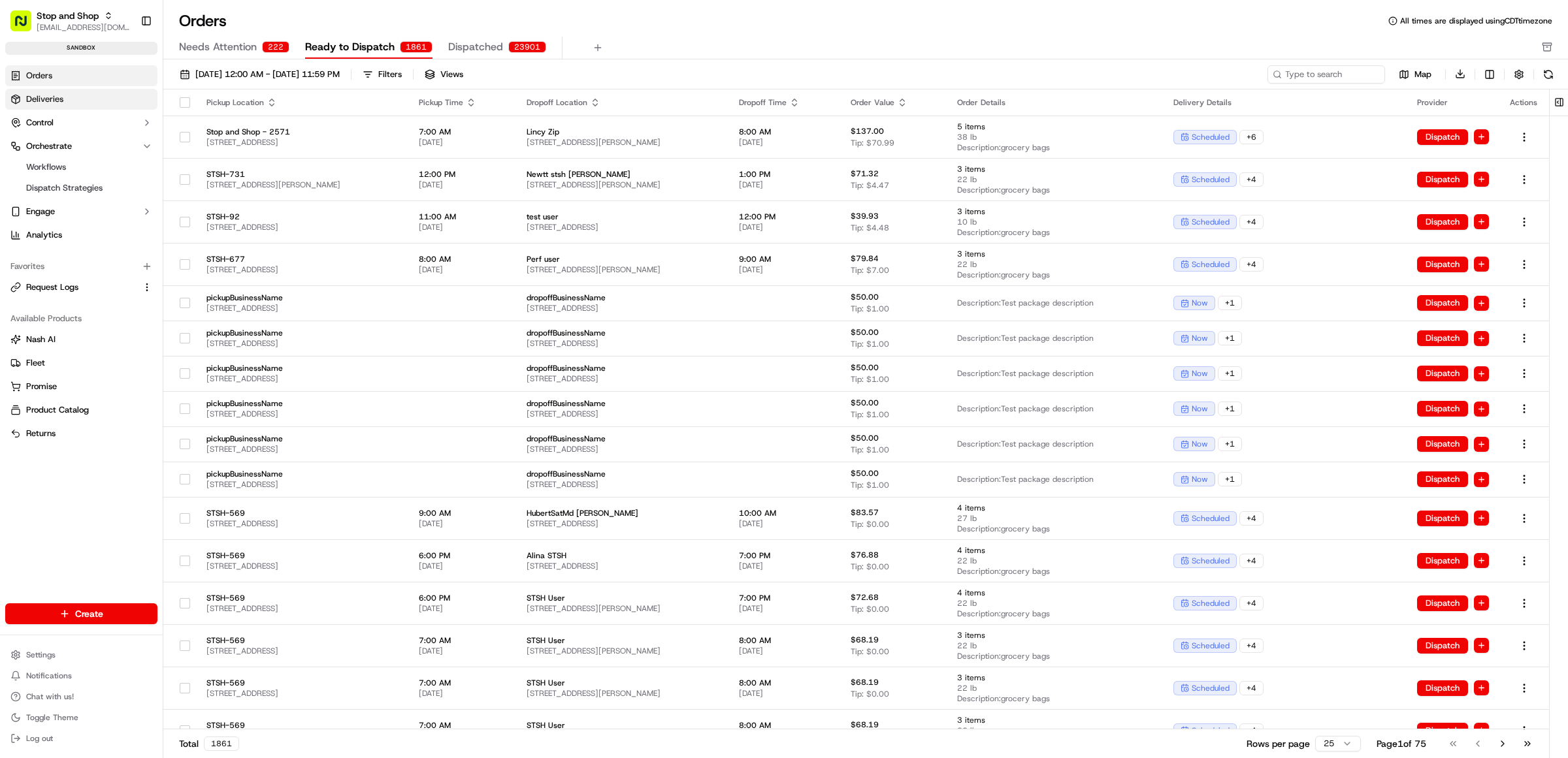
click at [52, 102] on span "Deliveries" at bounding box center [44, 99] width 37 height 12
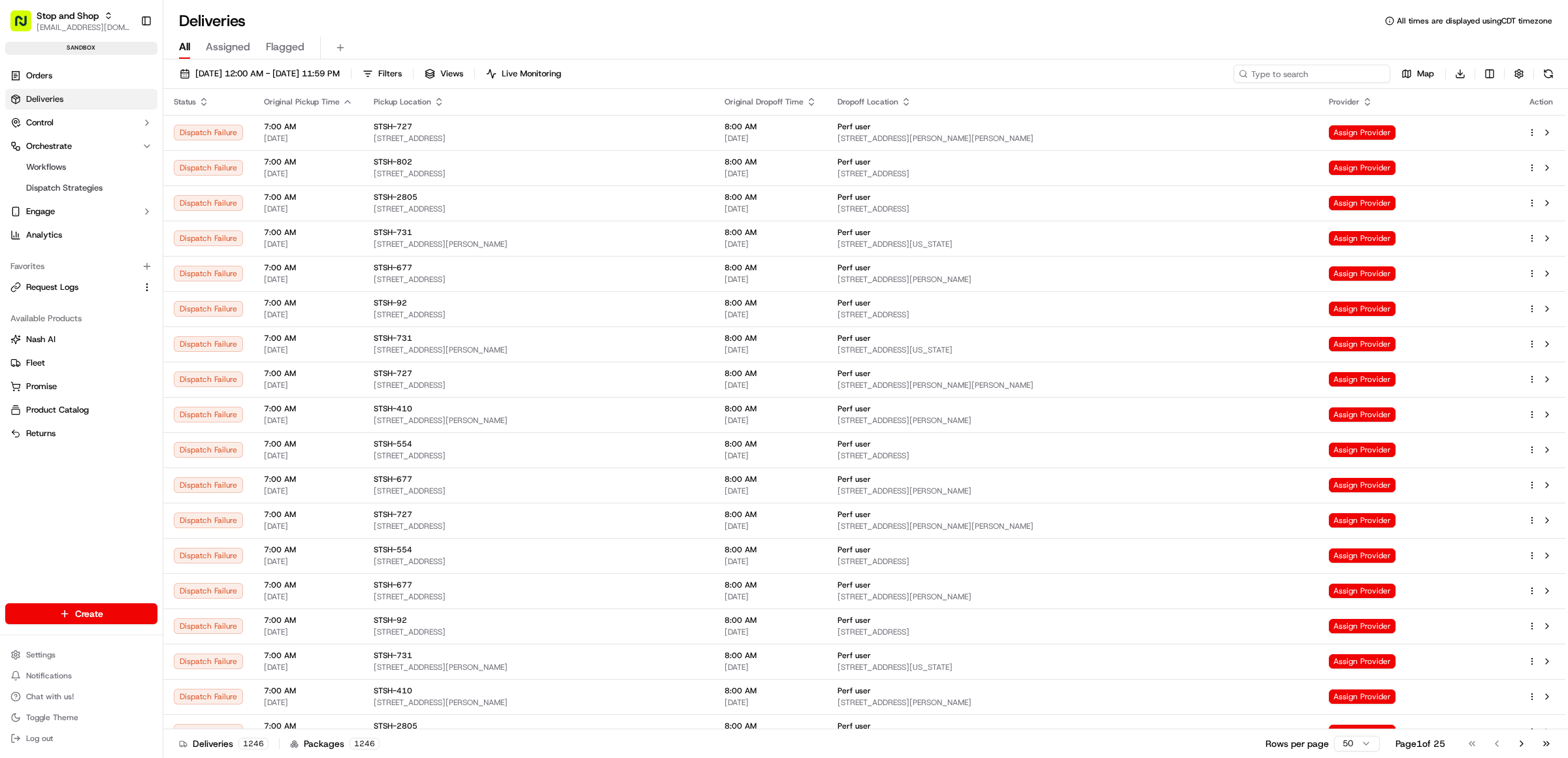
click at [1331, 76] on input at bounding box center [1313, 74] width 157 height 18
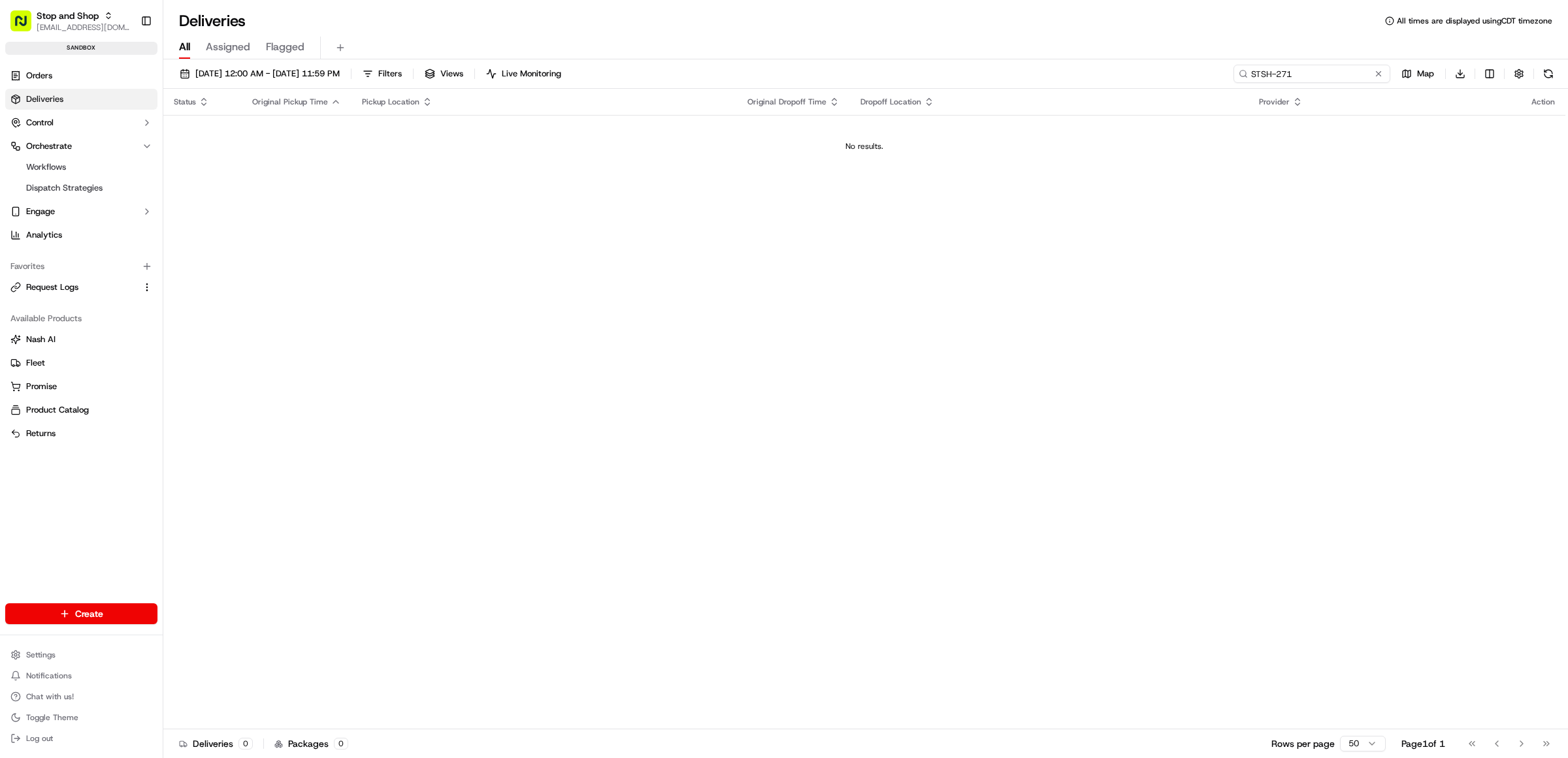
click at [1283, 72] on input "STSH-271" at bounding box center [1313, 74] width 157 height 18
type input "STSH-2571"
click at [1384, 76] on button at bounding box center [1378, 74] width 13 height 13
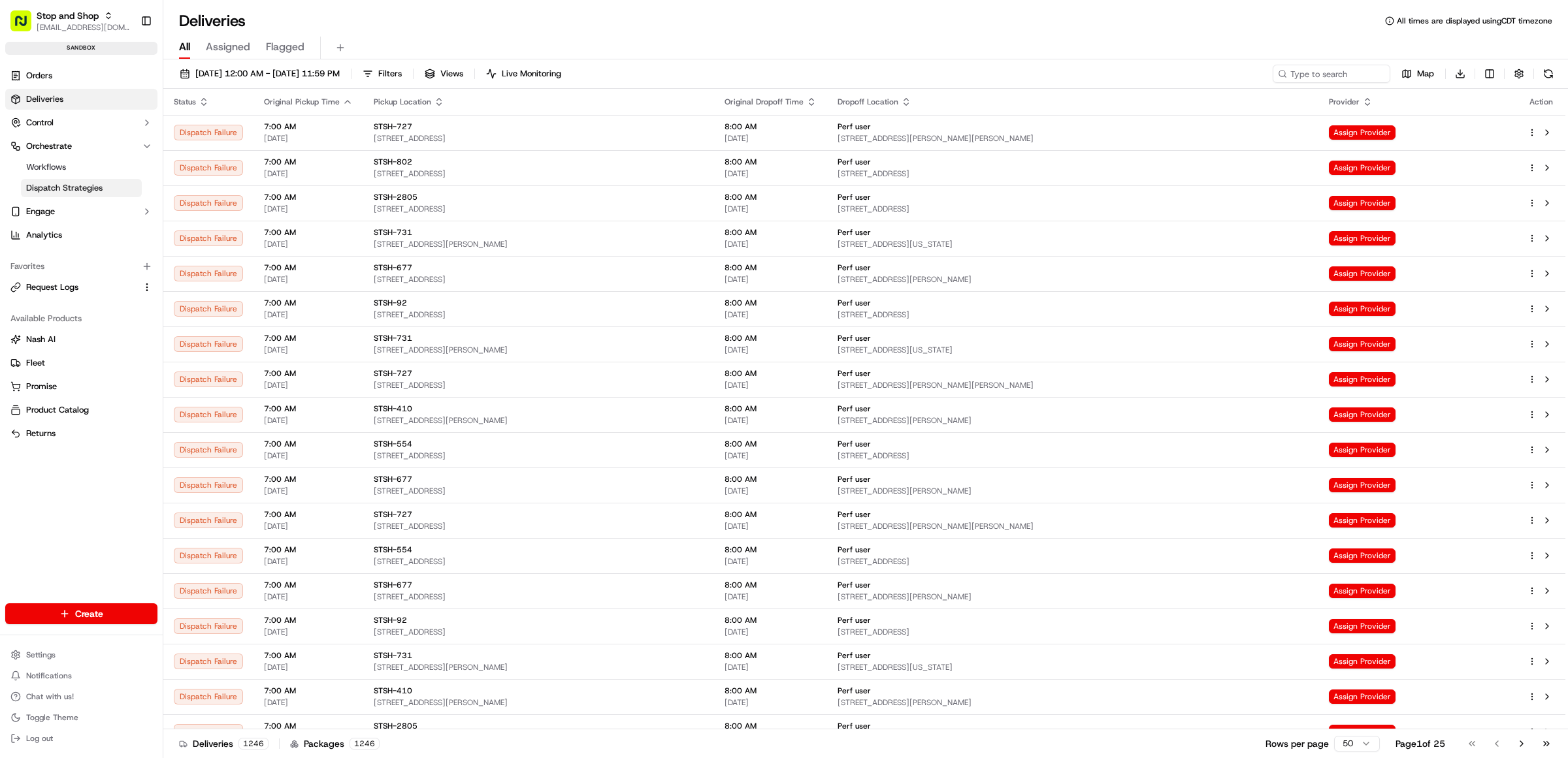
click at [56, 190] on span "Dispatch Strategies" at bounding box center [64, 188] width 77 height 12
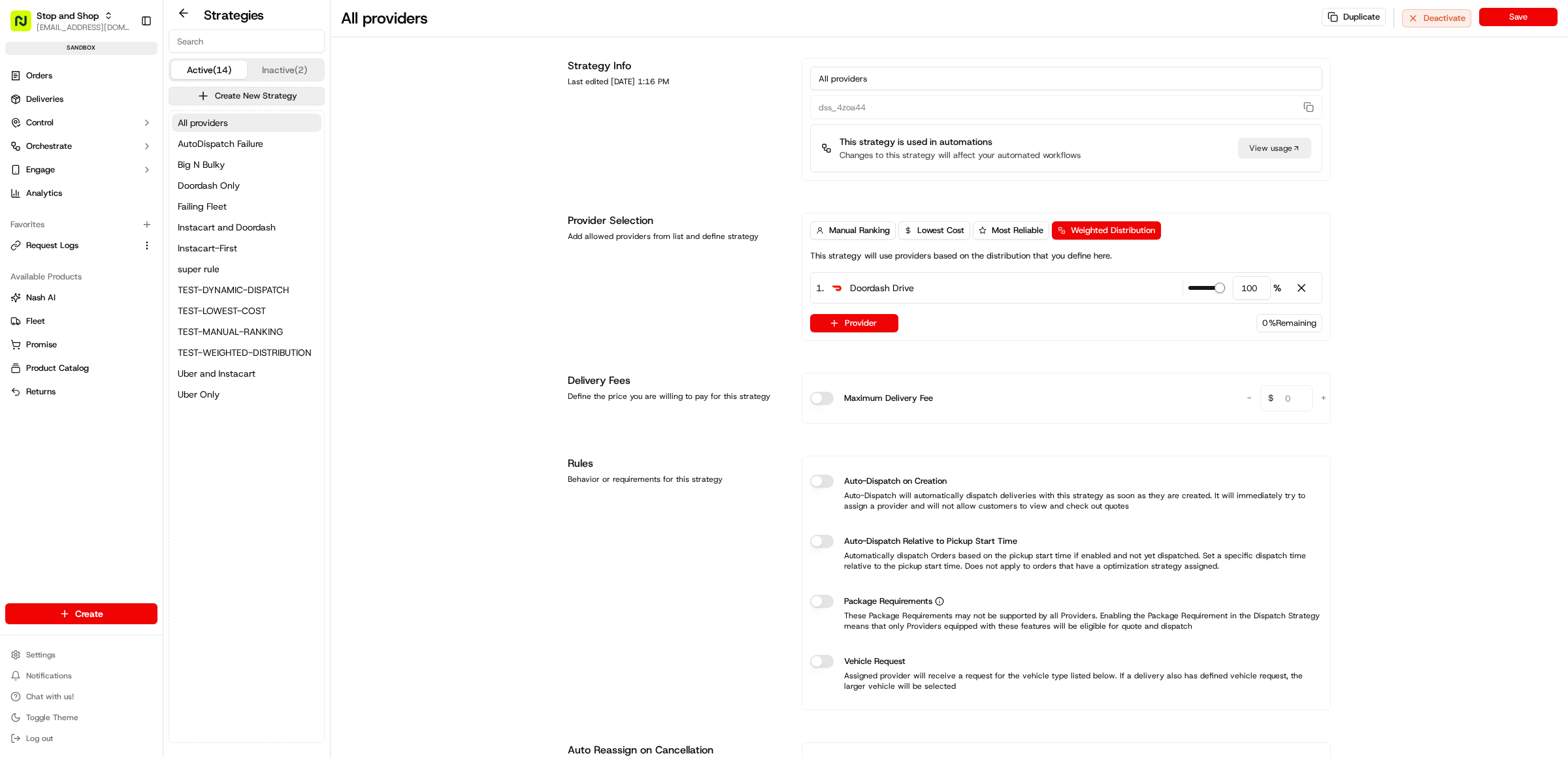
click at [205, 64] on button "Active (14)" at bounding box center [209, 69] width 76 height 18
click at [214, 374] on span "Uber and Instacart" at bounding box center [217, 374] width 78 height 13
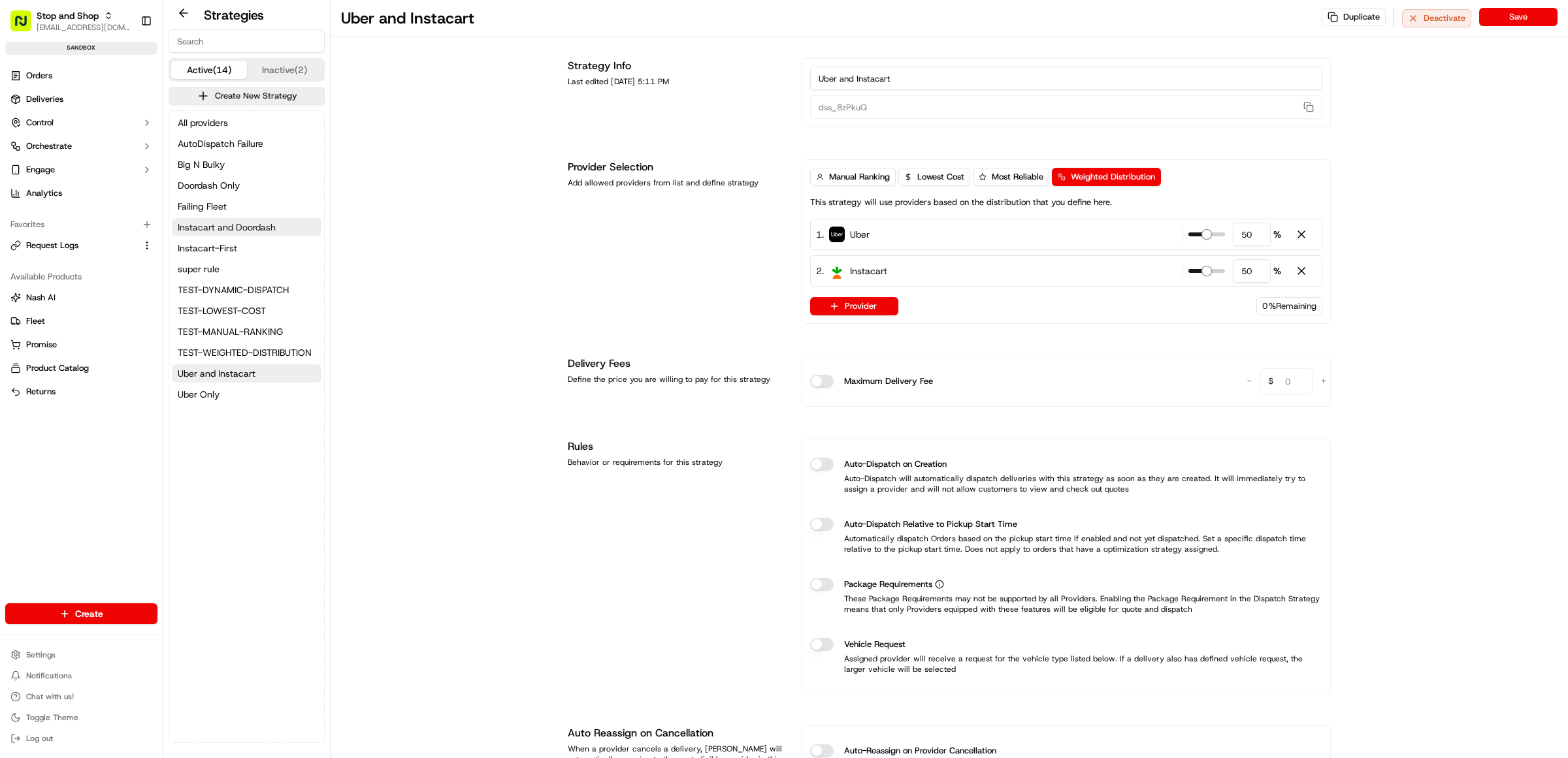
click at [222, 223] on span "Instacart and Doordash" at bounding box center [227, 227] width 98 height 13
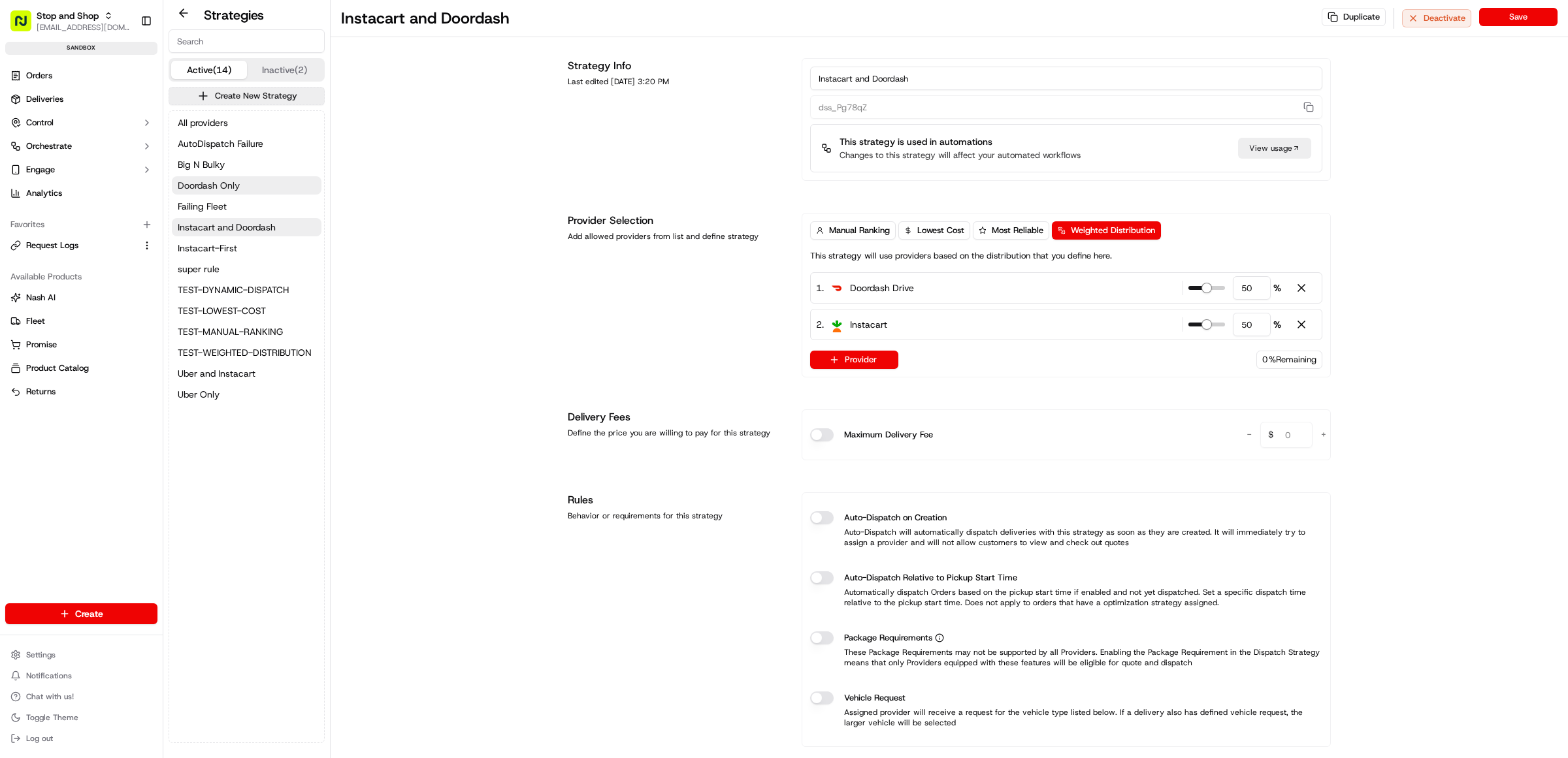
click at [214, 186] on span "Doordash Only" at bounding box center [209, 185] width 62 height 13
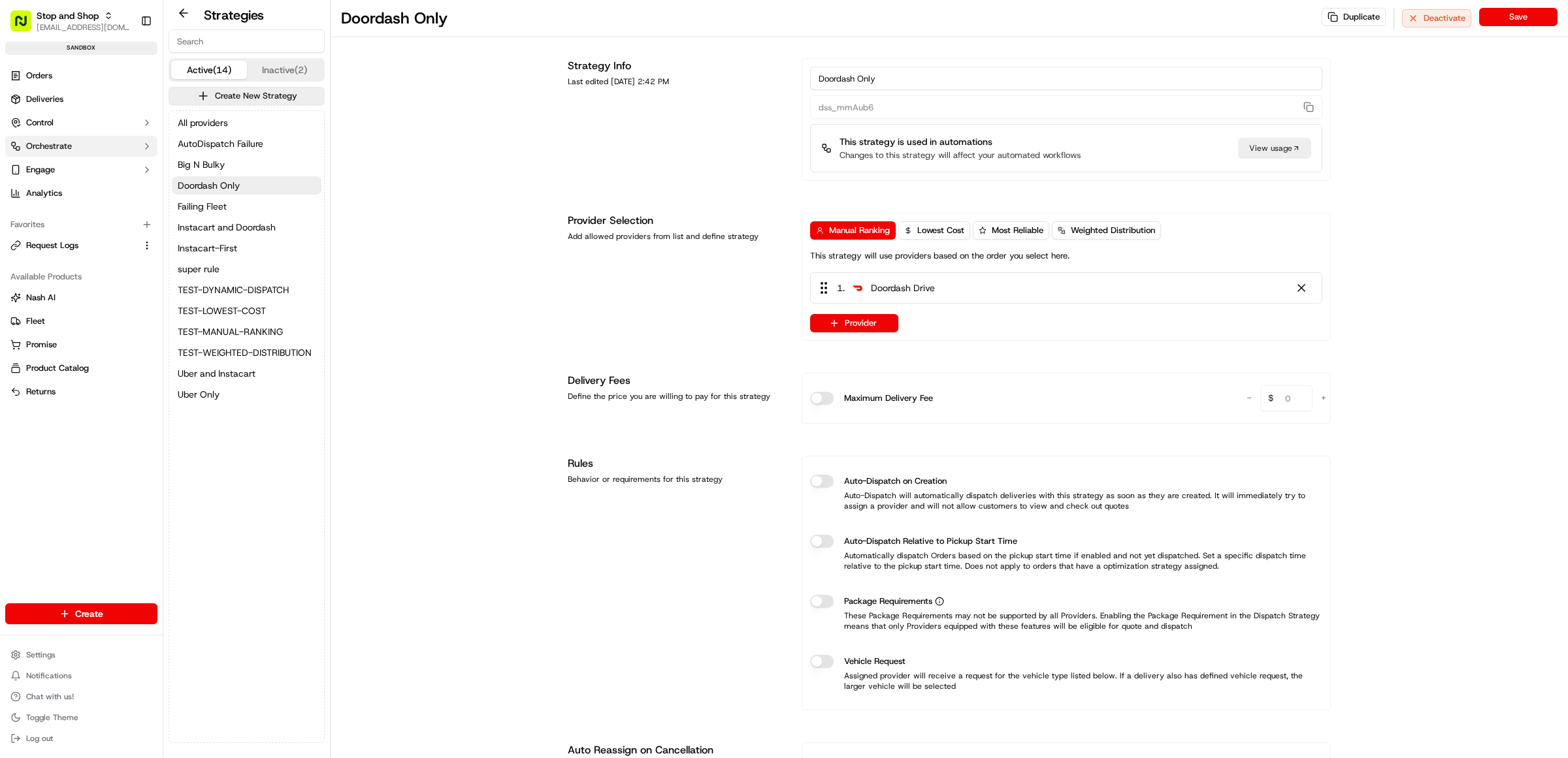
click at [44, 148] on span "Orchestrate" at bounding box center [49, 146] width 46 height 12
click at [47, 164] on span "Workflows" at bounding box center [46, 167] width 40 height 12
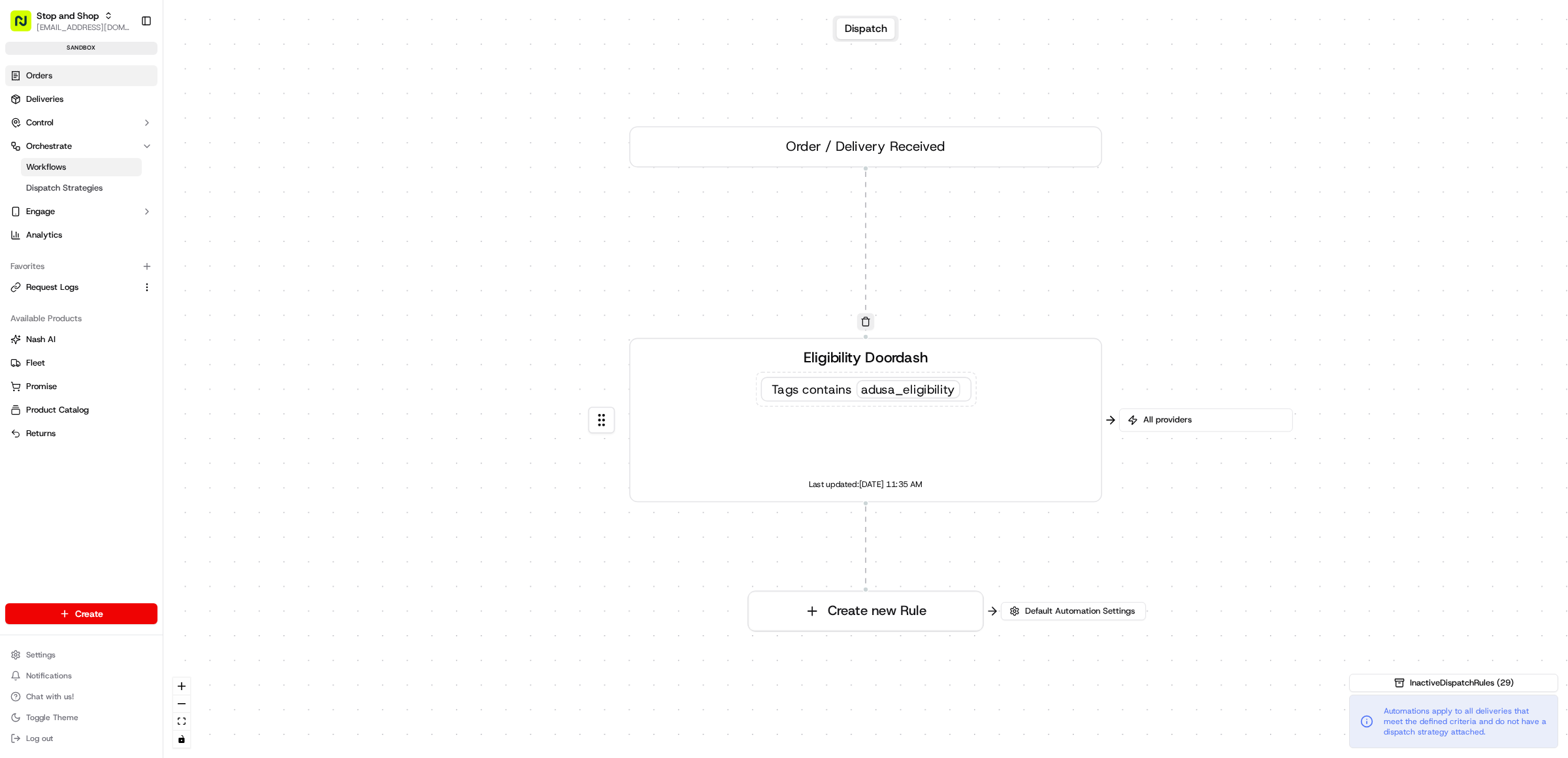
click at [46, 79] on span "Orders" at bounding box center [39, 75] width 26 height 12
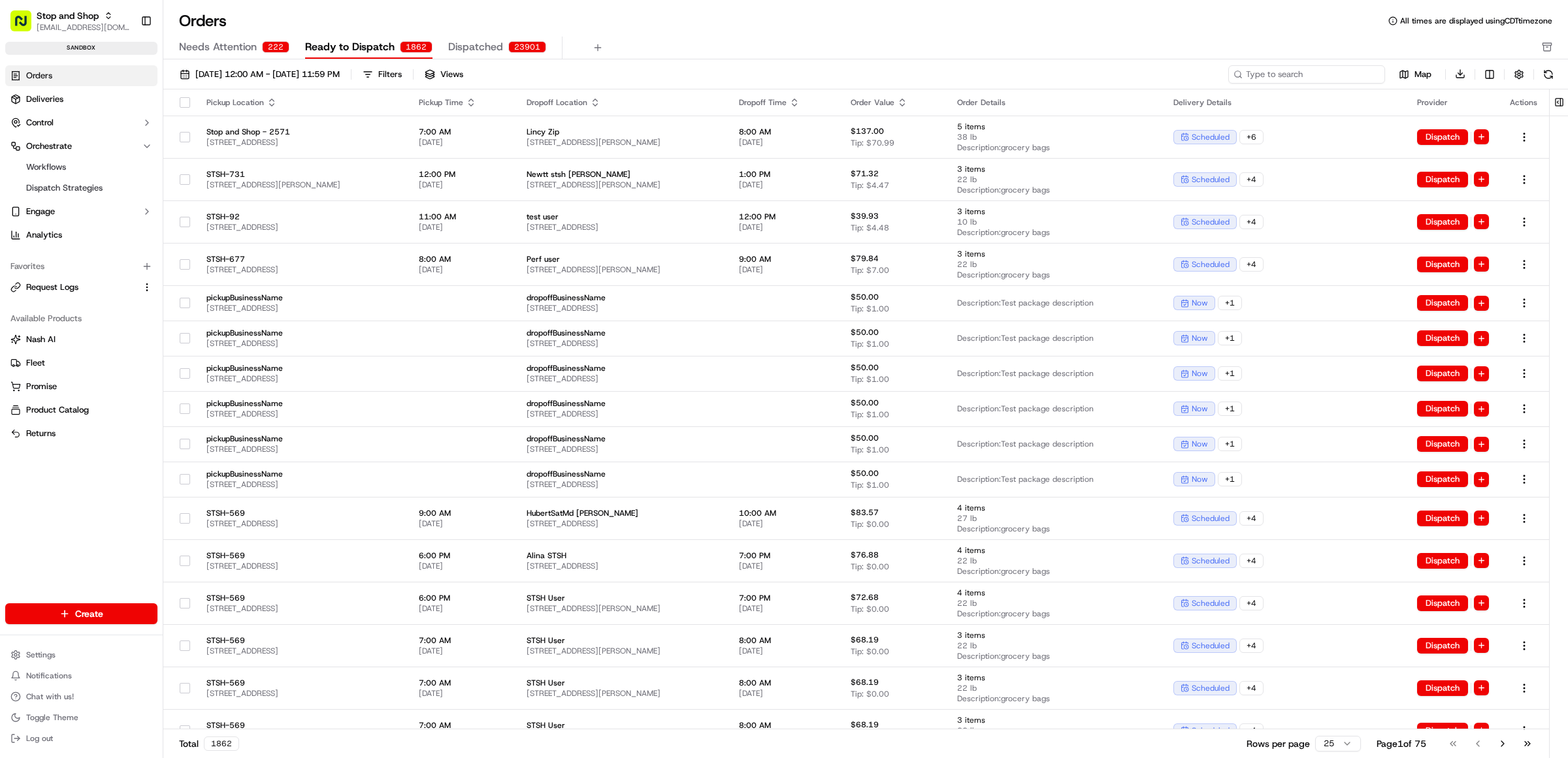
click at [1289, 76] on input at bounding box center [1307, 74] width 157 height 18
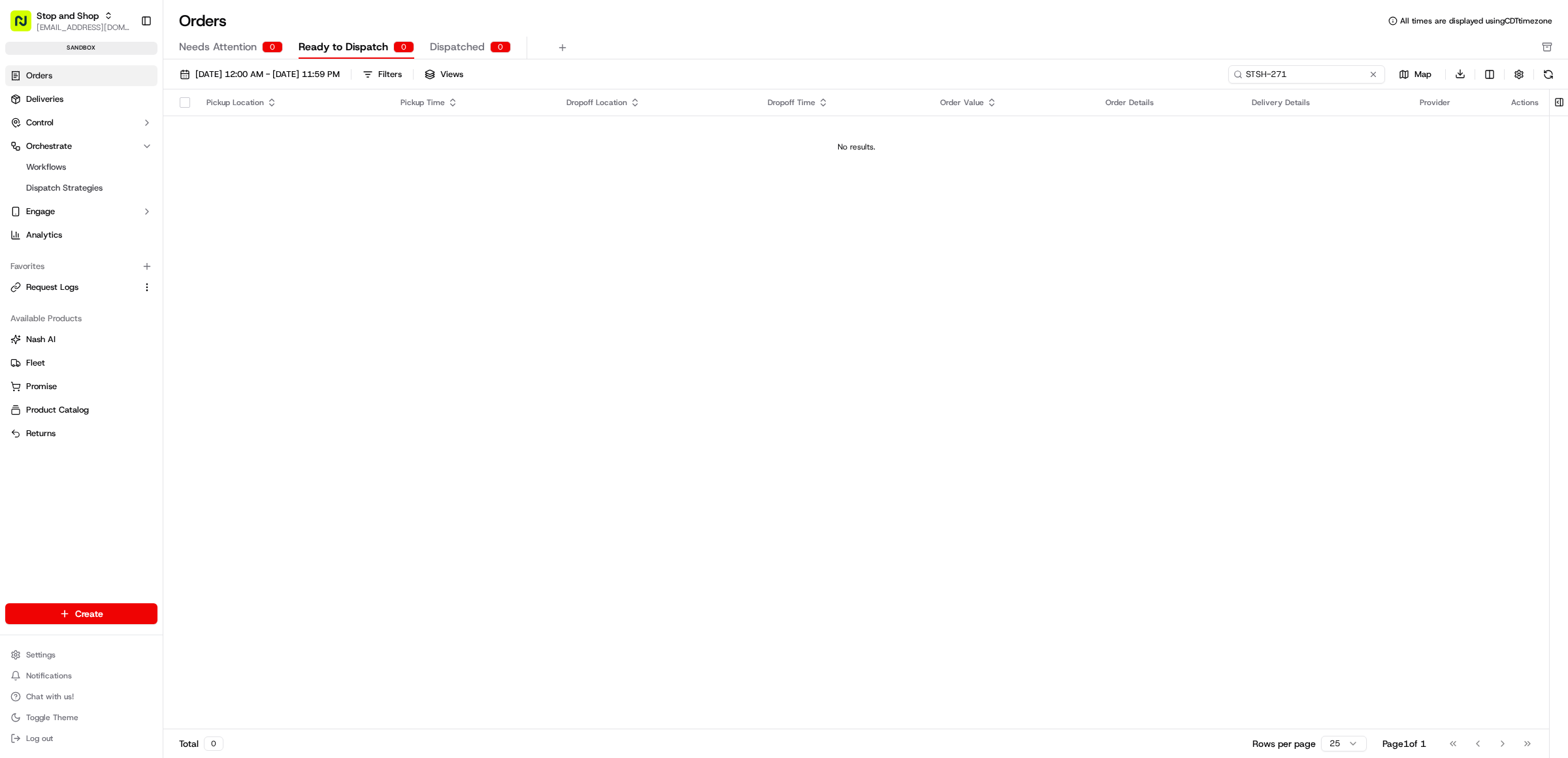
click at [1275, 69] on input "STSH-271" at bounding box center [1307, 74] width 157 height 18
type input "STSH-2571"
click at [249, 79] on span "09/01/2025 12:00 AM - 09/30/2025 11:59 PM" at bounding box center [267, 74] width 144 height 12
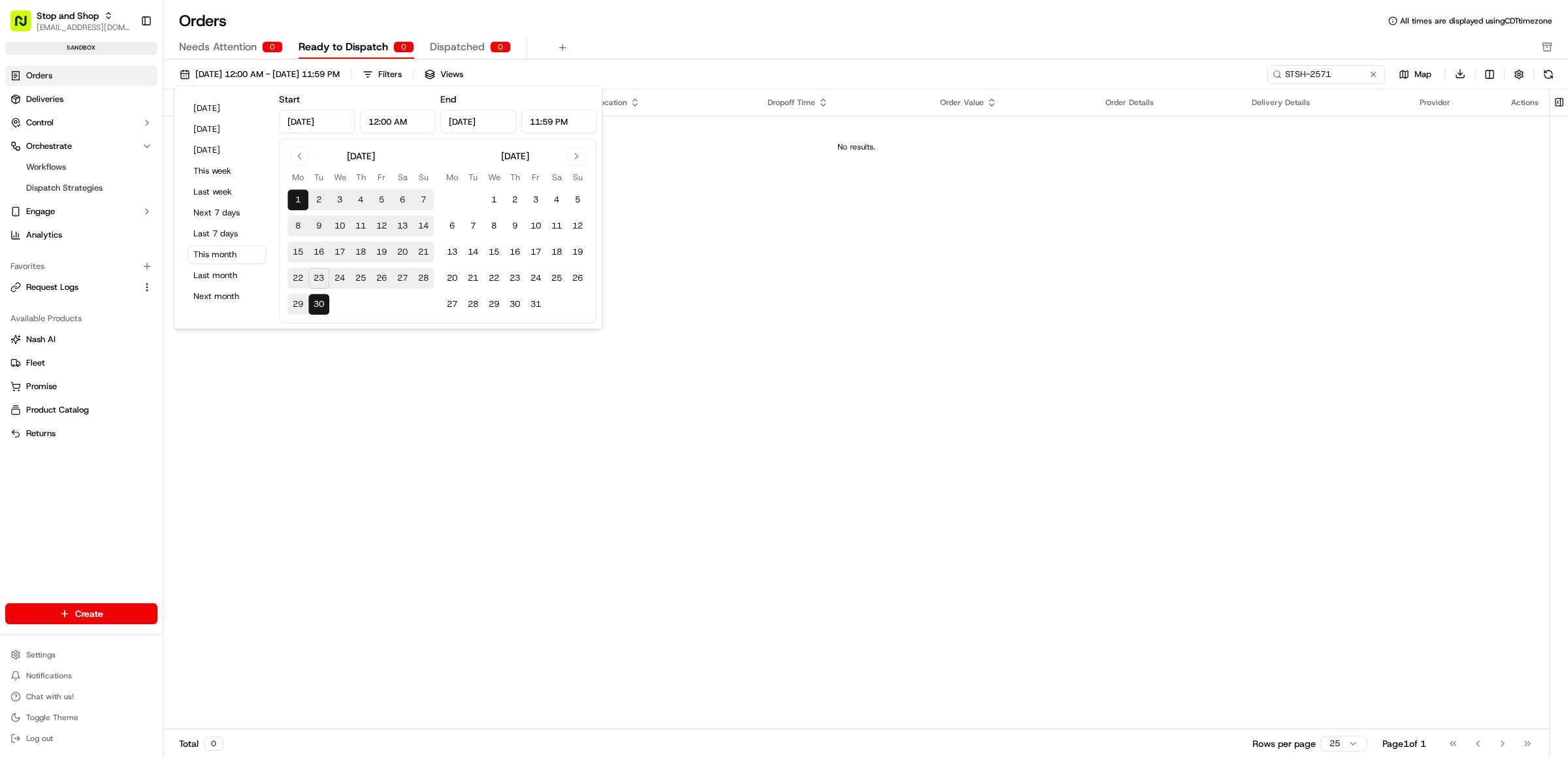
click at [321, 275] on button "23" at bounding box center [319, 278] width 21 height 21
type input "Sep 23, 2025"
click at [849, 458] on div "Pickup Location Pickup Time Dropoff Location Dropoff Time Order Value Order Det…" at bounding box center [856, 410] width 1386 height 641
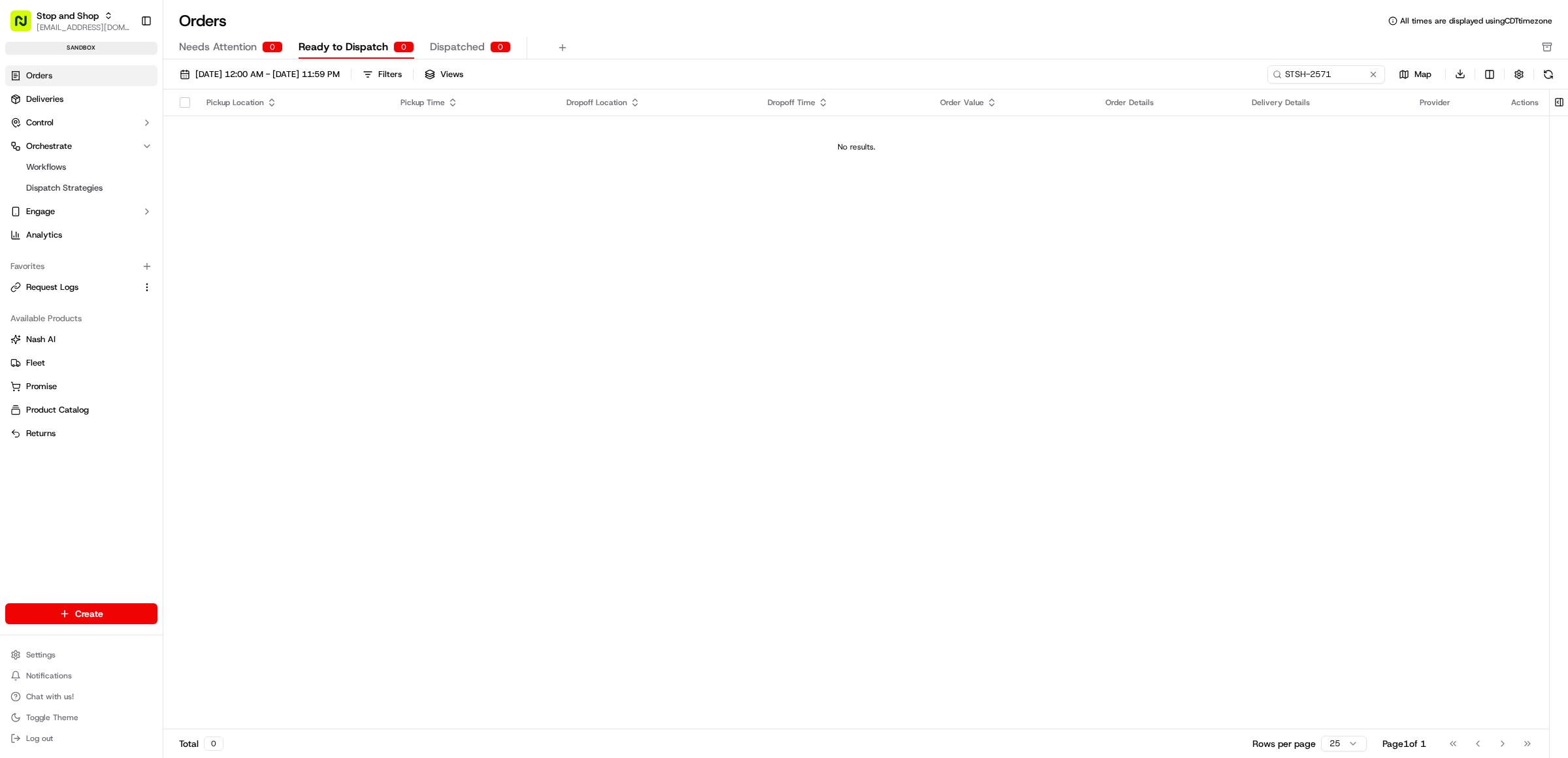
click at [34, 75] on span "Orders" at bounding box center [39, 75] width 26 height 12
click at [1370, 74] on button at bounding box center [1373, 74] width 13 height 13
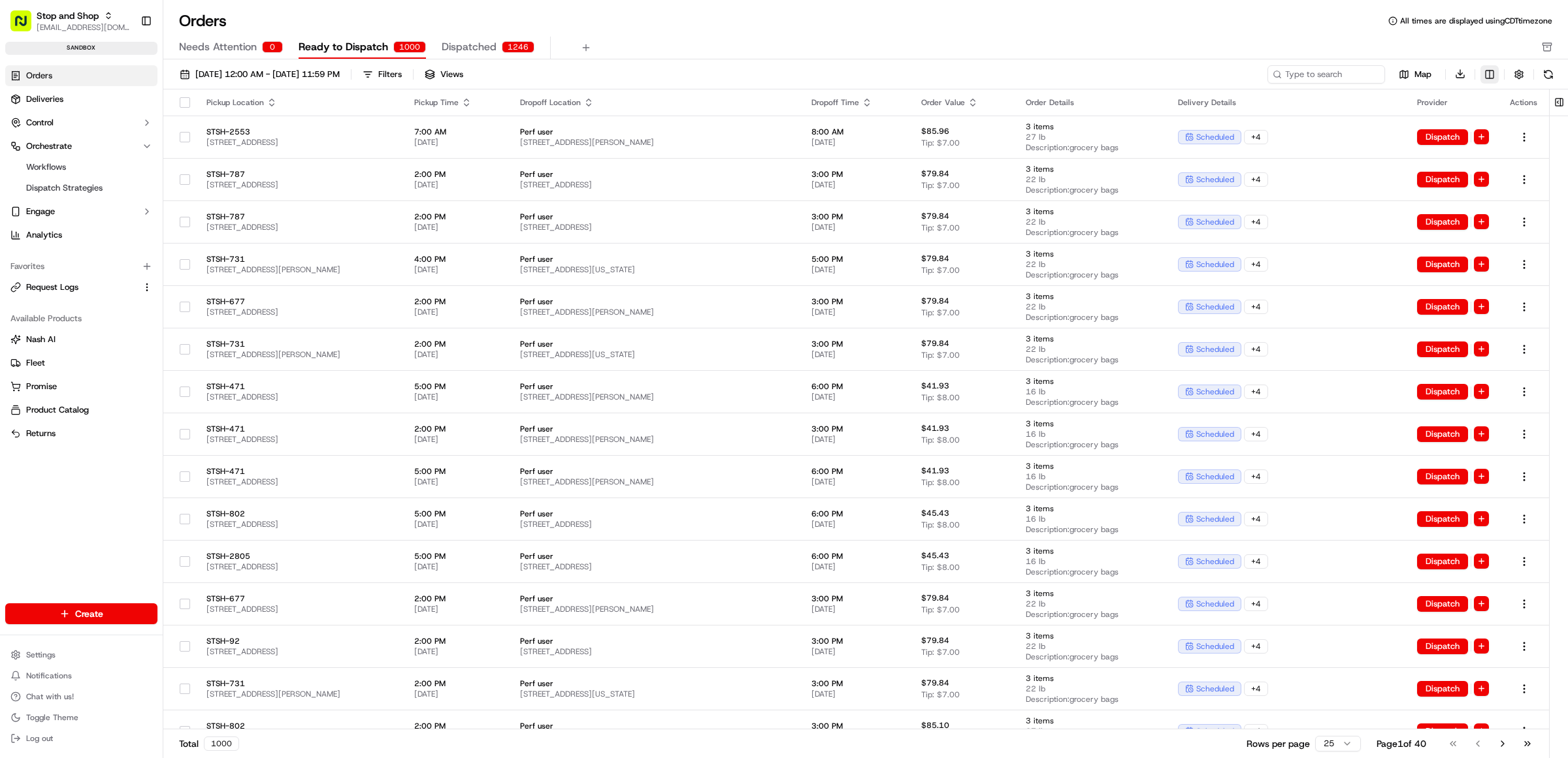
click at [1495, 75] on html "Stop and Shop rdesai@adusa.com Toggle Sidebar sandbox Orders Deliveries Control…" at bounding box center [784, 379] width 1568 height 758
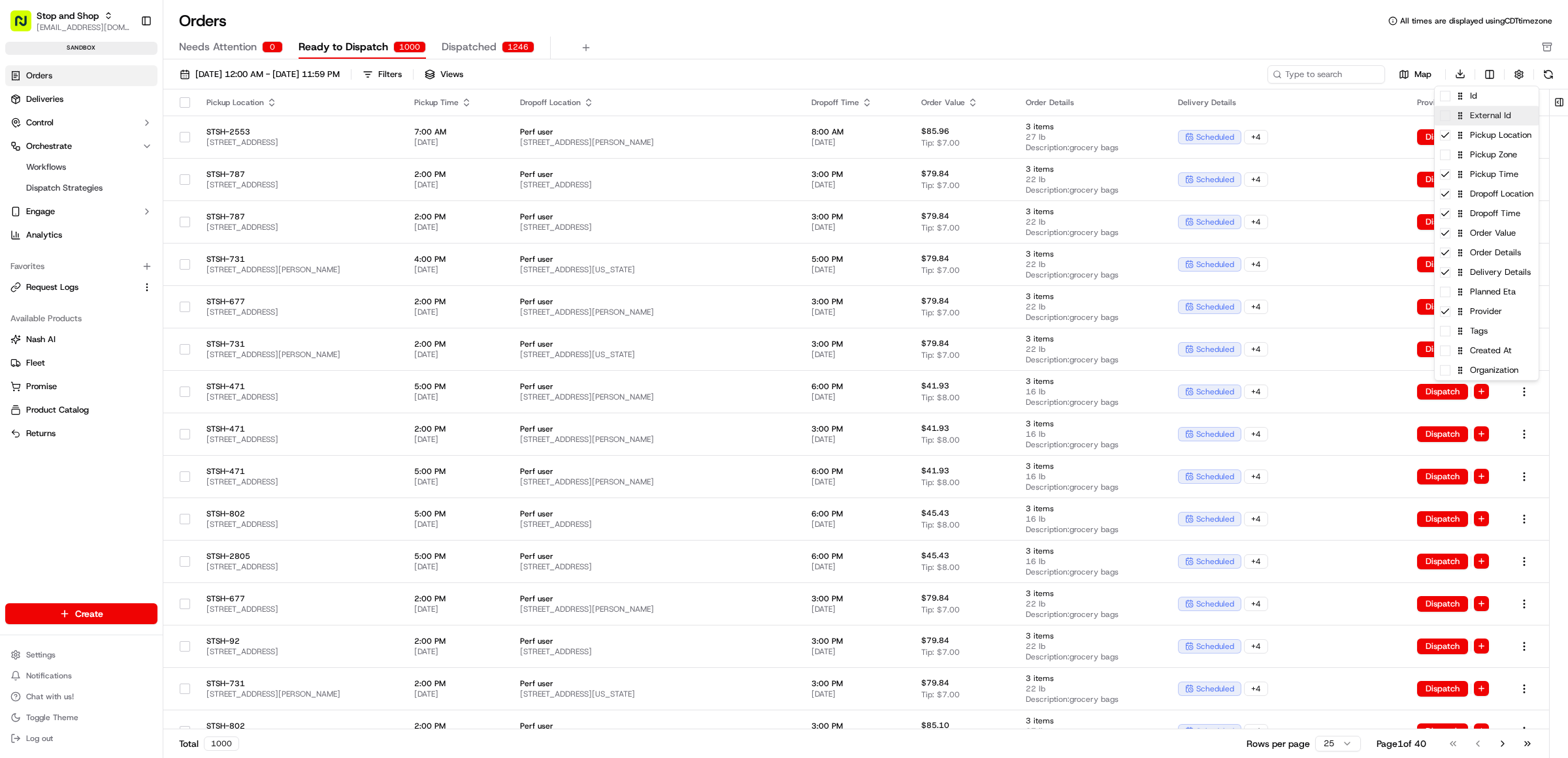
click at [1448, 125] on div "External Id" at bounding box center [1487, 116] width 104 height 20
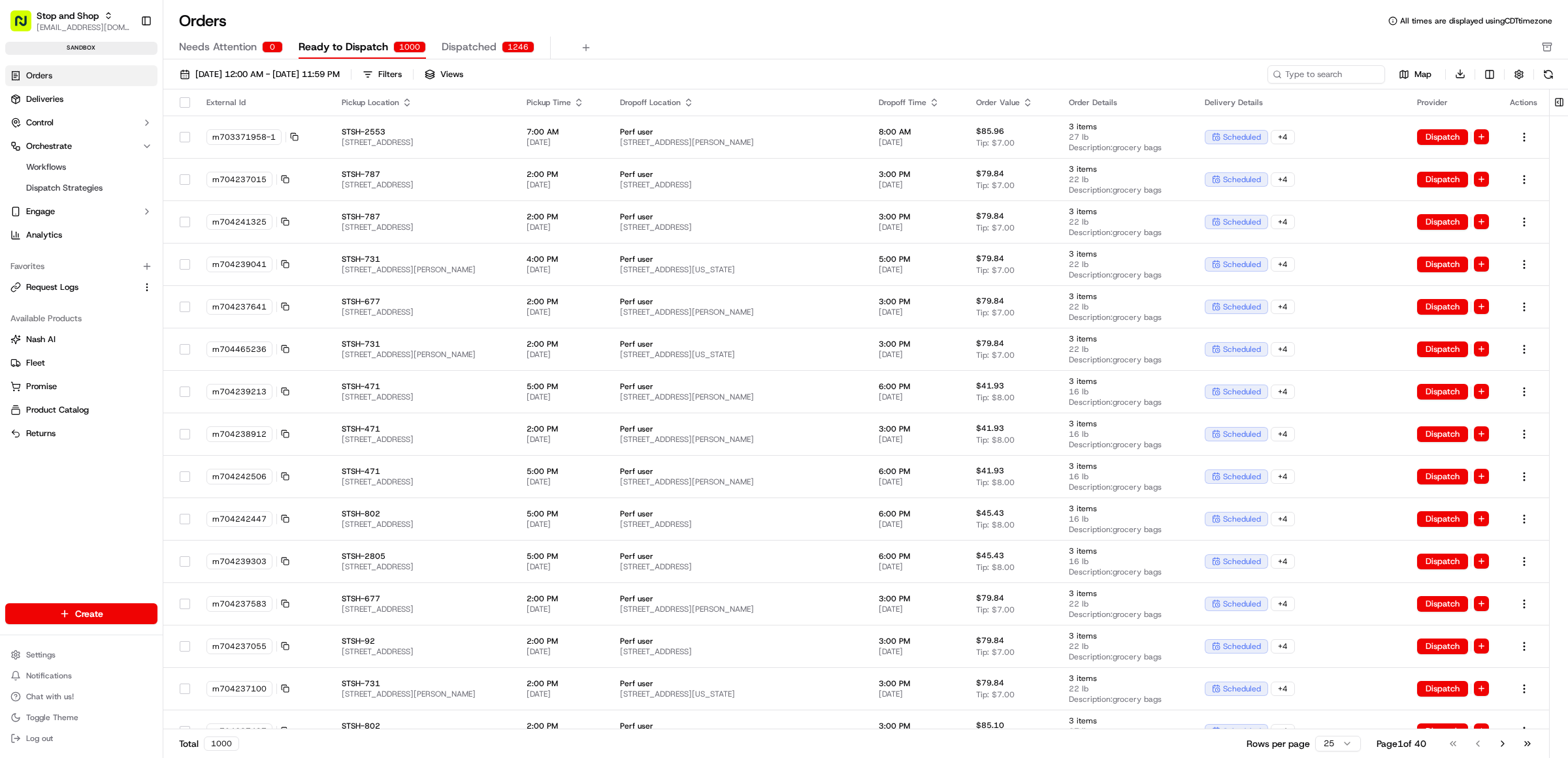
click at [397, 97] on html "Stop and Shop rdesai@adusa.com Toggle Sidebar sandbox Orders Deliveries Control…" at bounding box center [784, 379] width 1568 height 758
click at [402, 99] on icon "button" at bounding box center [407, 103] width 11 height 11
click at [1335, 746] on html "Stop and Shop rdesai@adusa.com Toggle Sidebar sandbox Orders Deliveries Control…" at bounding box center [784, 379] width 1568 height 758
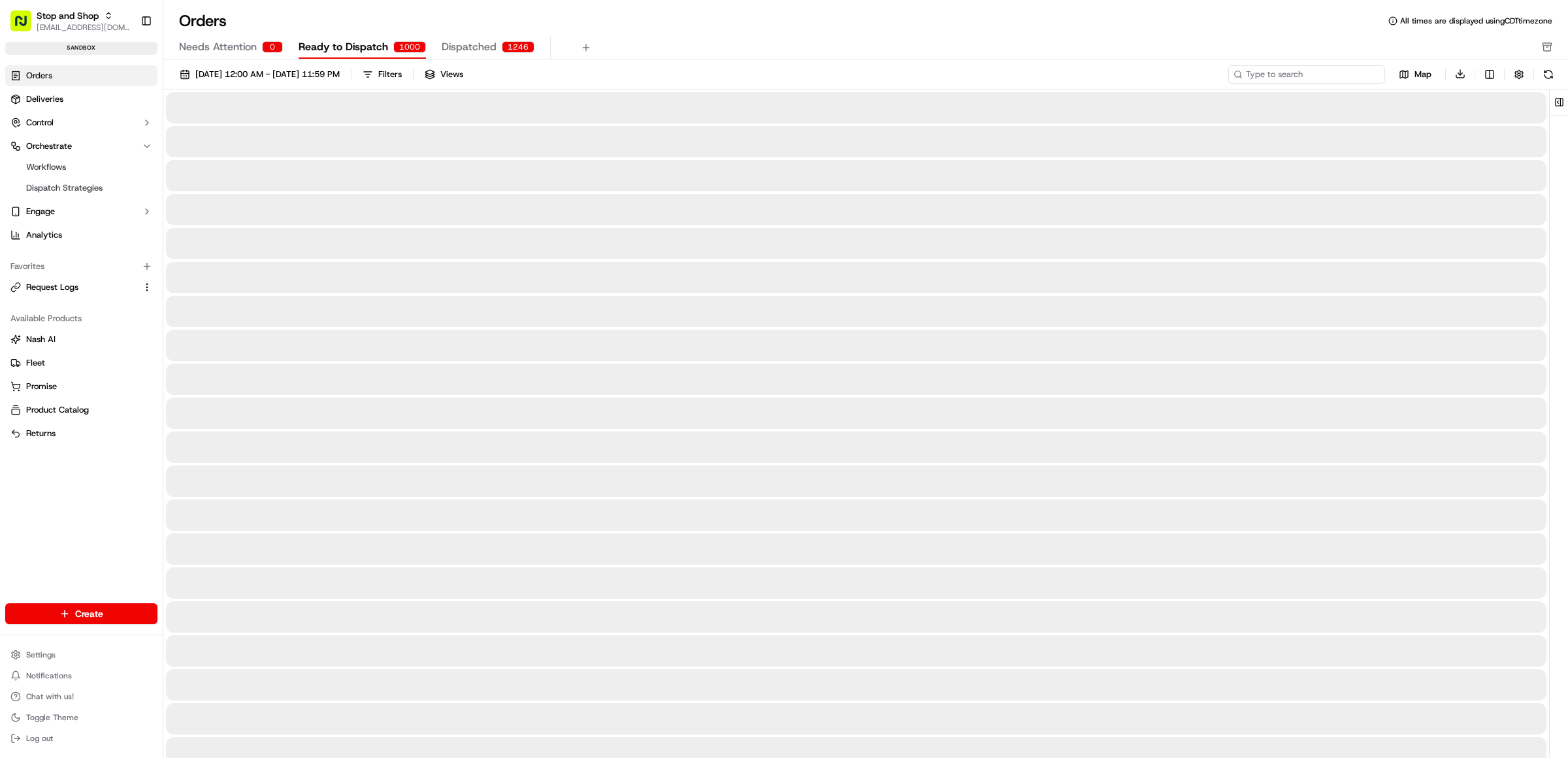
click at [1318, 72] on input at bounding box center [1307, 74] width 157 height 18
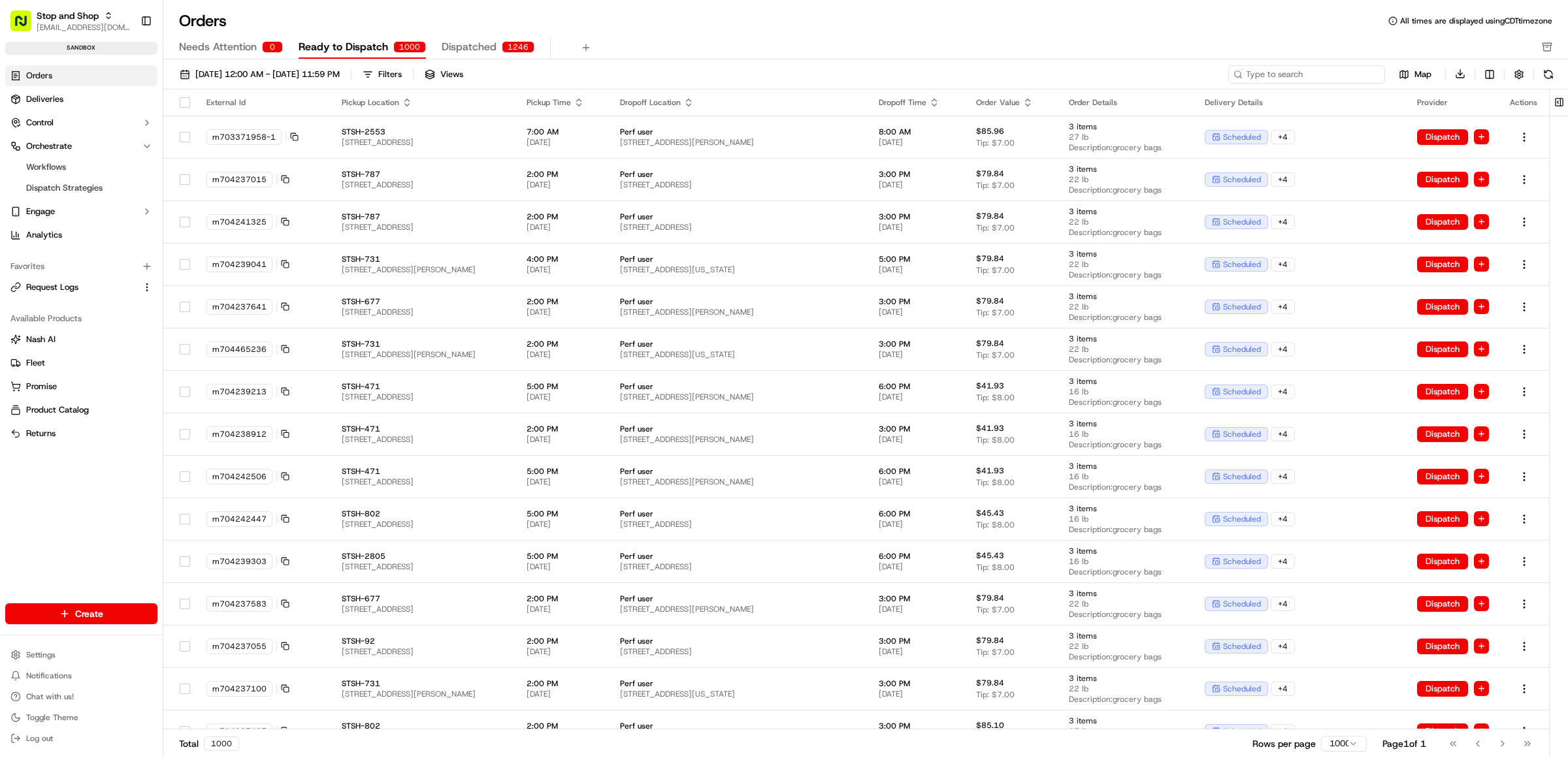
click at [1293, 77] on input at bounding box center [1307, 74] width 157 height 18
paste input "38 Montebello Rd."
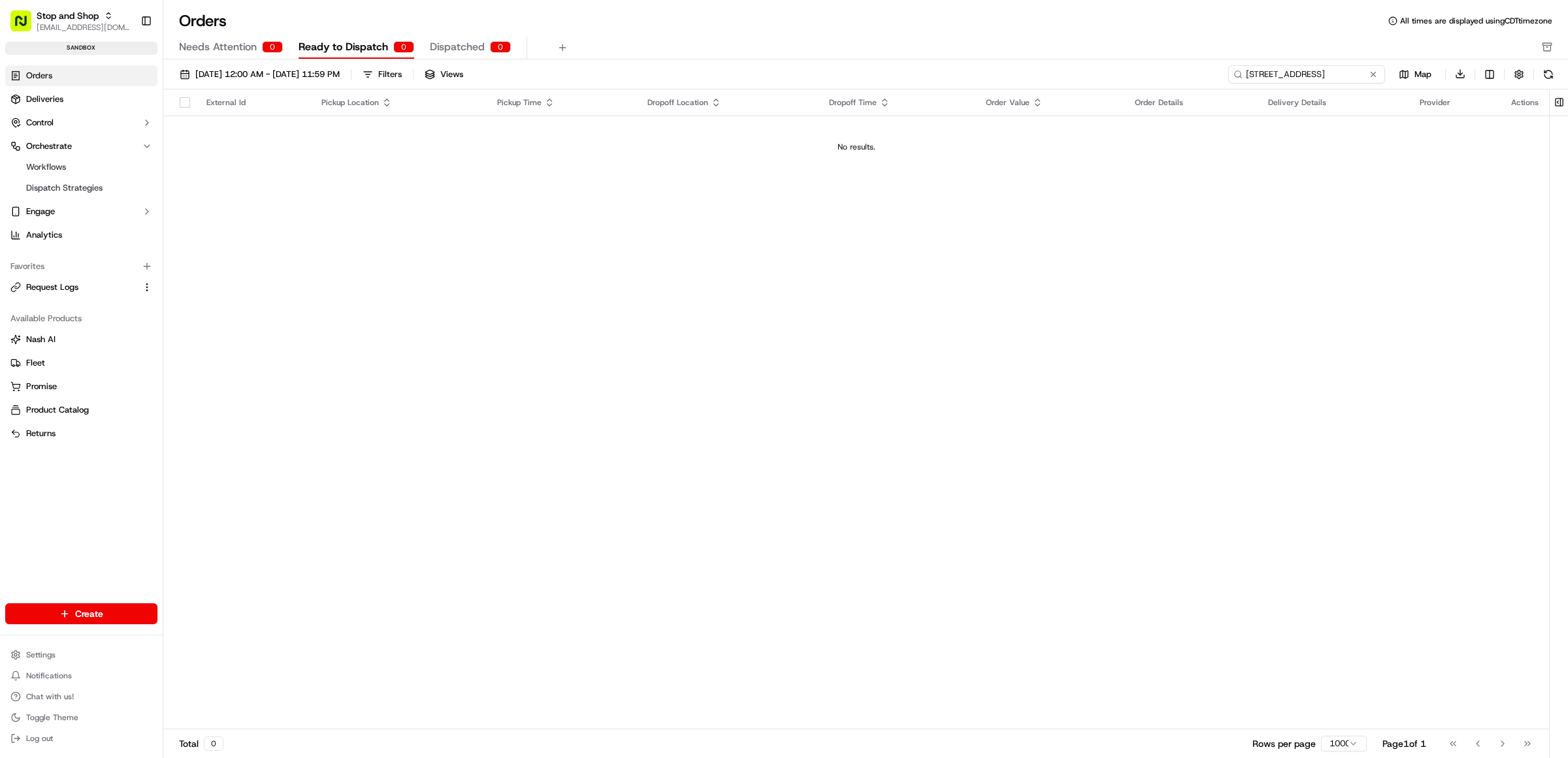
type input "38 Montebello Rd."
click at [1378, 77] on button at bounding box center [1373, 74] width 13 height 13
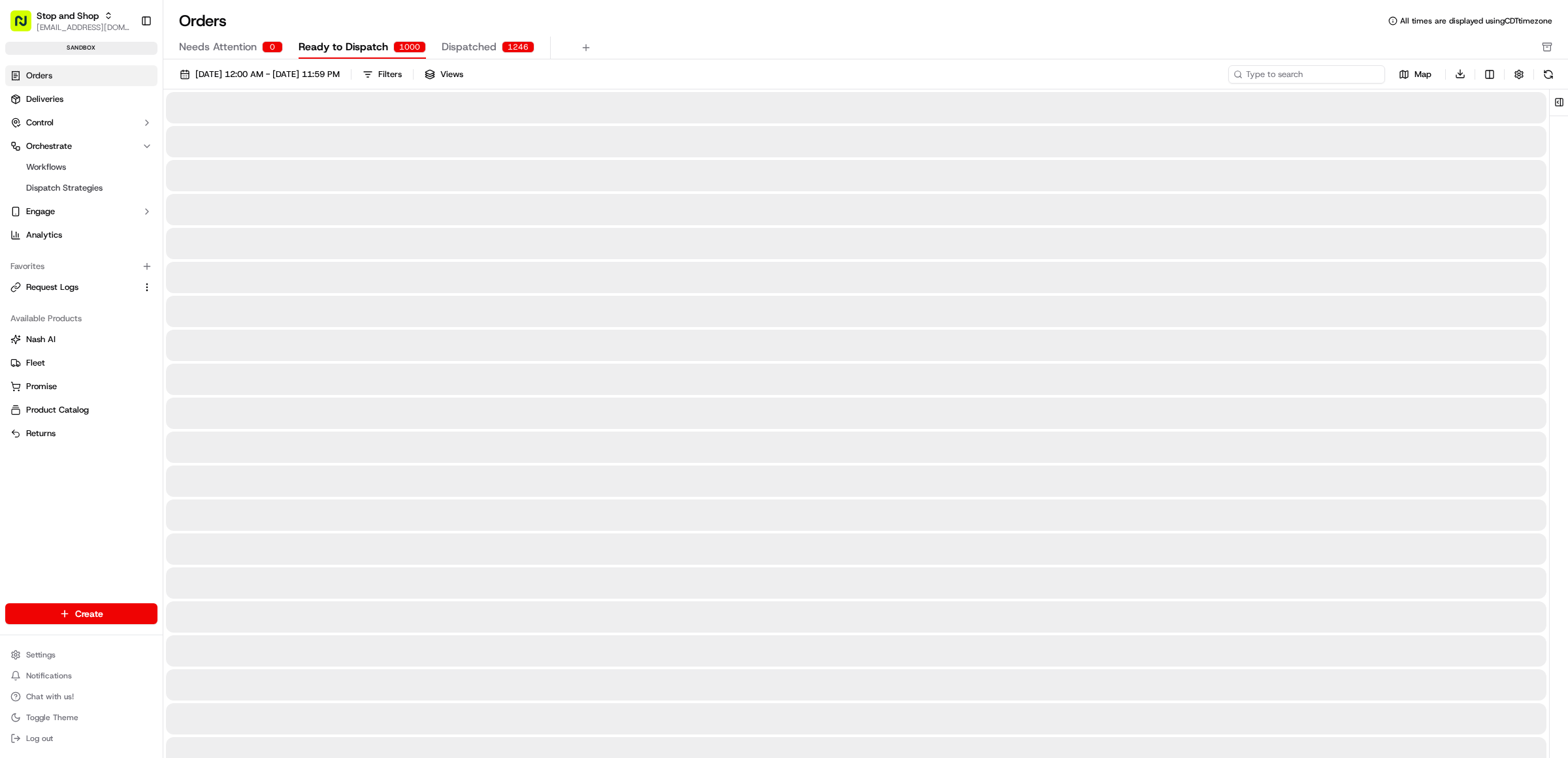
click at [1351, 76] on input at bounding box center [1307, 74] width 157 height 18
paste input "m500815439"
click at [1351, 76] on input "m500815439" at bounding box center [1307, 74] width 157 height 18
paste input "m500815439"
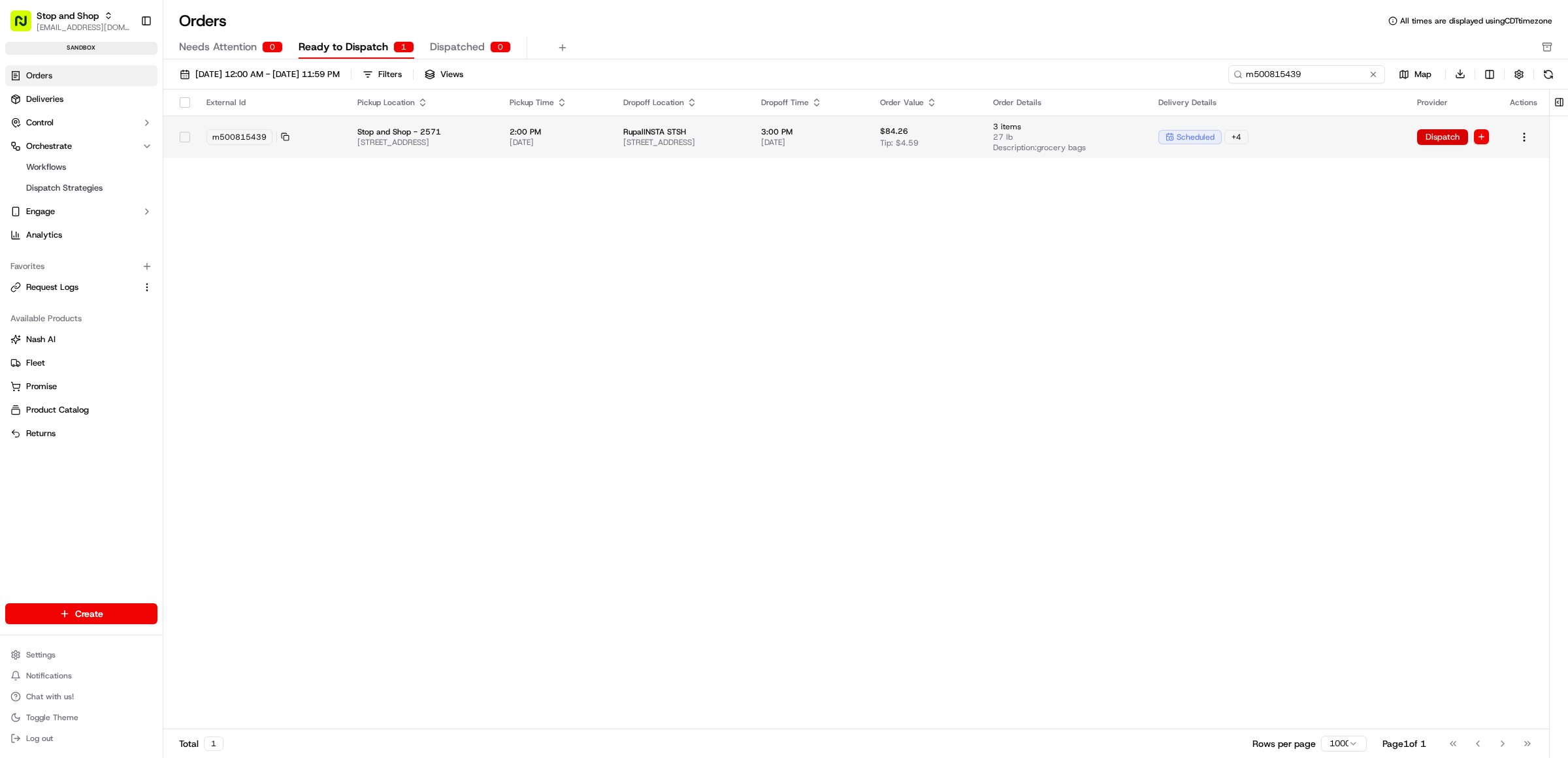
type input "m500815439"
click at [1440, 138] on button "Dispatch" at bounding box center [1443, 136] width 51 height 15
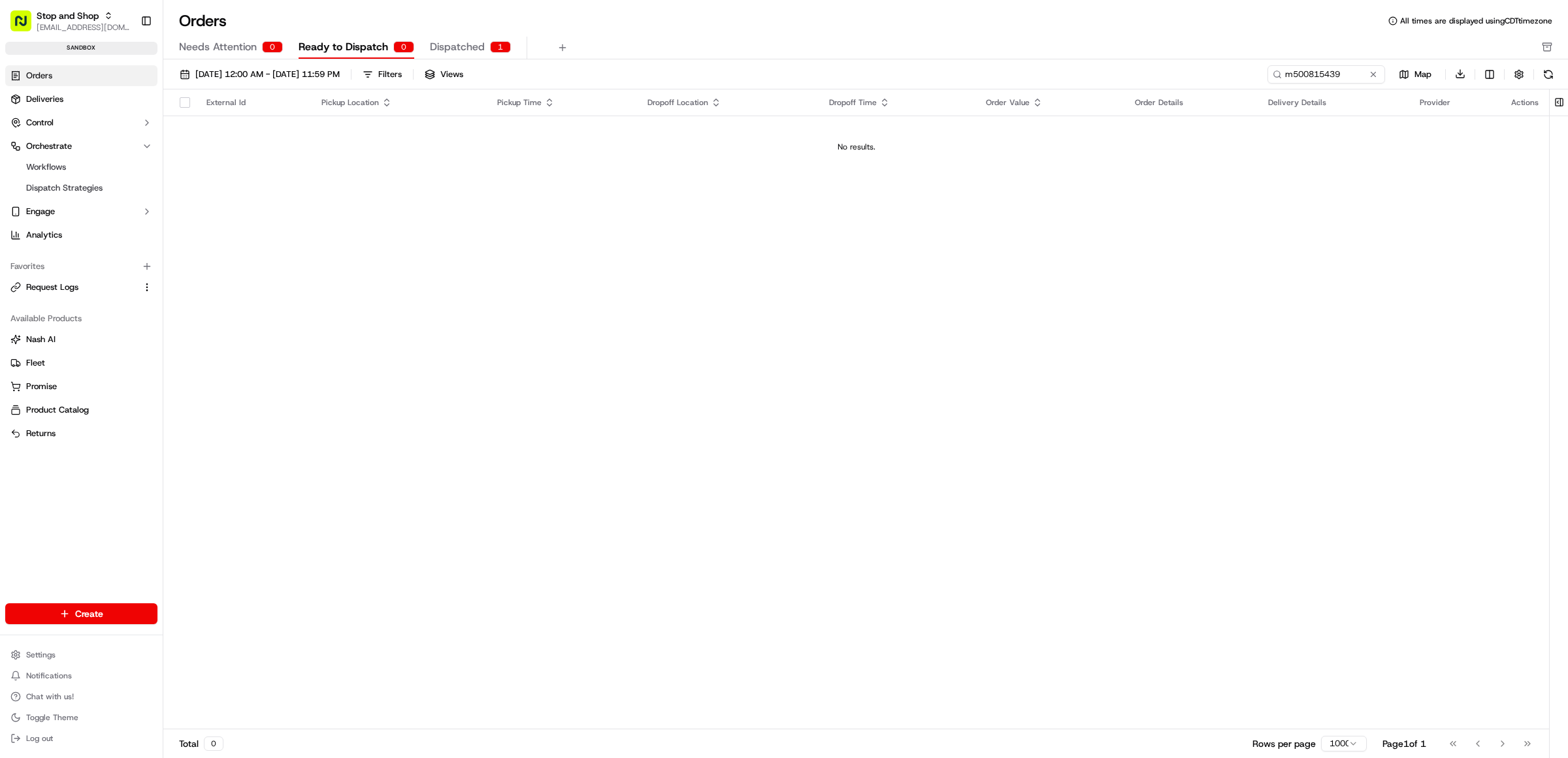
click at [345, 49] on span "Ready to Dispatch" at bounding box center [343, 46] width 89 height 15
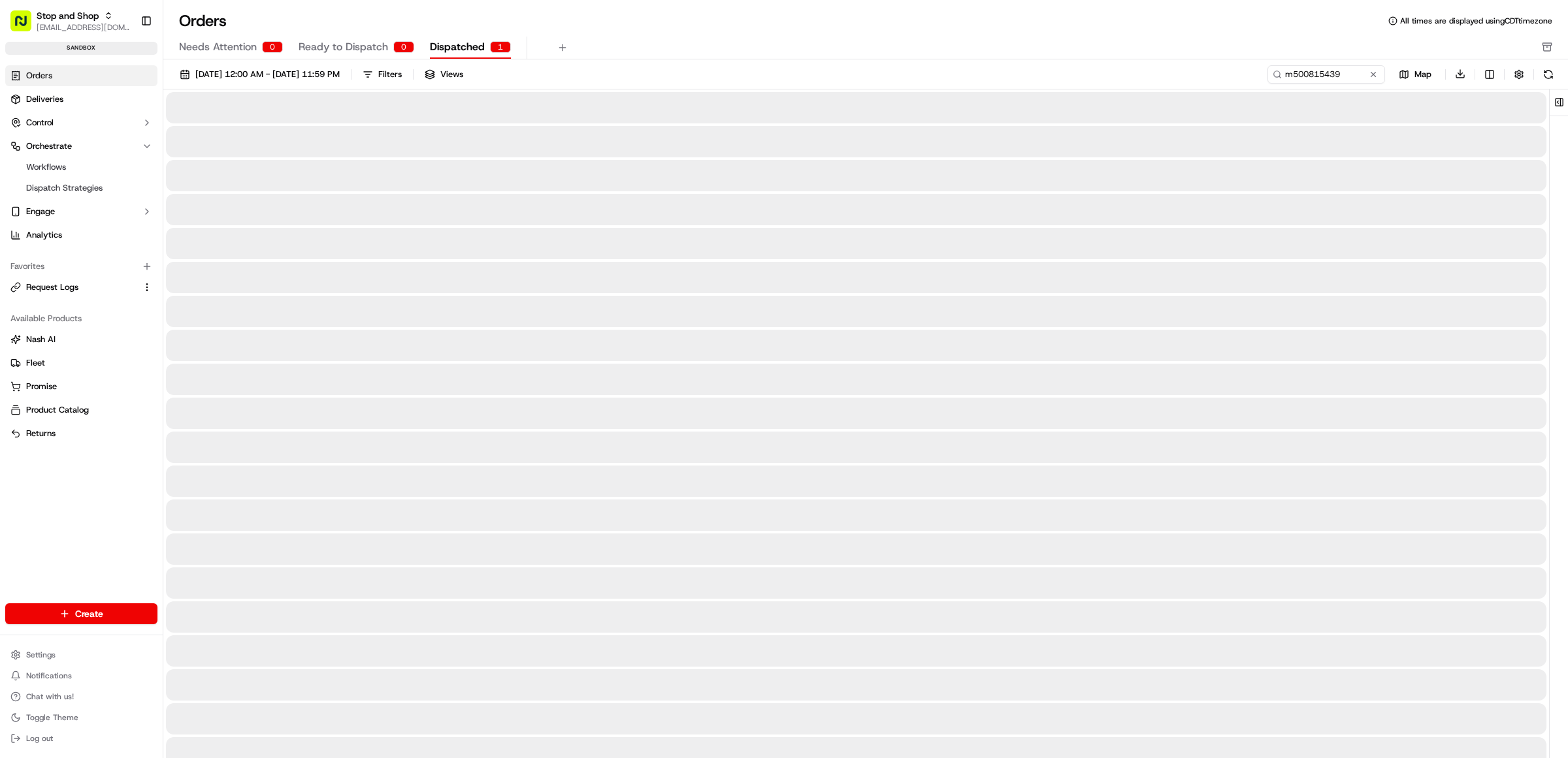
click at [443, 46] on span "Dispatched" at bounding box center [457, 46] width 55 height 15
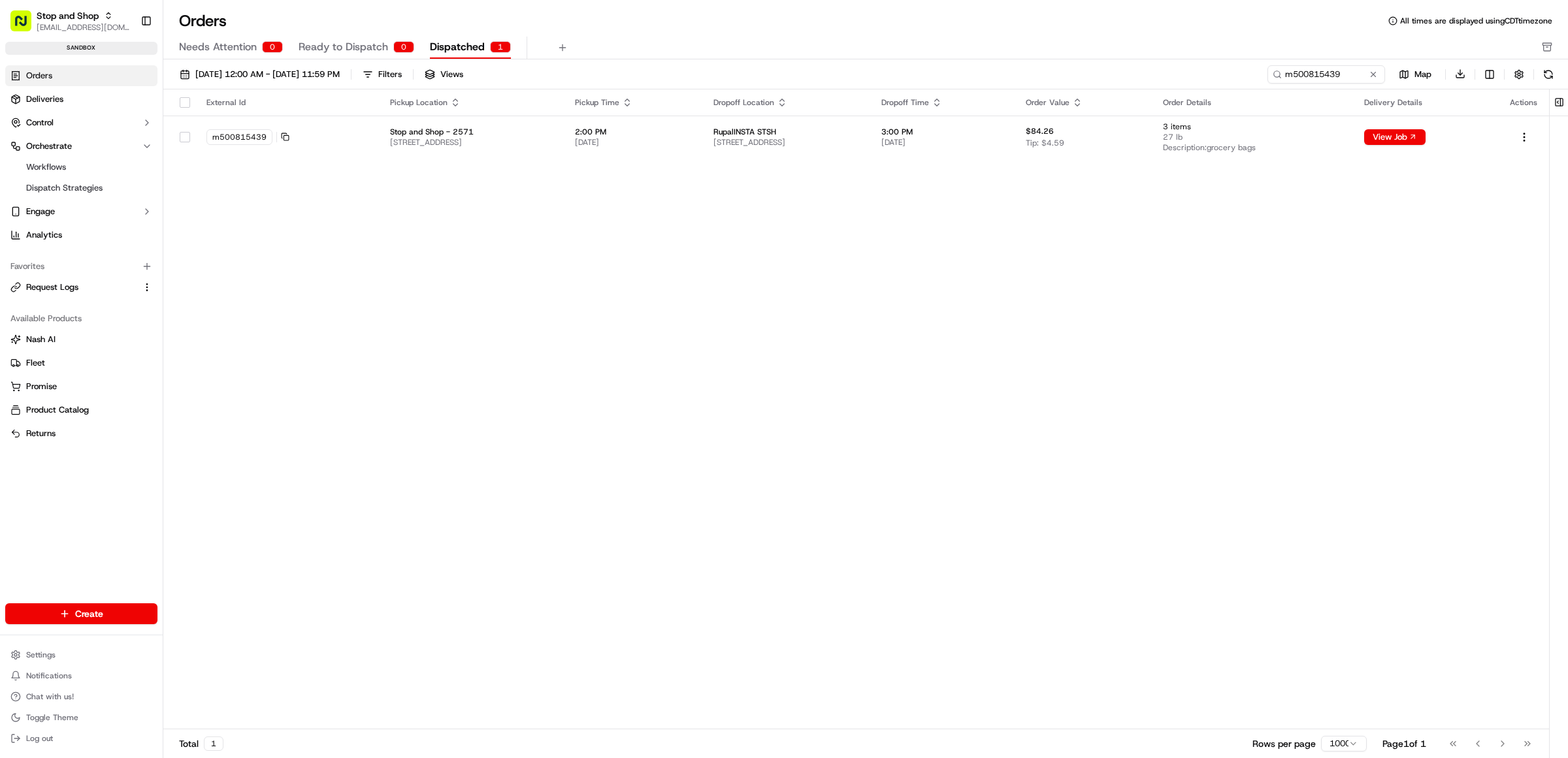
click at [322, 49] on span "Ready to Dispatch" at bounding box center [343, 46] width 89 height 15
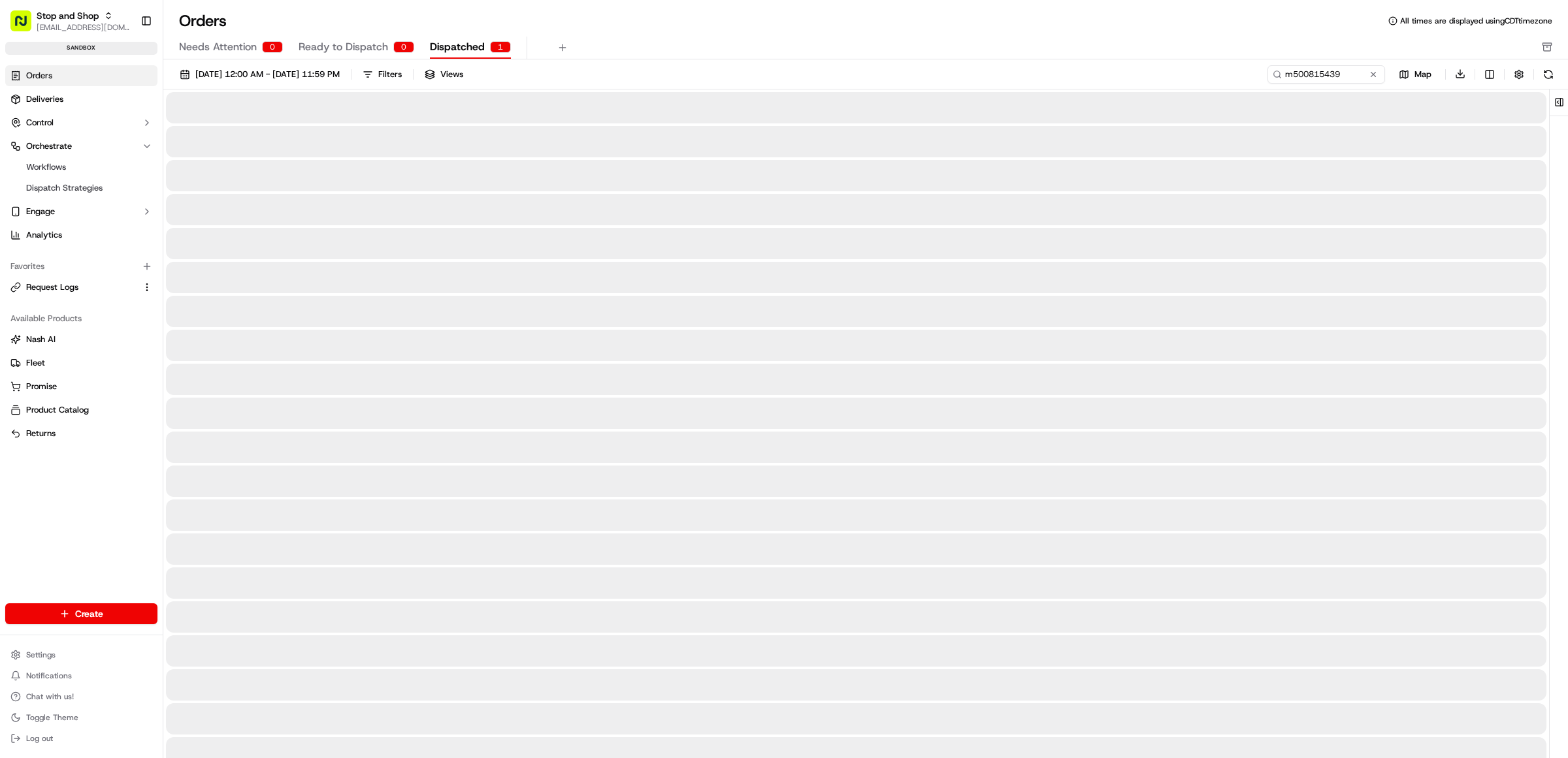
click at [468, 49] on span "Dispatched" at bounding box center [457, 46] width 55 height 15
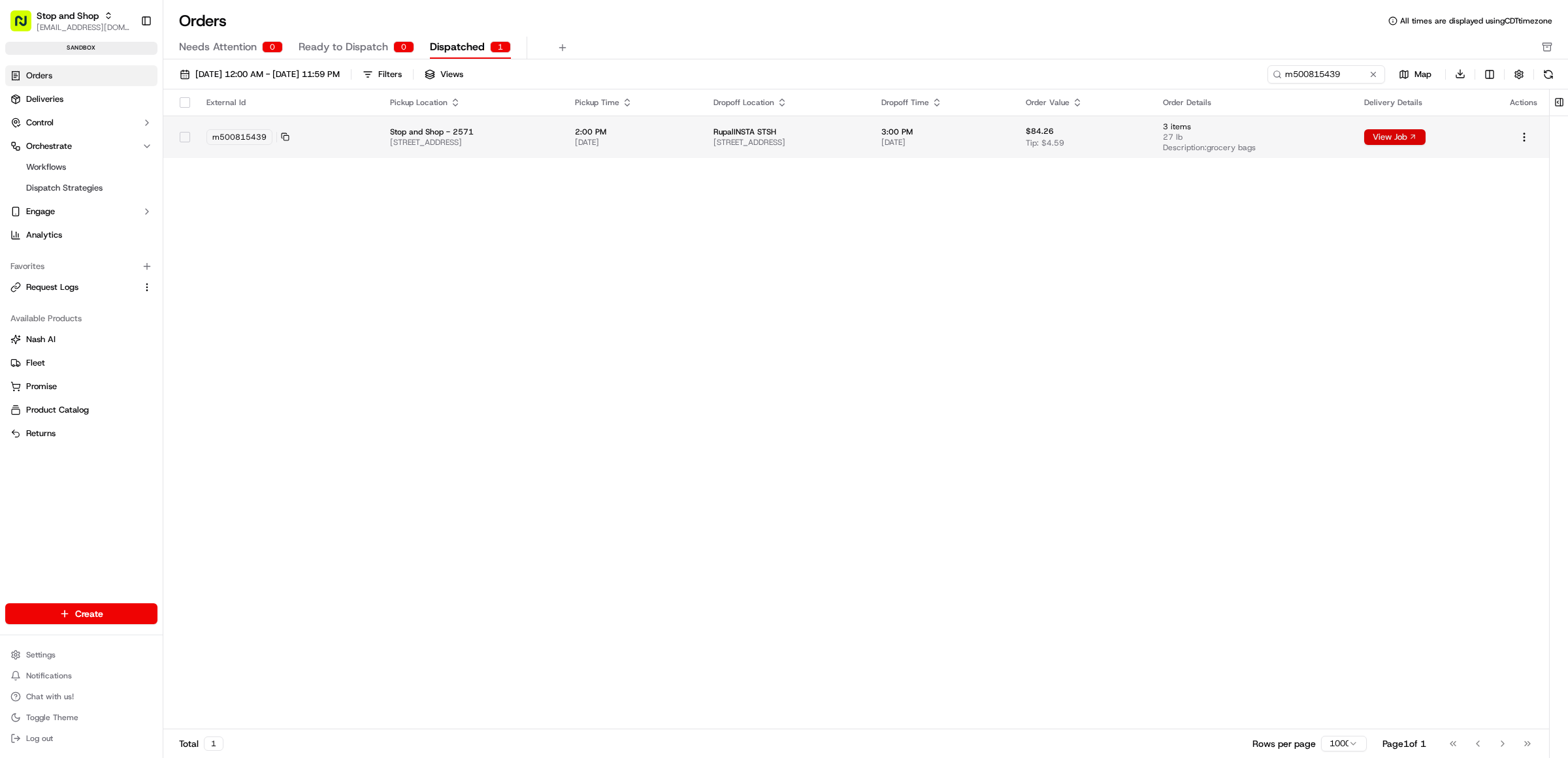
click at [1425, 138] on button "View Job" at bounding box center [1396, 136] width 61 height 15
click at [1530, 141] on html "Stop and Shop rdesai@adusa.com Toggle Sidebar sandbox Orders Deliveries Control…" at bounding box center [784, 379] width 1568 height 758
click at [1422, 134] on html "Stop and Shop rdesai@adusa.com Toggle Sidebar sandbox Orders Deliveries Control…" at bounding box center [784, 379] width 1568 height 758
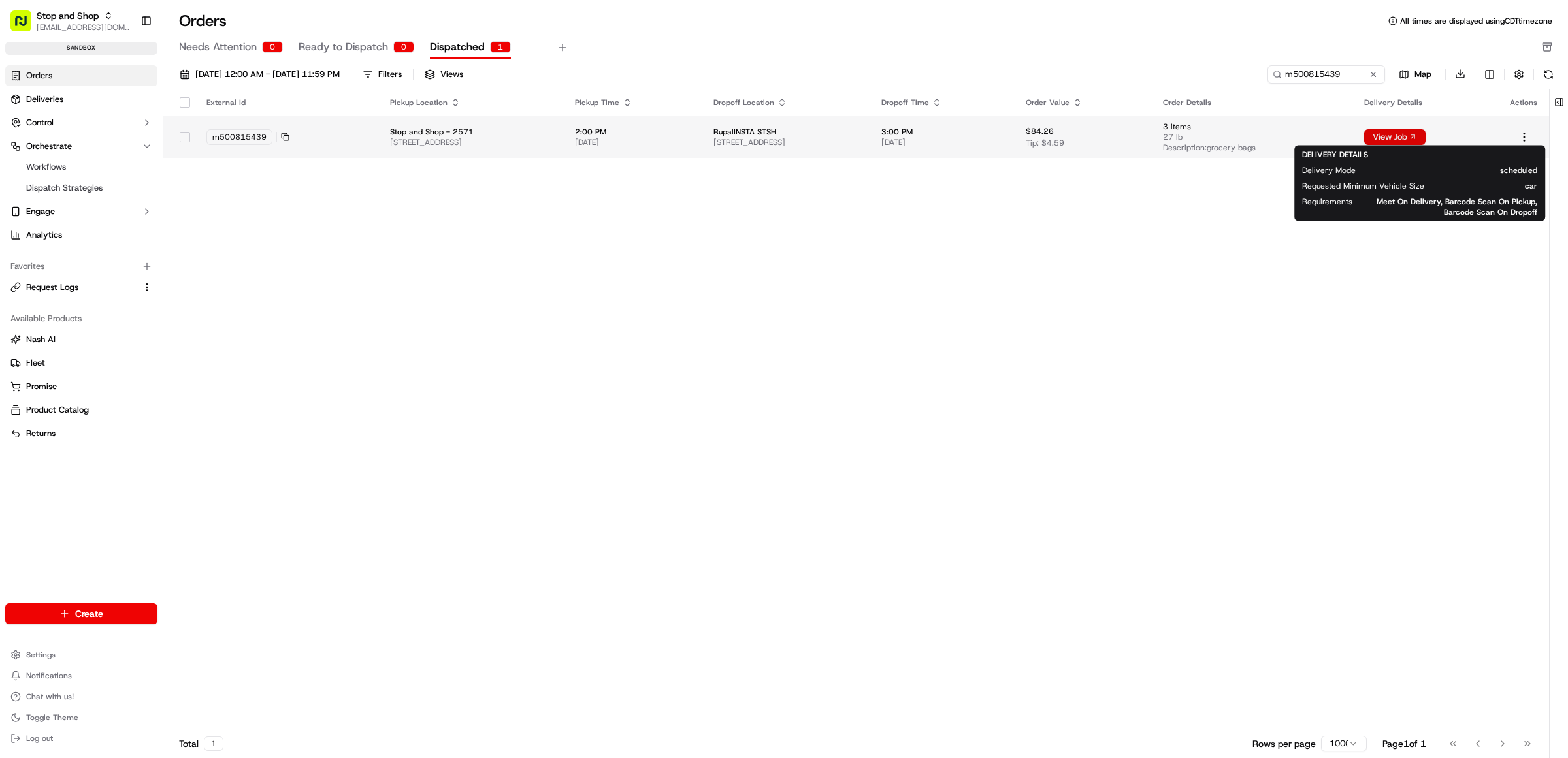
click at [1422, 134] on button "View Job" at bounding box center [1396, 136] width 61 height 15
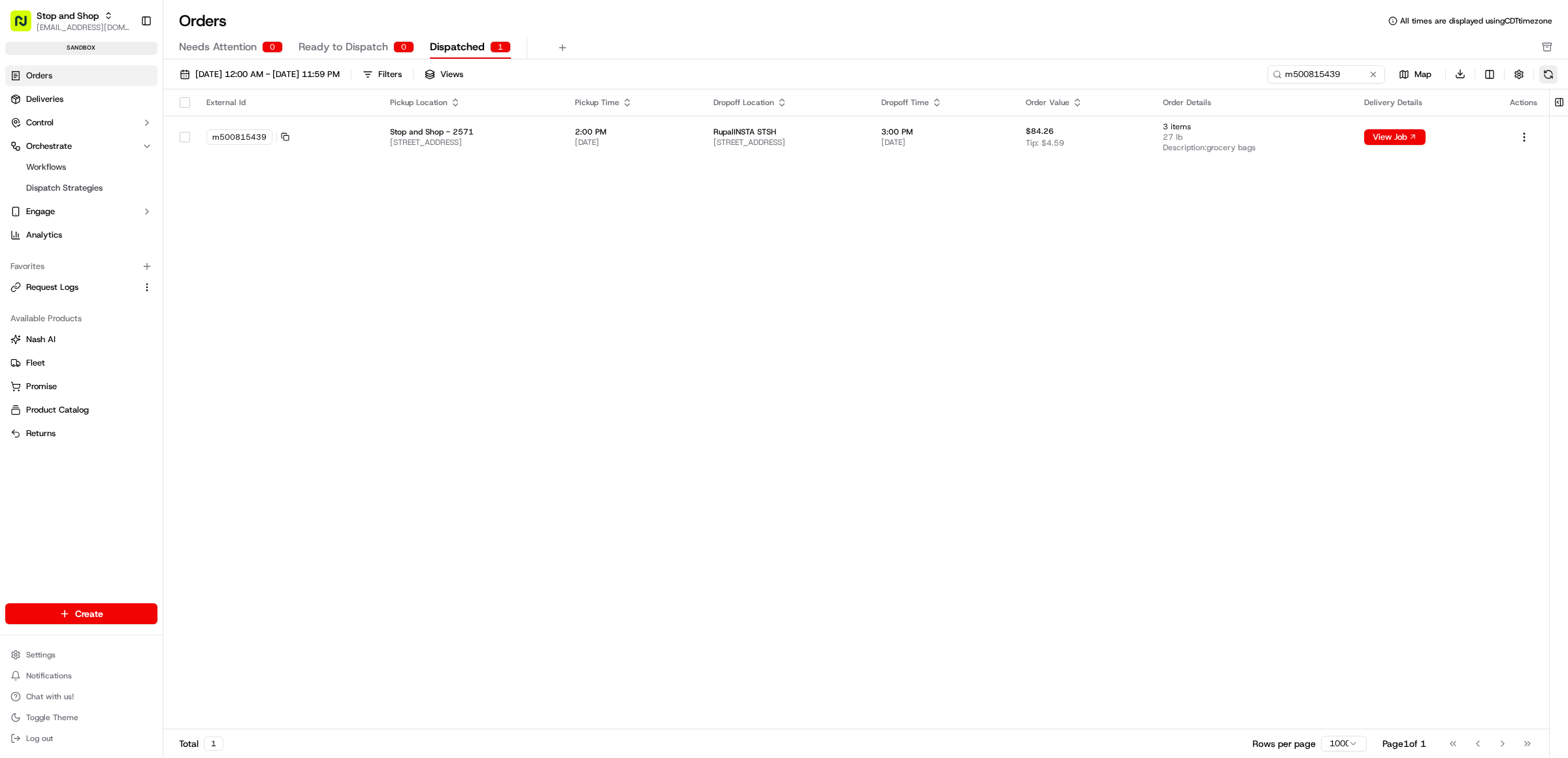
click at [1547, 72] on button at bounding box center [1549, 74] width 18 height 18
click at [1551, 76] on button at bounding box center [1549, 74] width 18 height 18
click at [459, 48] on span "Dispatched" at bounding box center [457, 46] width 55 height 15
click at [1549, 70] on button at bounding box center [1549, 74] width 18 height 18
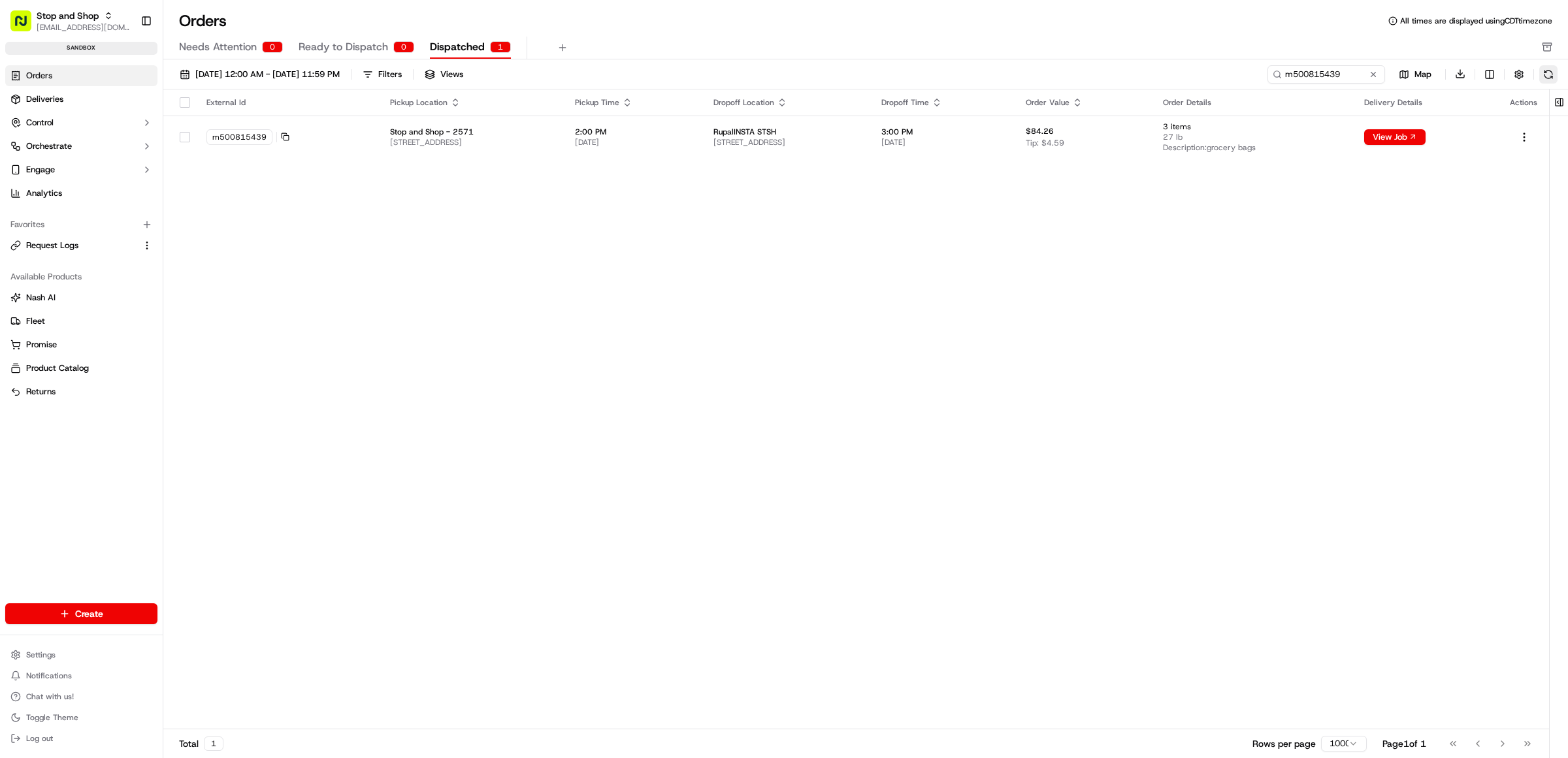
click at [1550, 70] on button at bounding box center [1549, 74] width 18 height 18
click at [1551, 70] on button at bounding box center [1549, 74] width 18 height 18
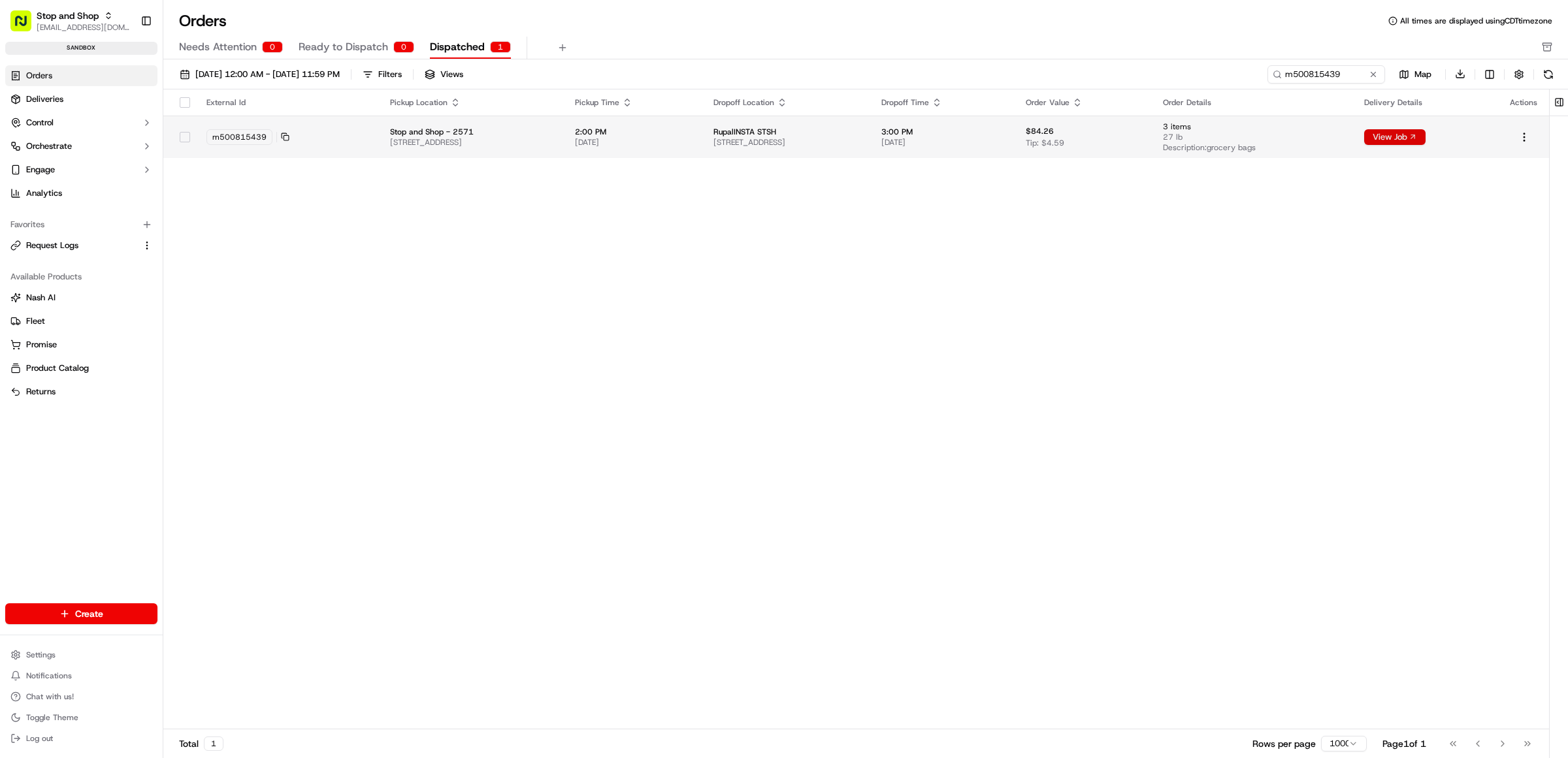
click at [1426, 139] on button "View Job" at bounding box center [1396, 136] width 61 height 15
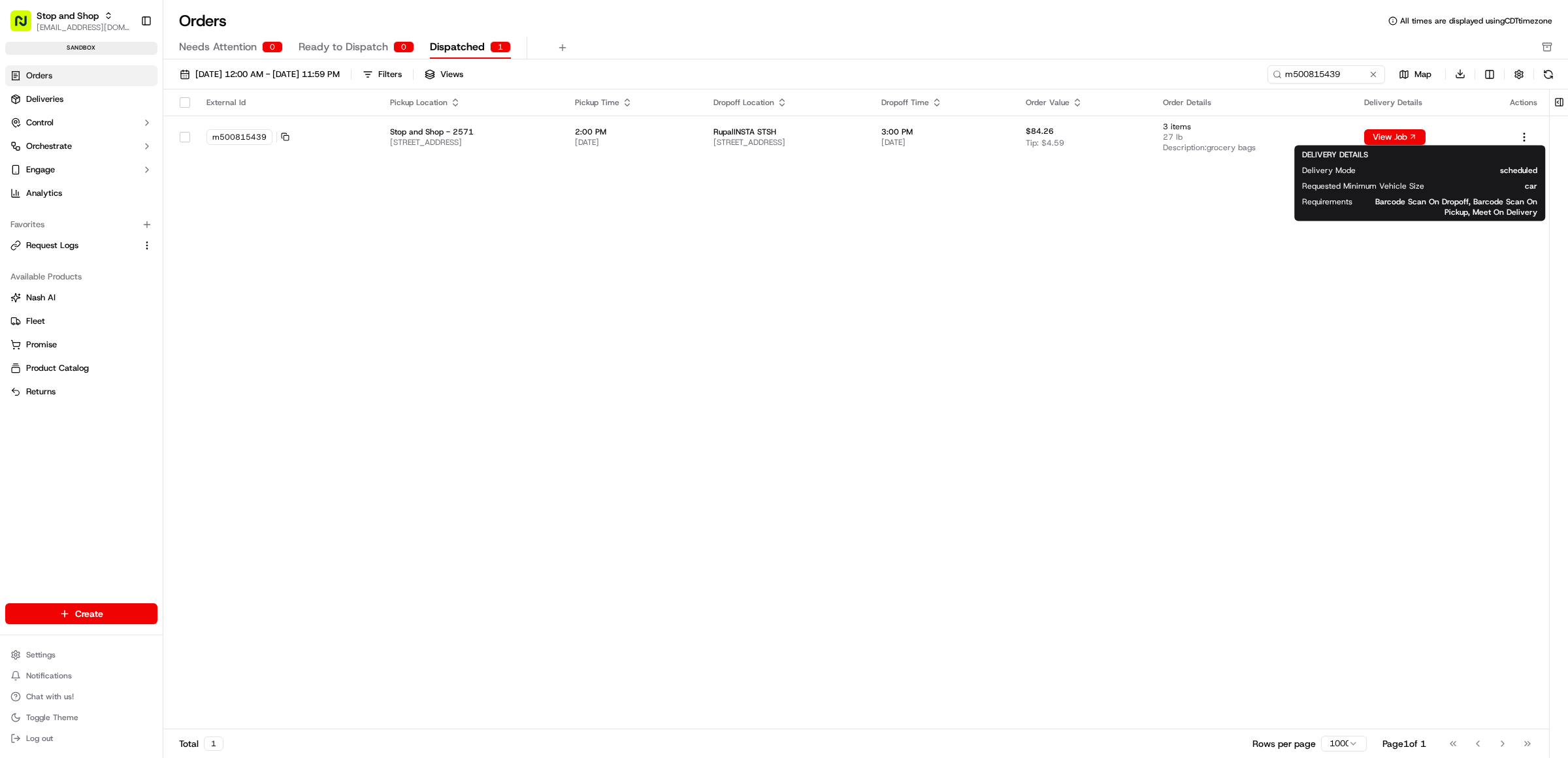
click at [1134, 214] on div "External Id Pickup Location Pickup Time Dropoff Location Dropoff Time Order Val…" at bounding box center [856, 410] width 1386 height 641
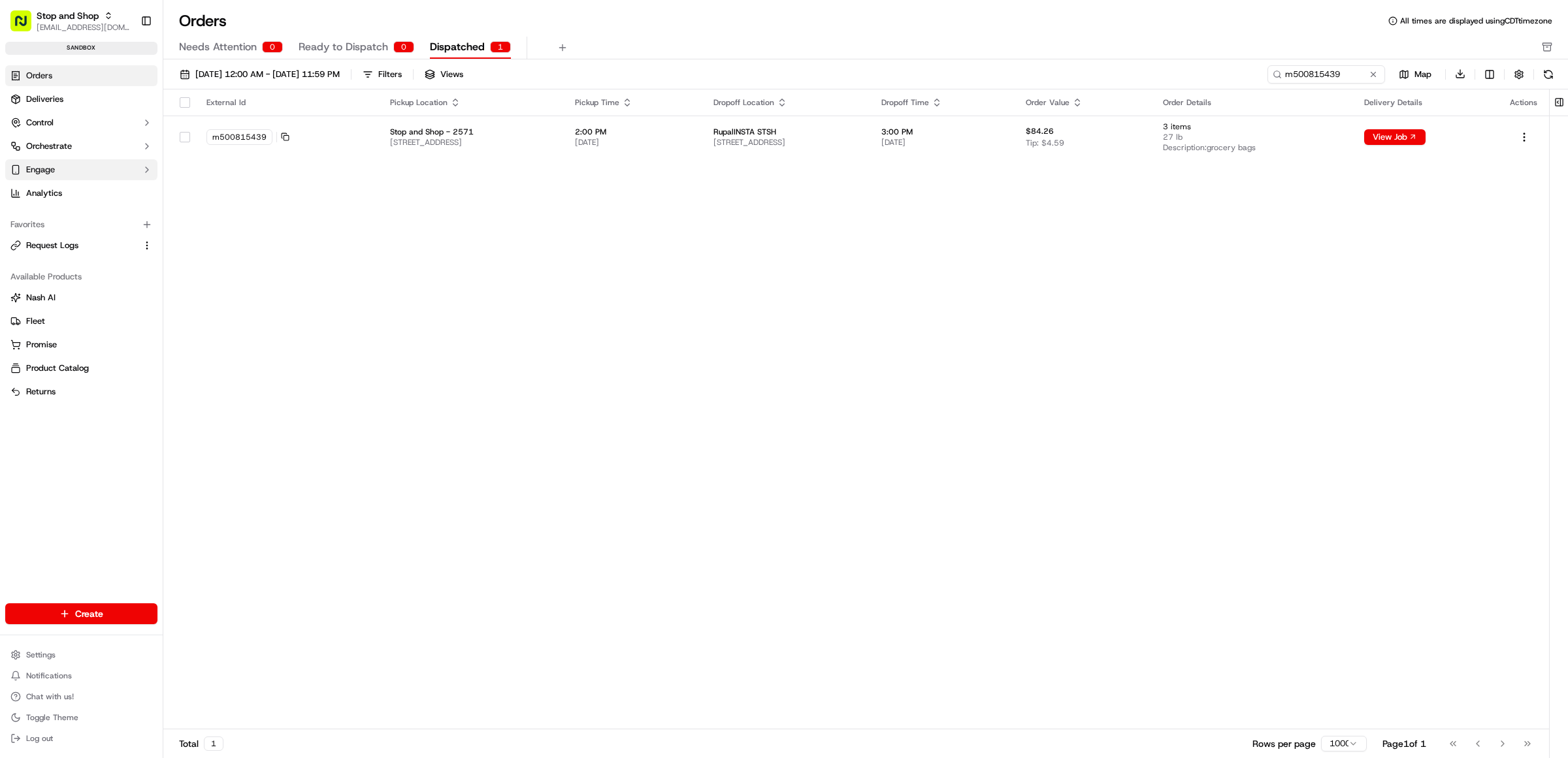
click at [48, 161] on button "Engage" at bounding box center [81, 170] width 153 height 21
click at [46, 143] on span "Orchestrate" at bounding box center [49, 146] width 46 height 12
click at [53, 188] on span "Dispatch Strategies" at bounding box center [64, 188] width 77 height 12
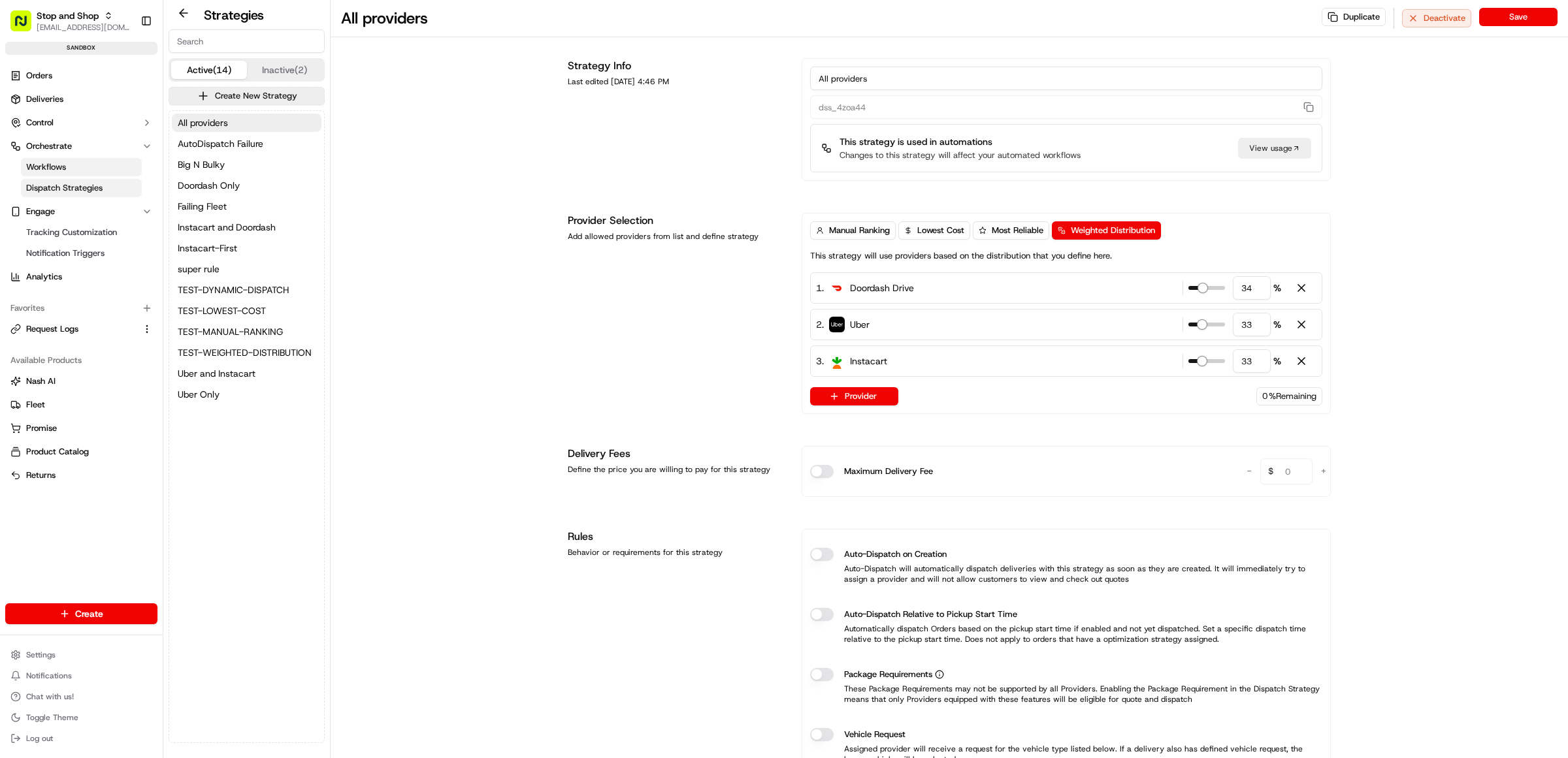
click at [60, 169] on span "Workflows" at bounding box center [46, 167] width 40 height 12
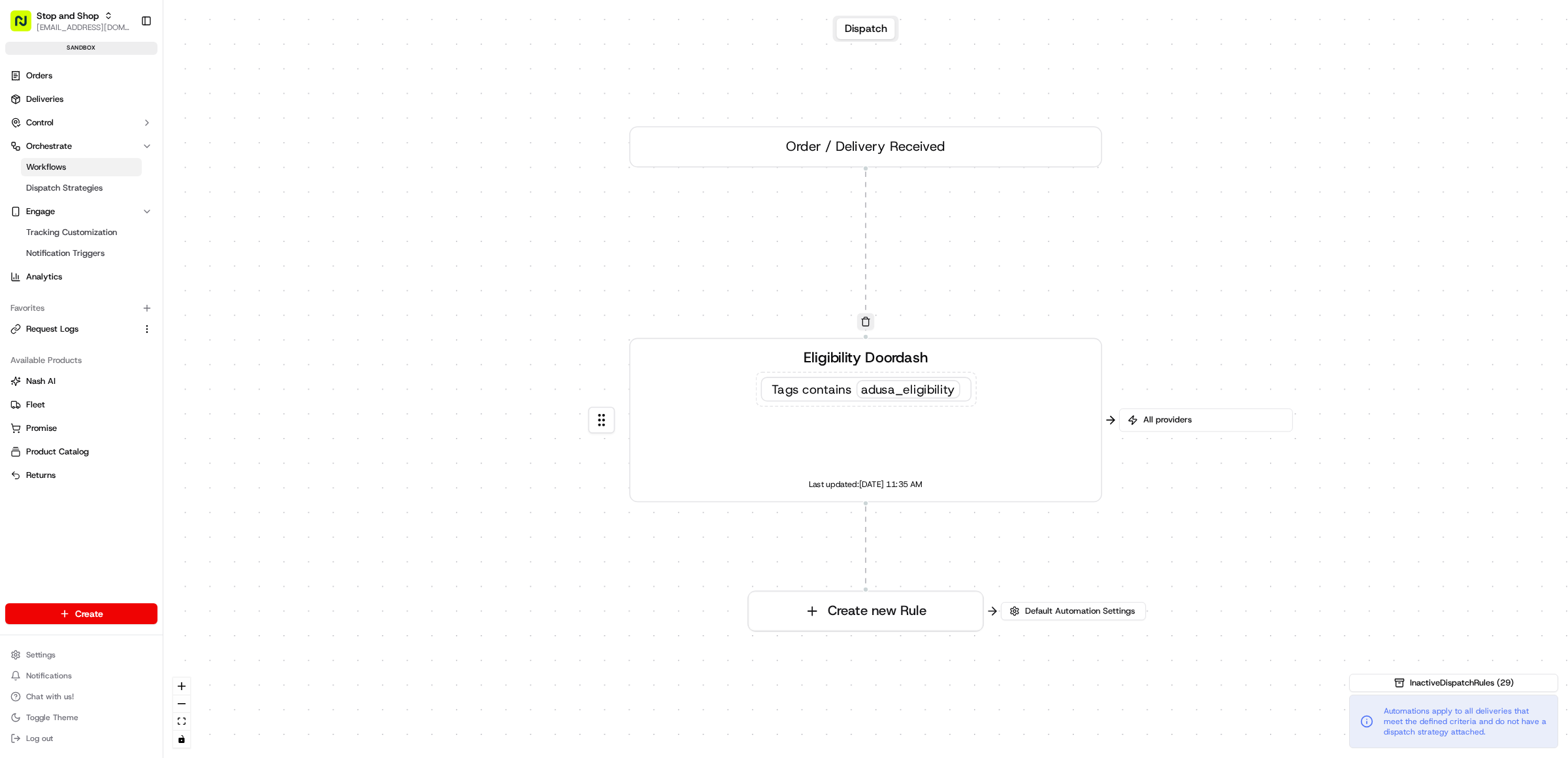
click at [1133, 415] on icon at bounding box center [1133, 421] width 11 height 11
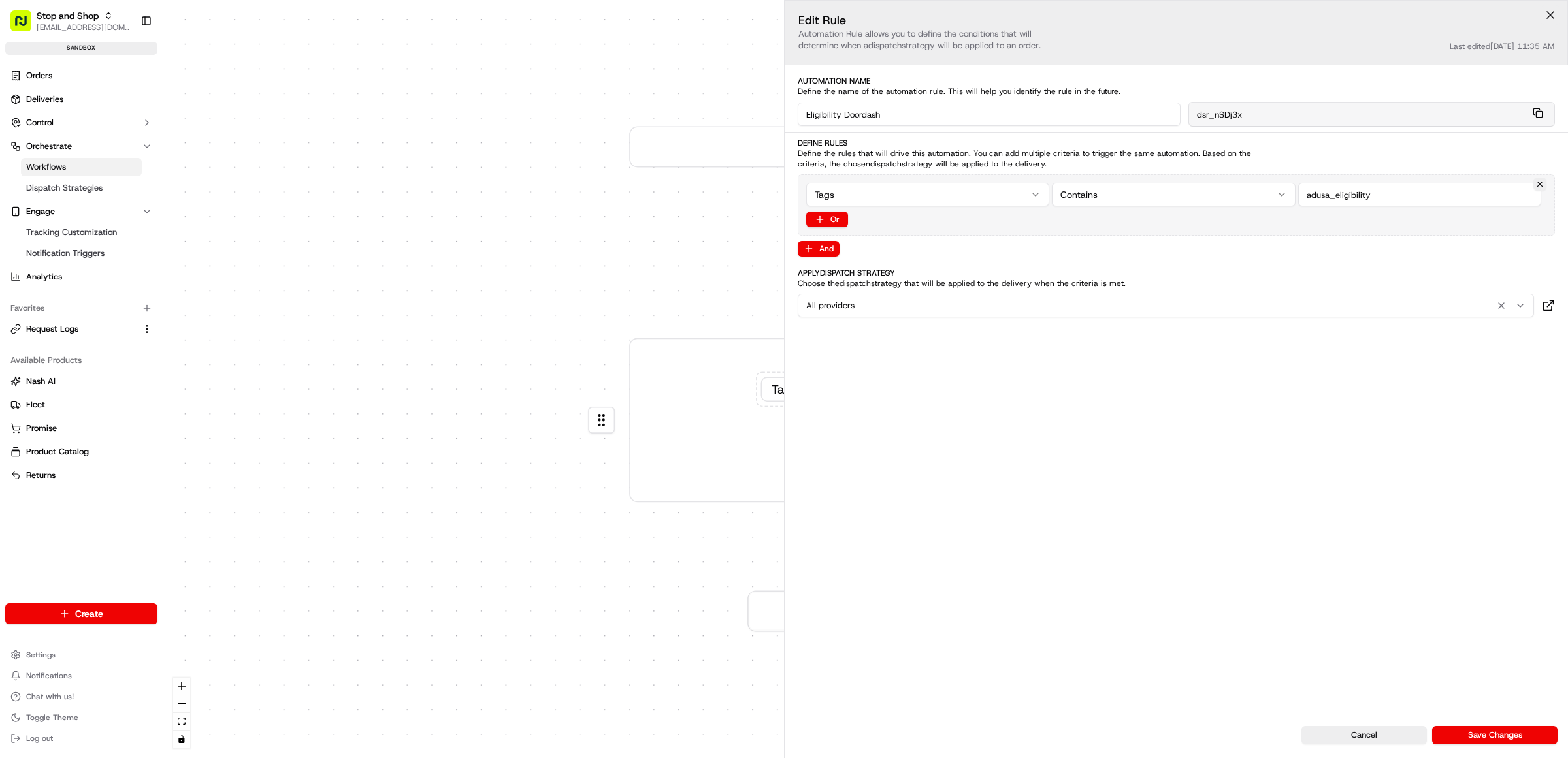
click at [1556, 16] on button at bounding box center [1551, 15] width 20 height 20
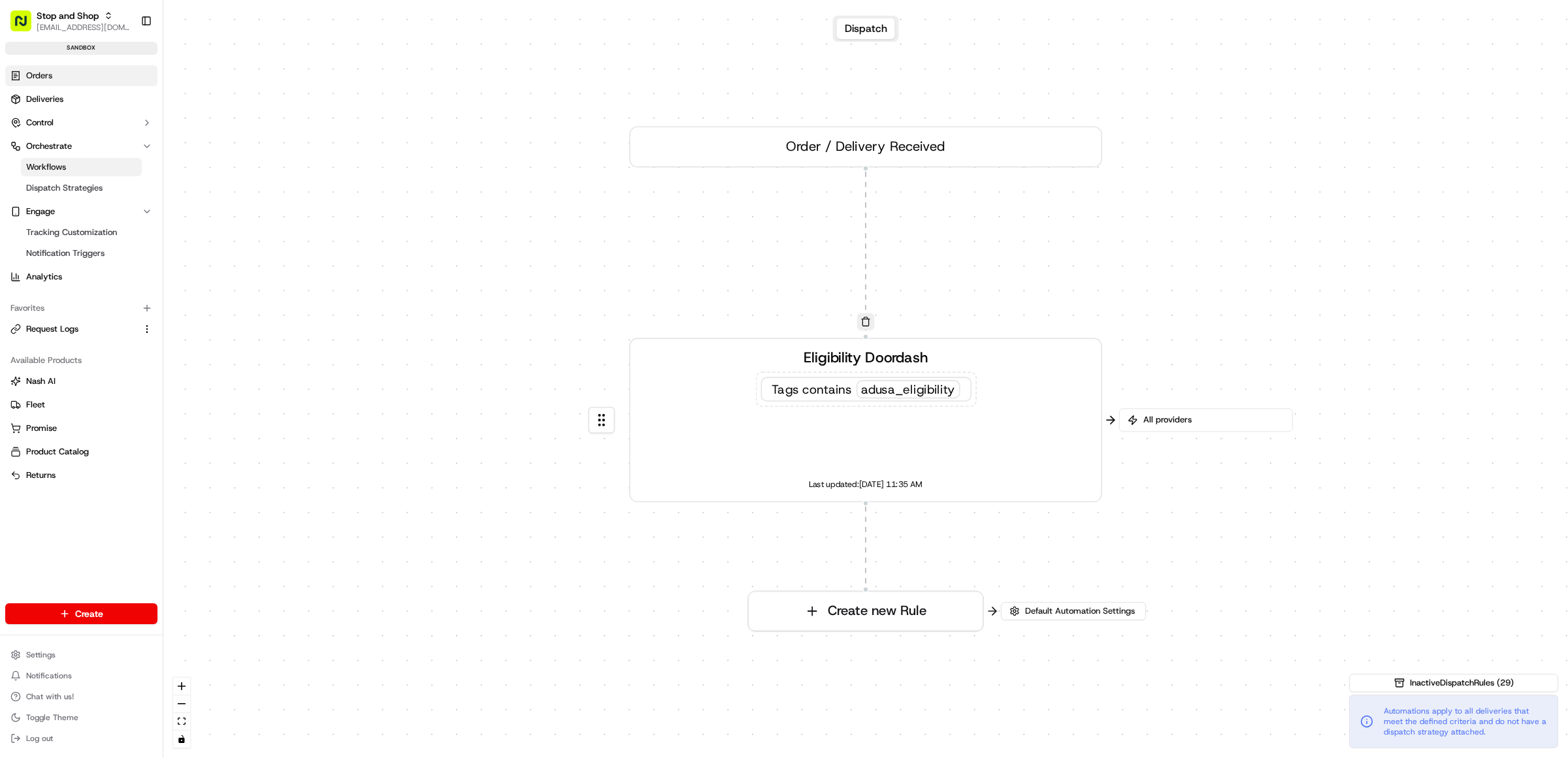
click at [52, 79] on span "Orders" at bounding box center [39, 75] width 26 height 12
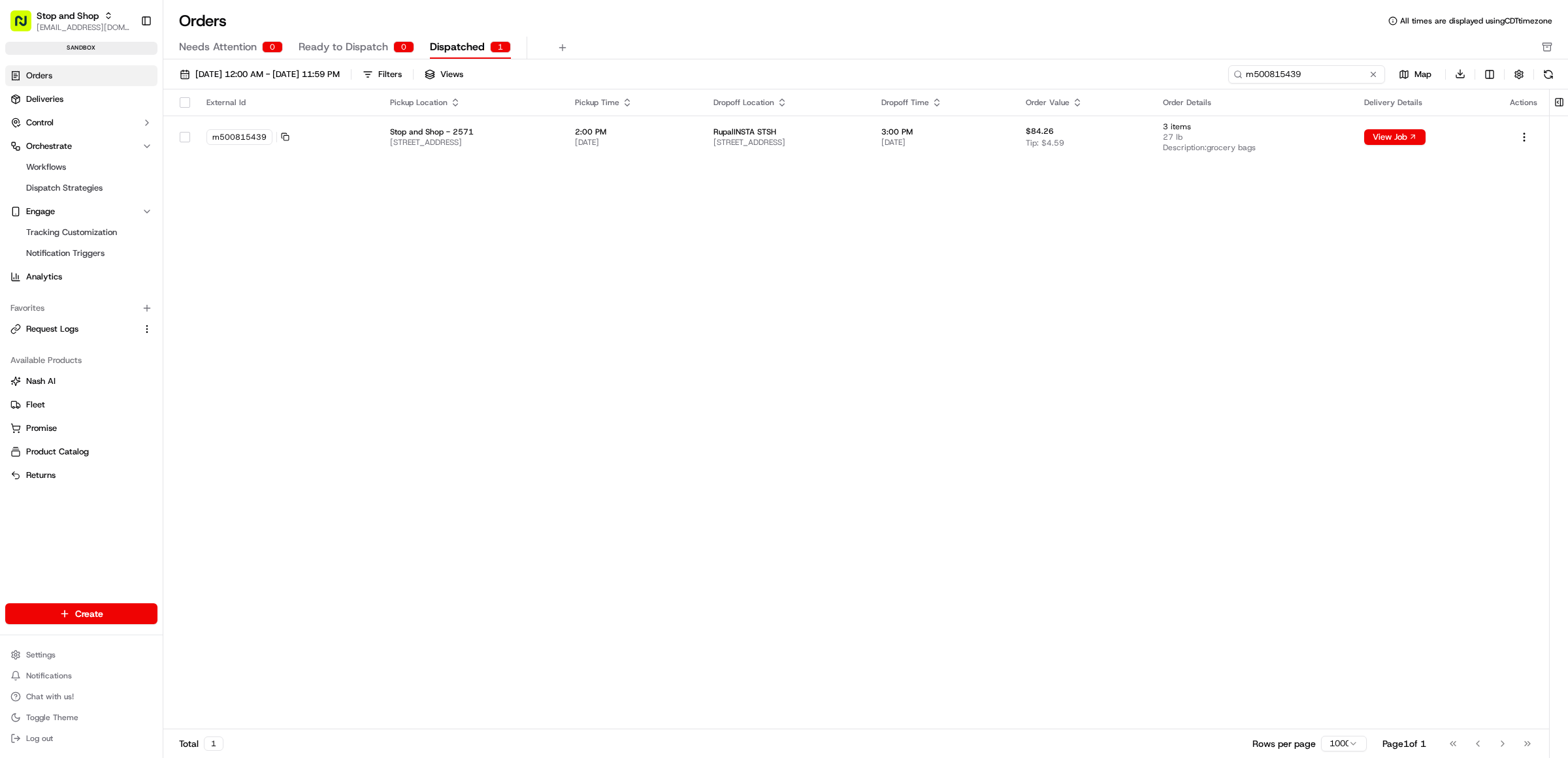
click at [1328, 75] on input "m500815439" at bounding box center [1307, 74] width 157 height 18
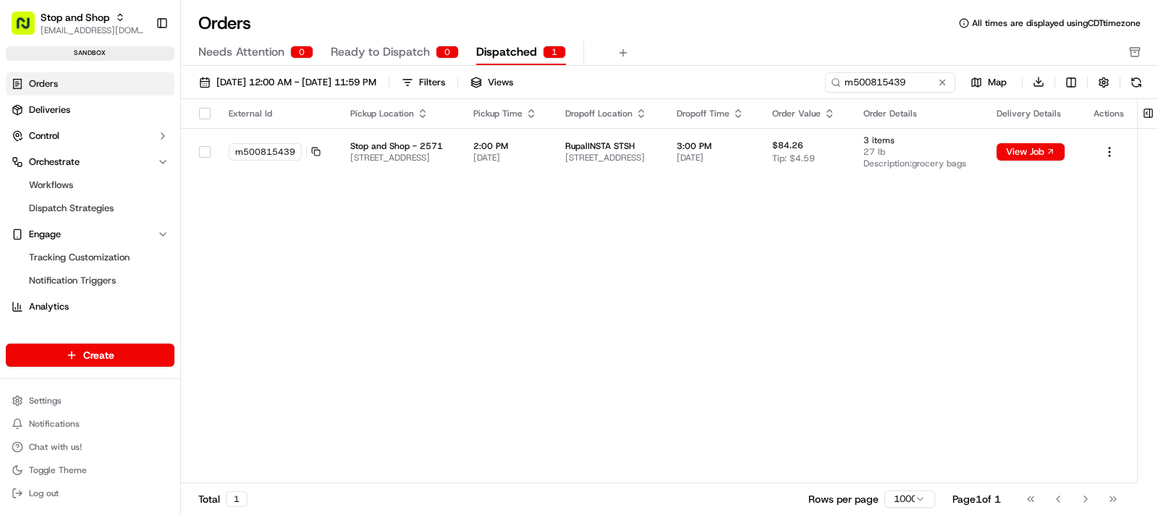
click at [728, 379] on div "External Id Pickup Location Pickup Time Dropoff Location Dropoff Time Order Val…" at bounding box center [659, 291] width 956 height 385
click at [943, 80] on button at bounding box center [942, 82] width 14 height 14
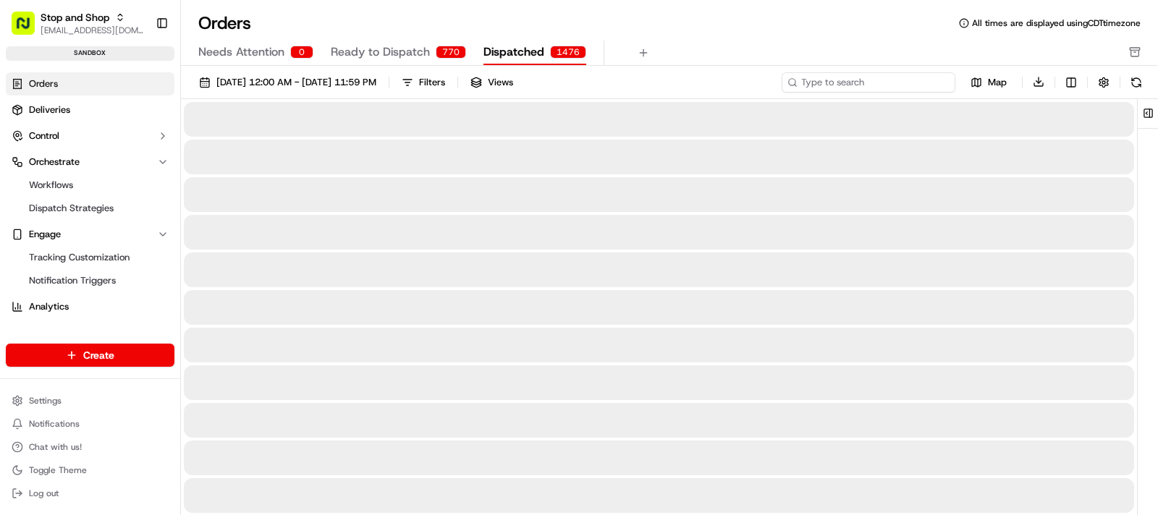
click at [883, 81] on input at bounding box center [869, 82] width 174 height 20
click at [847, 87] on input "STSH-257" at bounding box center [869, 82] width 174 height 20
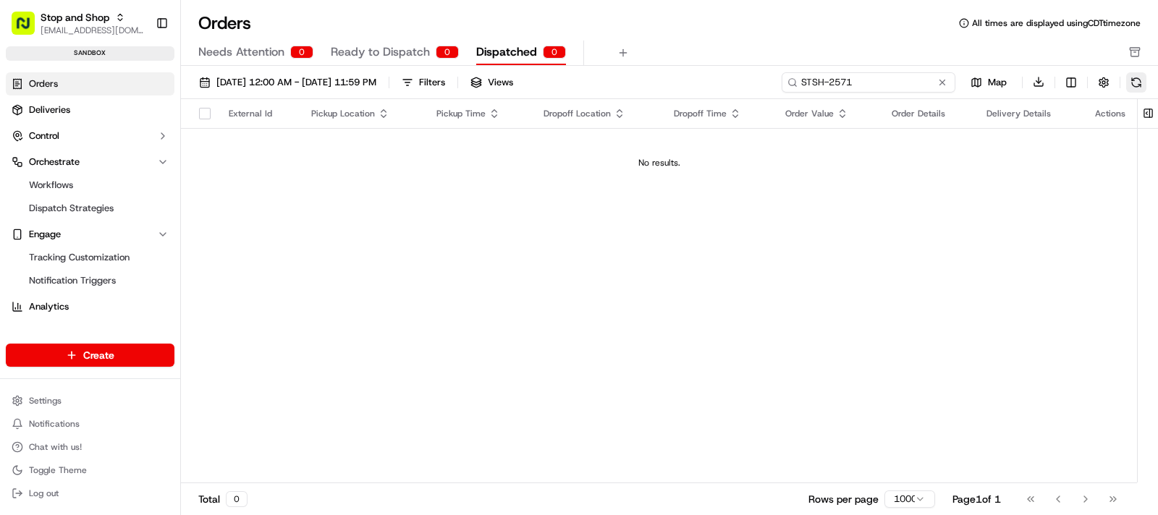
type input "STSH-2571"
click at [1134, 81] on button at bounding box center [1136, 82] width 20 height 20
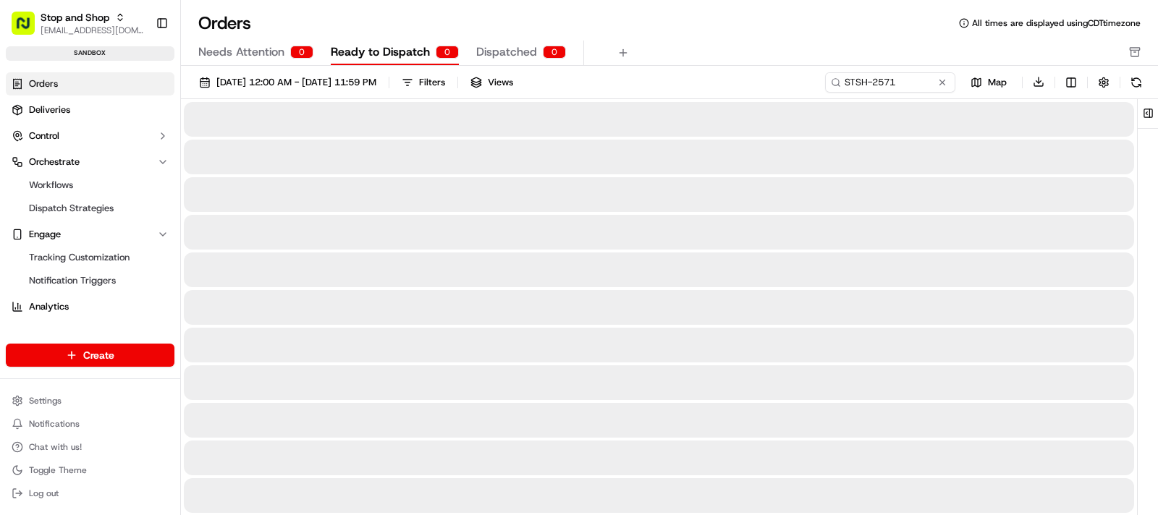
click at [389, 47] on span "Ready to Dispatch" at bounding box center [380, 51] width 99 height 17
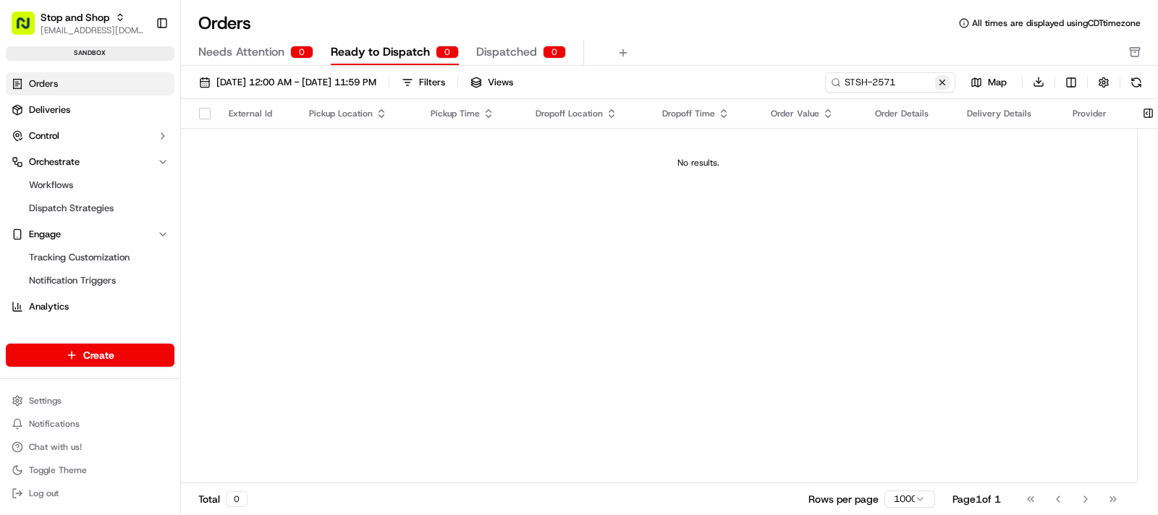
click at [943, 82] on button at bounding box center [942, 82] width 14 height 14
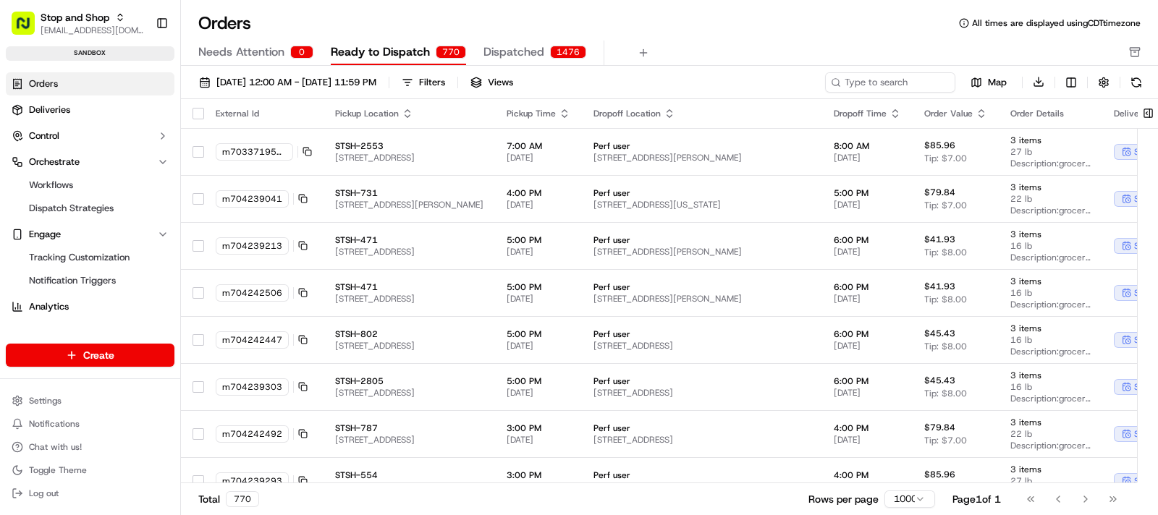
click at [898, 110] on icon "button" at bounding box center [895, 110] width 5 height 2
click at [903, 130] on button "Dropoff Start Time (Earliest)" at bounding box center [913, 130] width 135 height 17
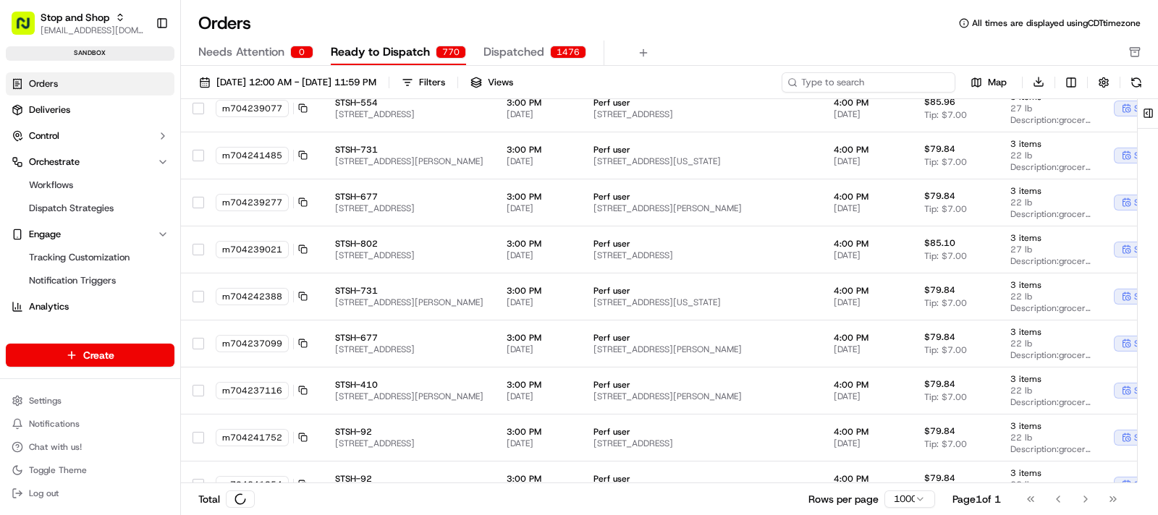
click at [880, 77] on input at bounding box center [869, 82] width 174 height 20
click at [861, 81] on input at bounding box center [869, 82] width 174 height 20
paste input "m500816146"
type input "m500816146"
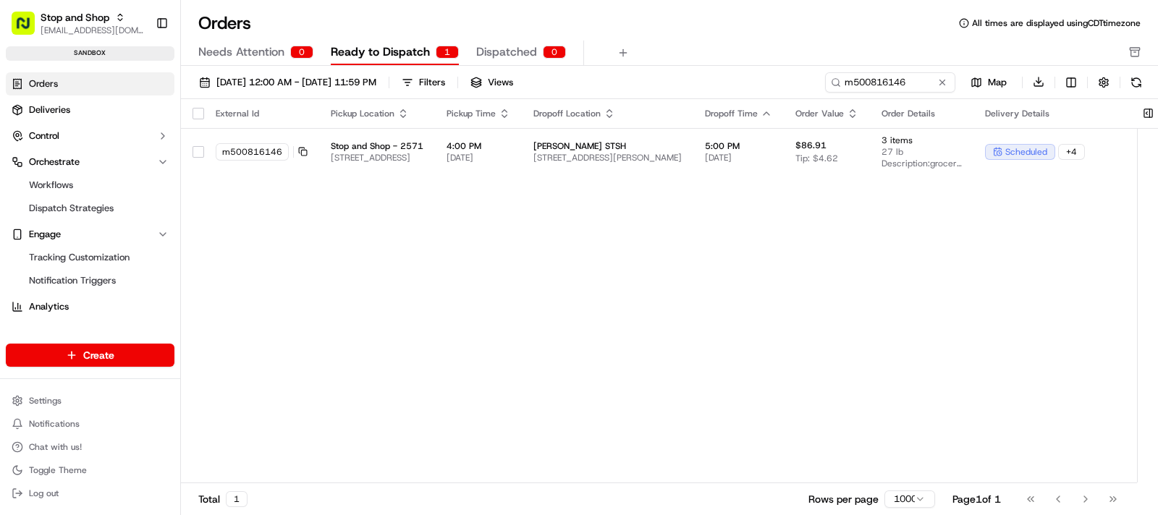
click at [440, 347] on div "External Id Pickup Location Pickup Time Dropoff Location Dropoff Time Order Val…" at bounding box center [754, 291] width 1147 height 385
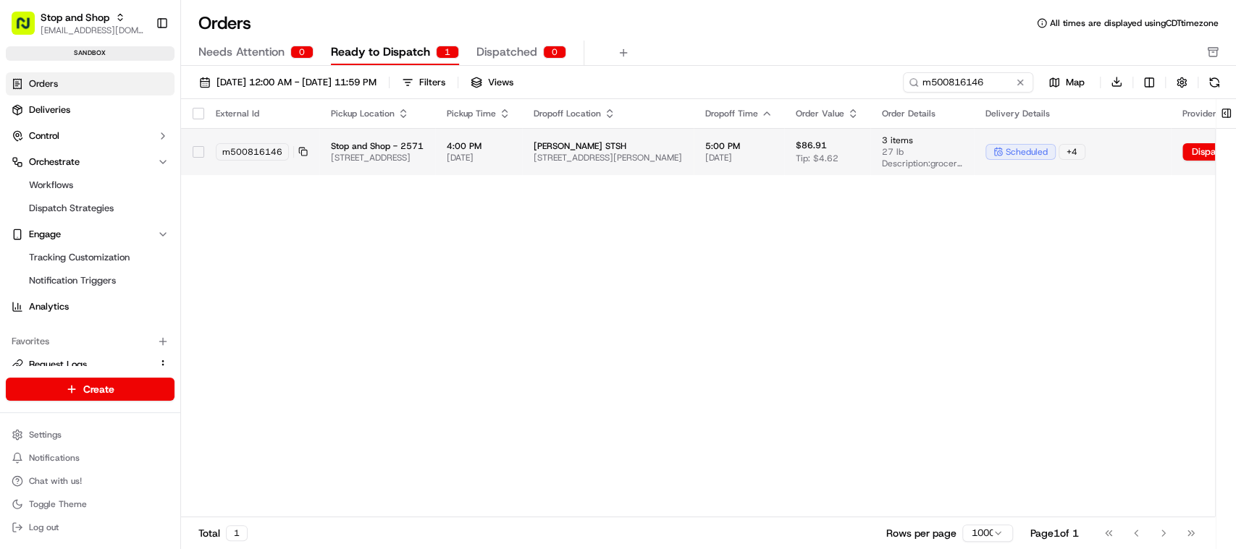
click at [1048, 151] on span "scheduled" at bounding box center [1027, 152] width 42 height 12
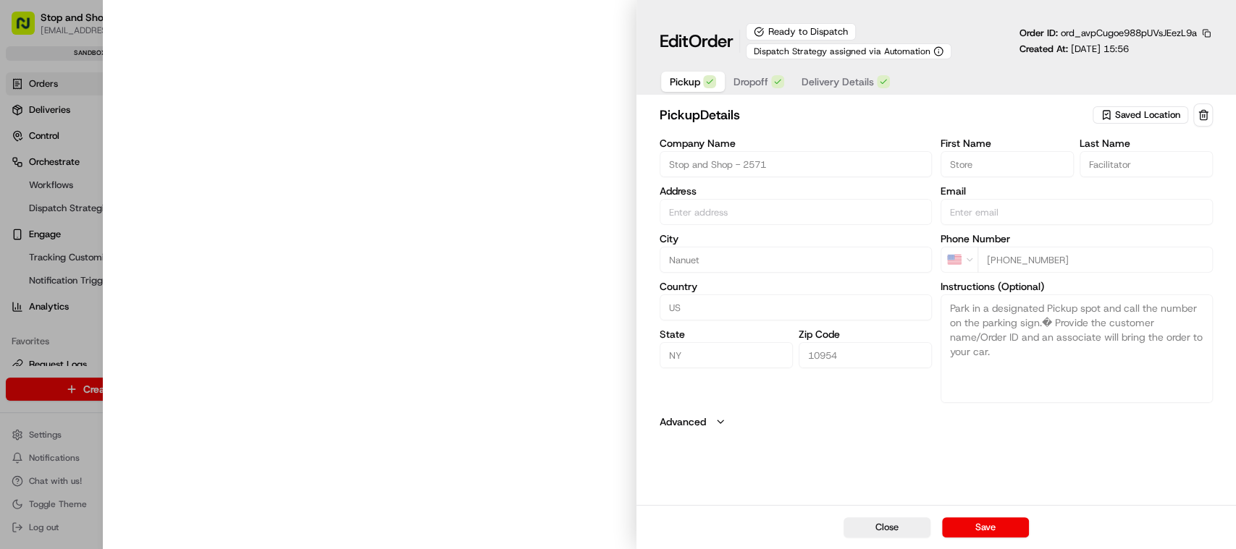
type input "[STREET_ADDRESS]"
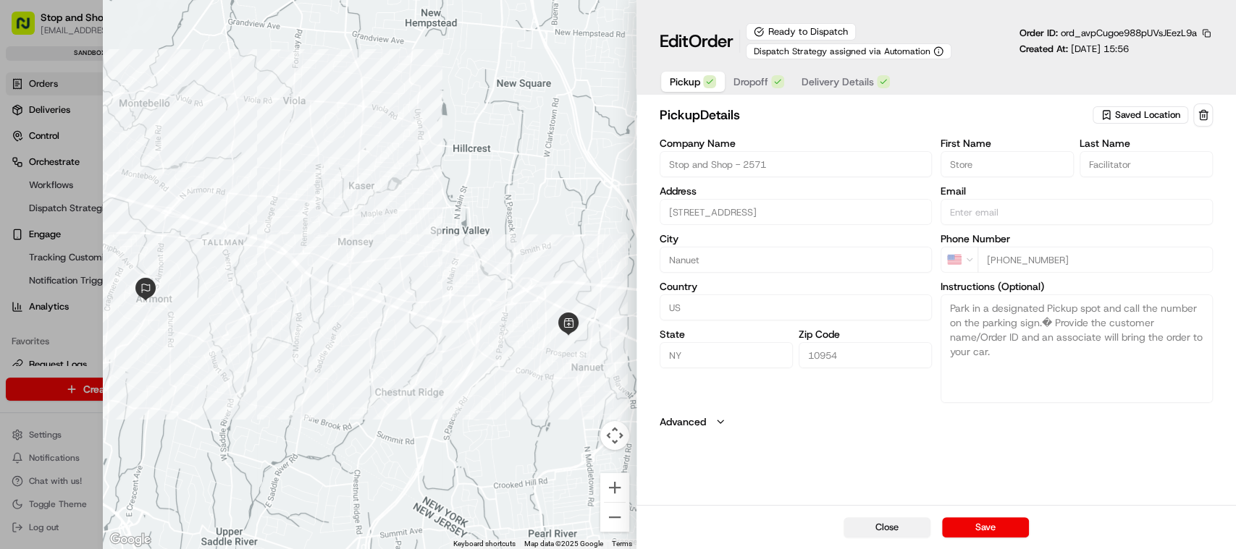
click at [864, 524] on button "Close" at bounding box center [886, 528] width 87 height 20
type input "+1"
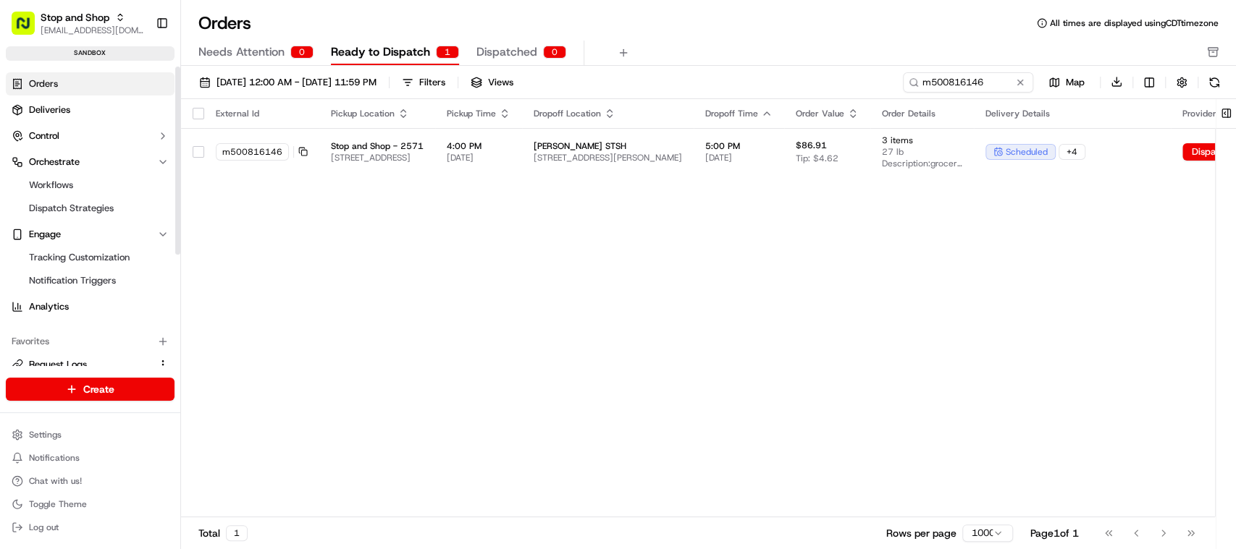
click at [77, 80] on link "Orders" at bounding box center [90, 83] width 169 height 23
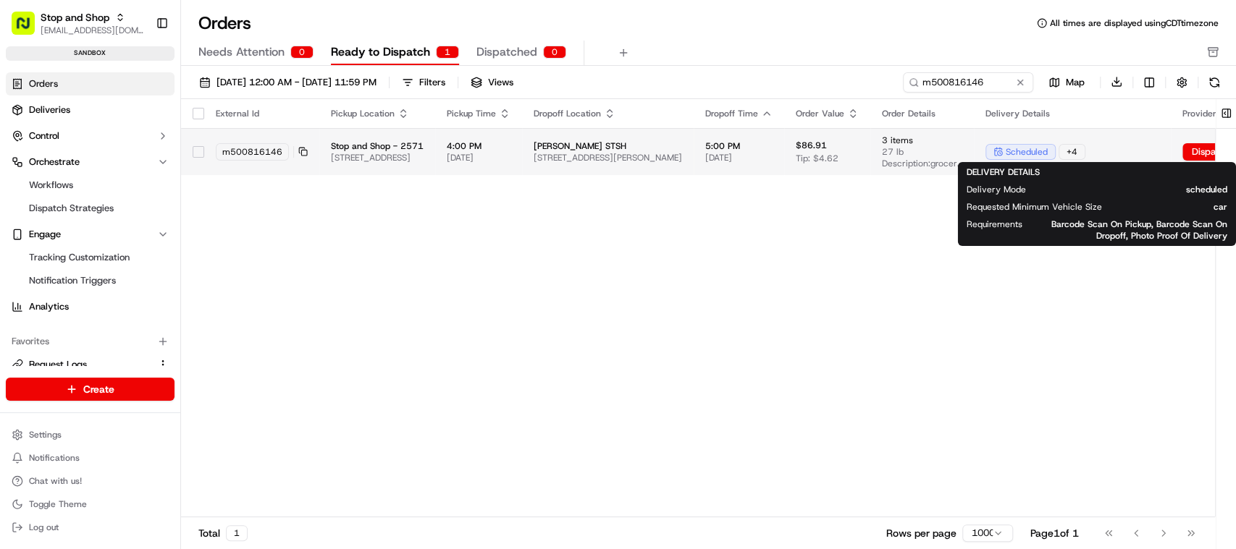
click at [1048, 151] on span "scheduled" at bounding box center [1027, 152] width 42 height 12
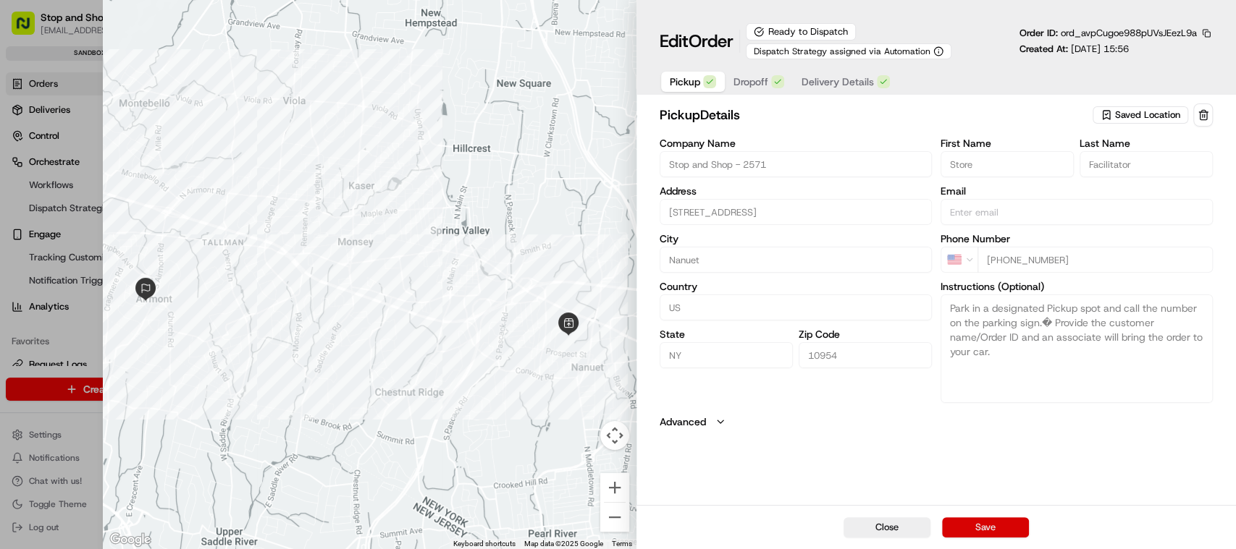
click at [973, 524] on button "Save" at bounding box center [985, 528] width 87 height 20
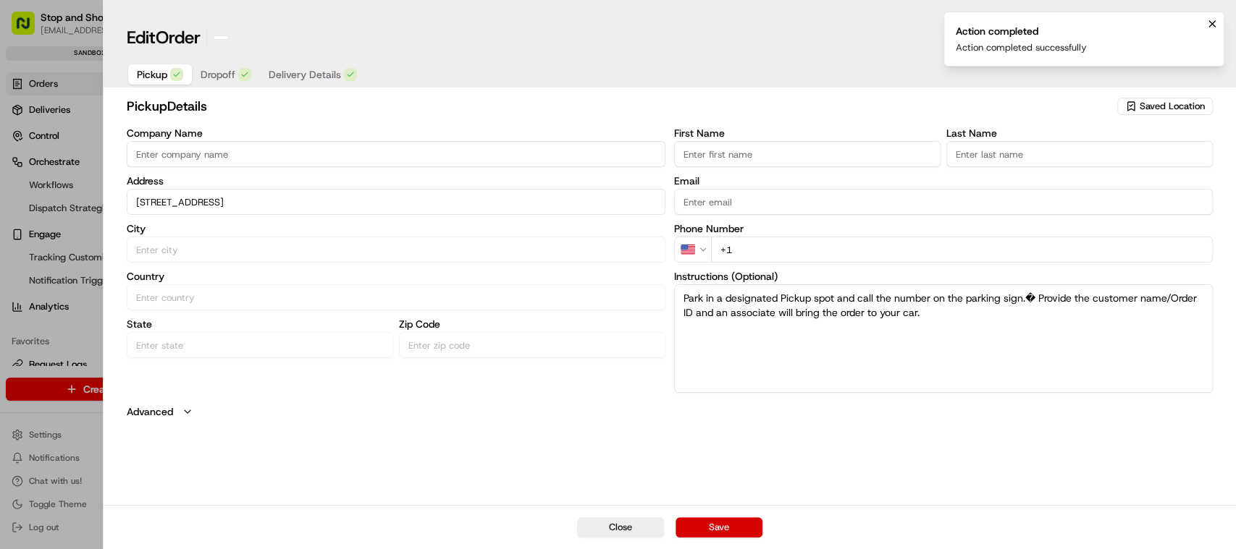
type input "+1"
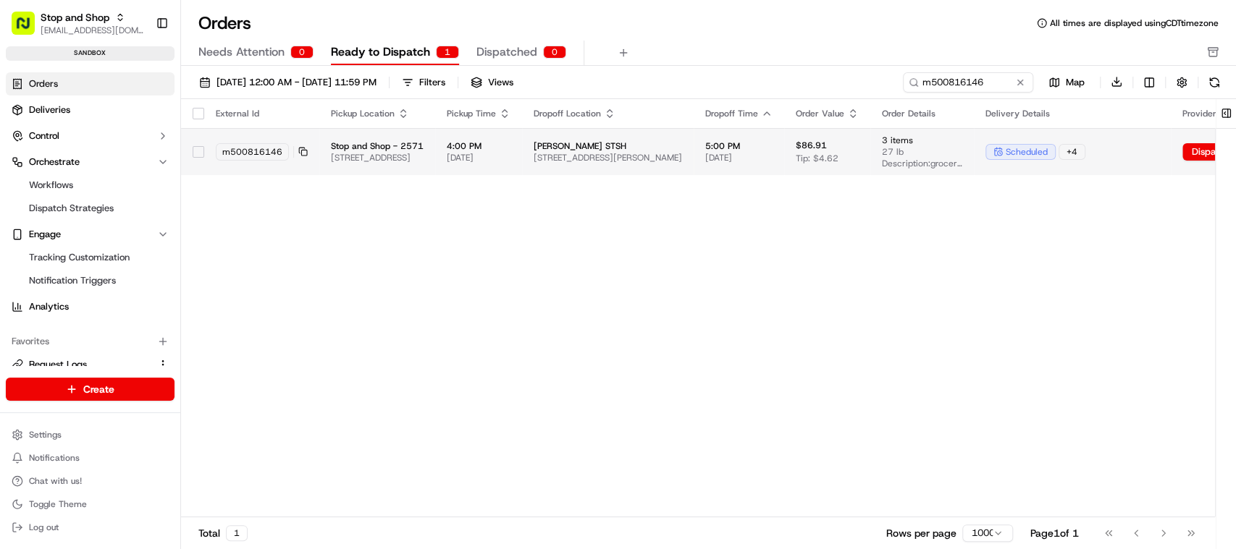
click at [1085, 153] on div "+ 4" at bounding box center [1071, 152] width 27 height 16
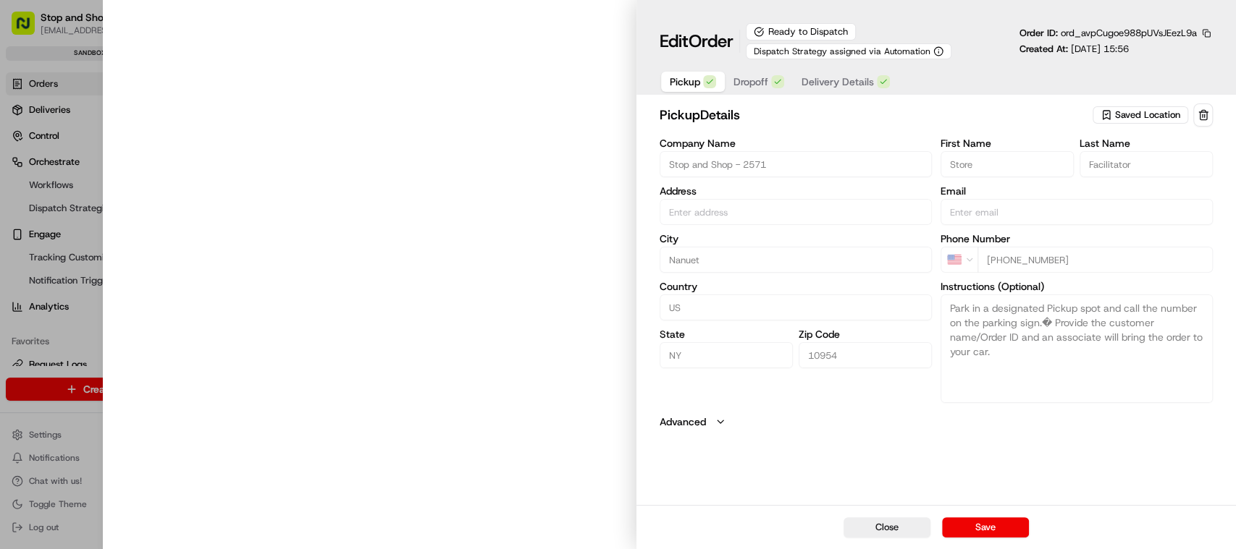
type input "[STREET_ADDRESS]"
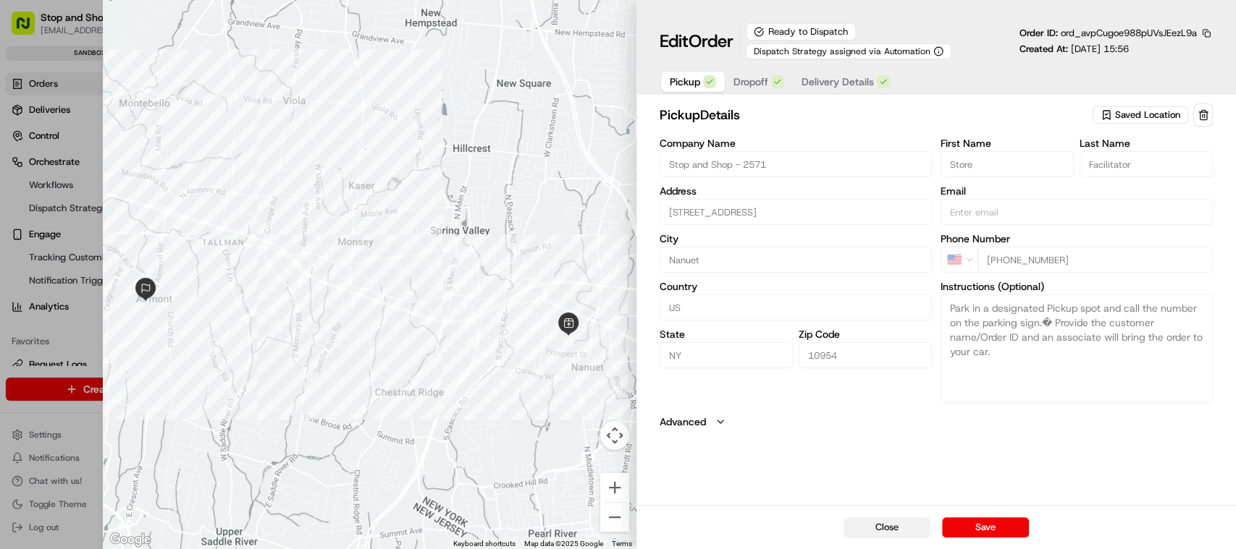
click at [903, 530] on button "Close" at bounding box center [886, 528] width 87 height 20
type input "+1"
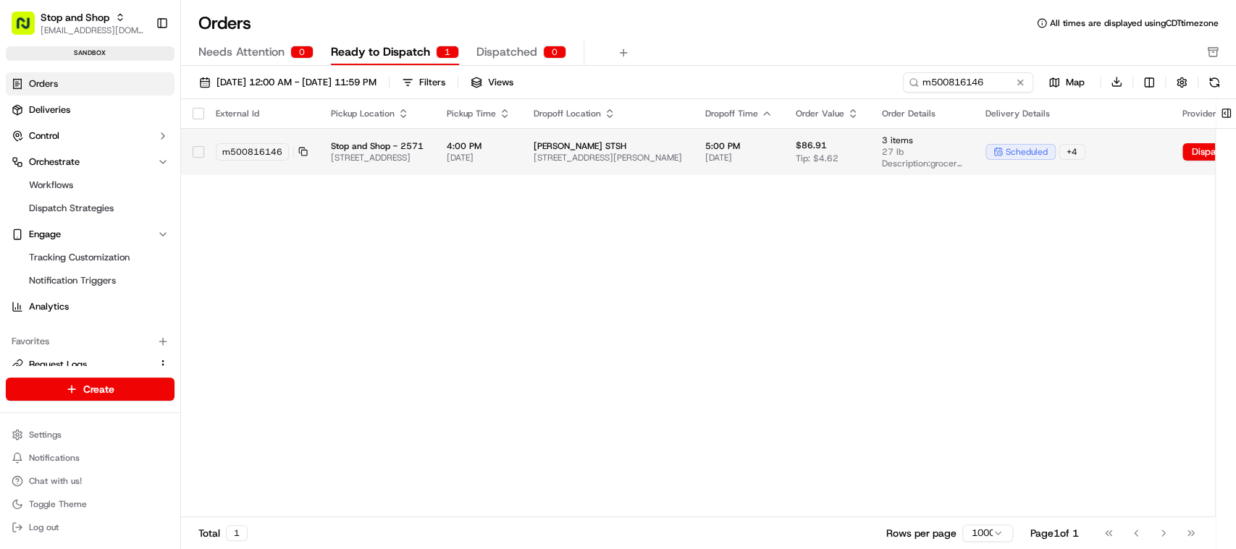
click at [1048, 156] on span "scheduled" at bounding box center [1027, 152] width 42 height 12
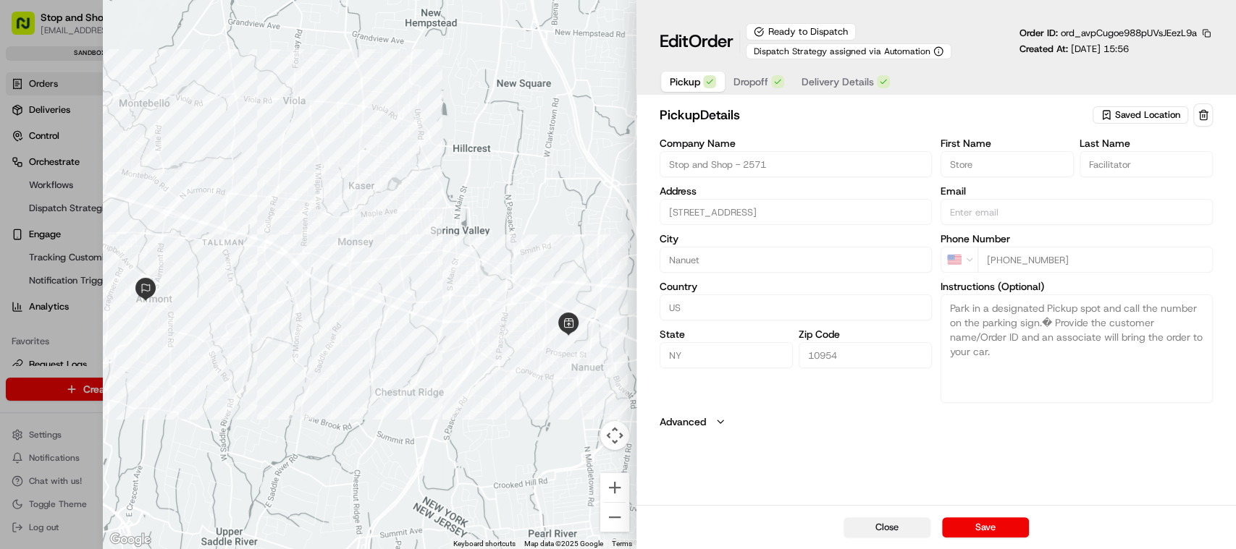
click at [883, 526] on button "Close" at bounding box center [886, 528] width 87 height 20
type input "+1"
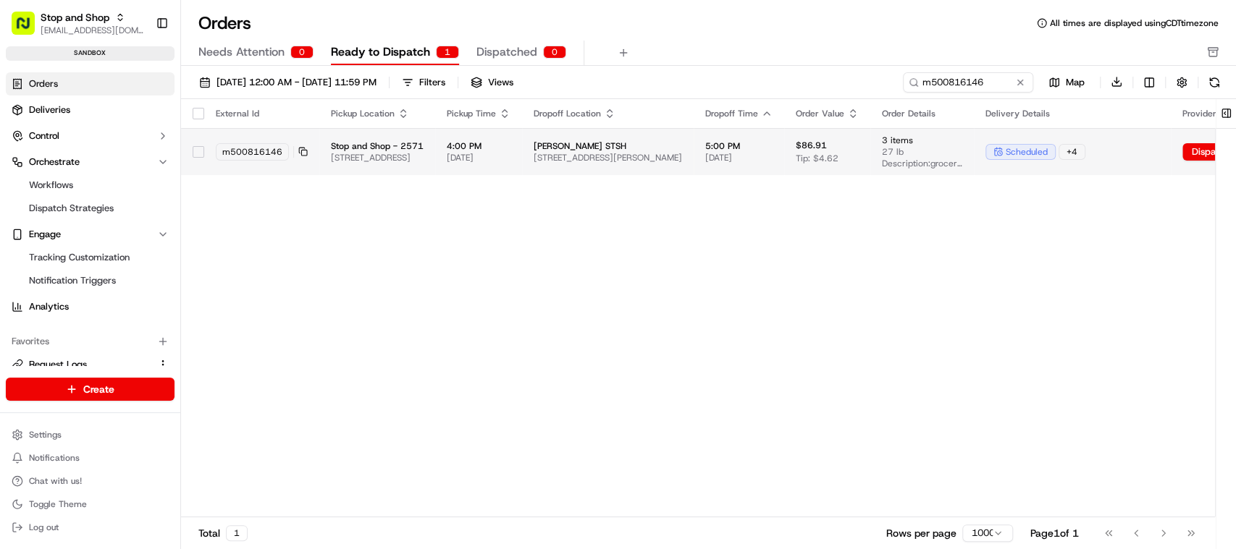
click at [405, 155] on span "[STREET_ADDRESS]" at bounding box center [377, 158] width 93 height 12
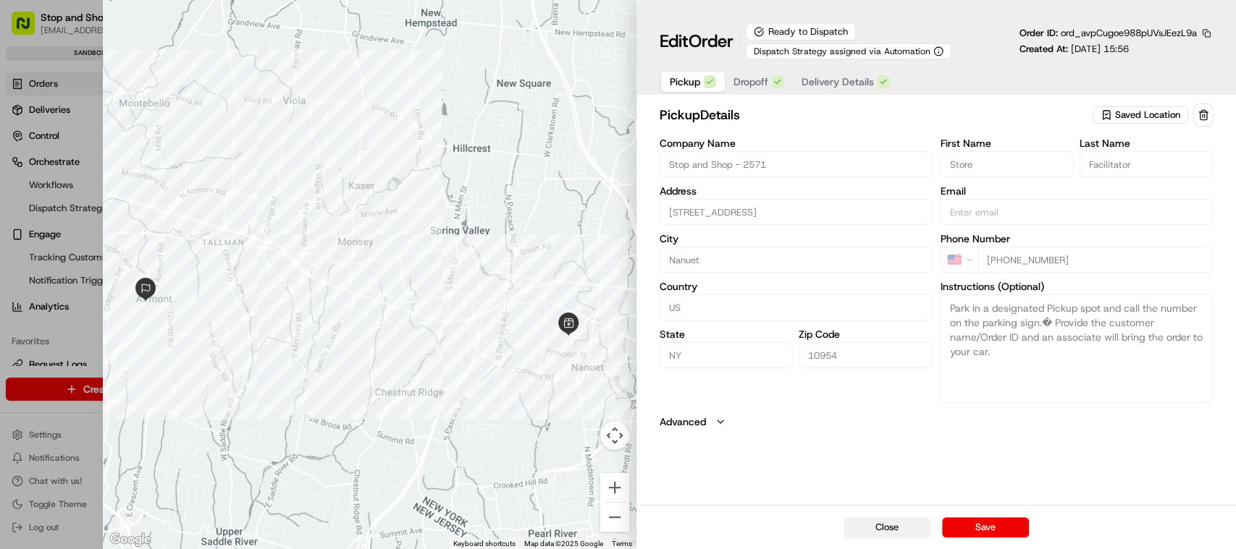
click at [884, 518] on button "Close" at bounding box center [886, 528] width 87 height 20
type input "+1"
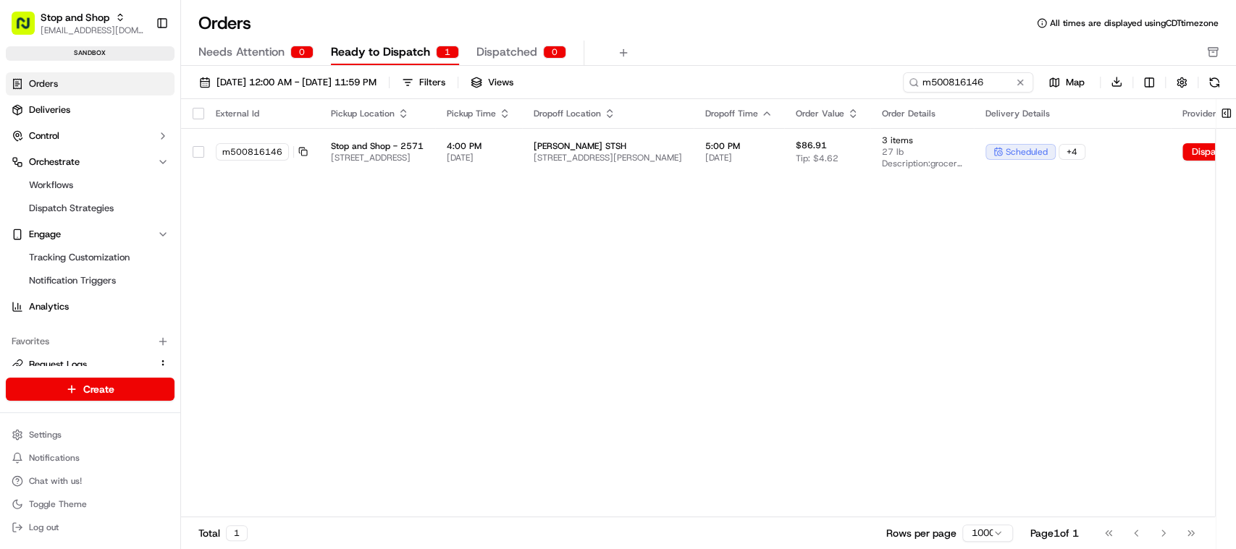
click at [507, 59] on span "Dispatched" at bounding box center [506, 51] width 61 height 17
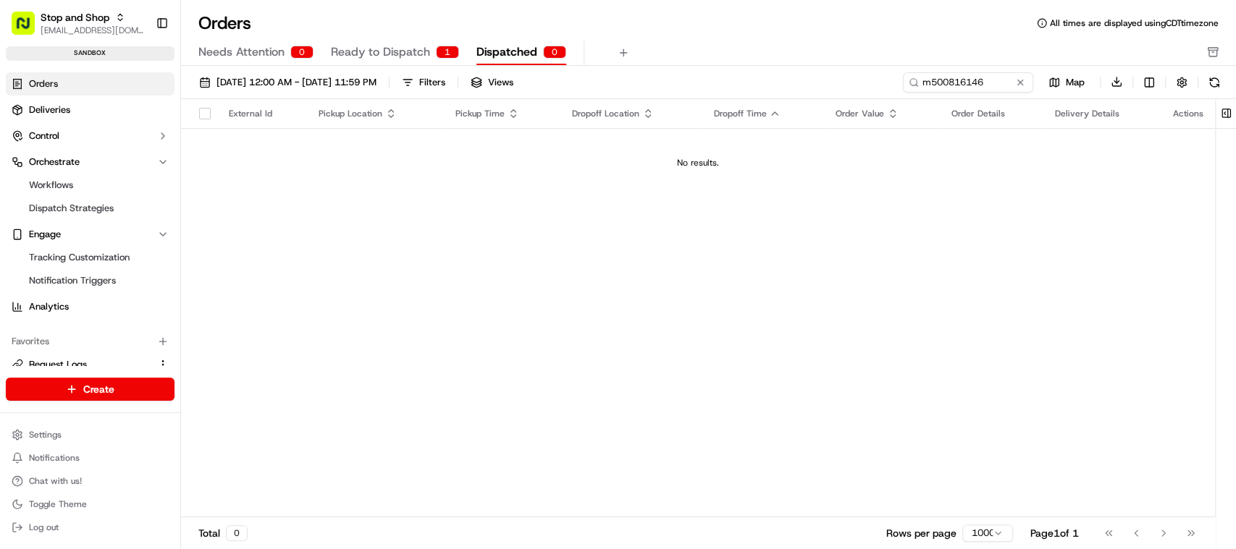
click at [388, 51] on span "Ready to Dispatch" at bounding box center [380, 51] width 99 height 17
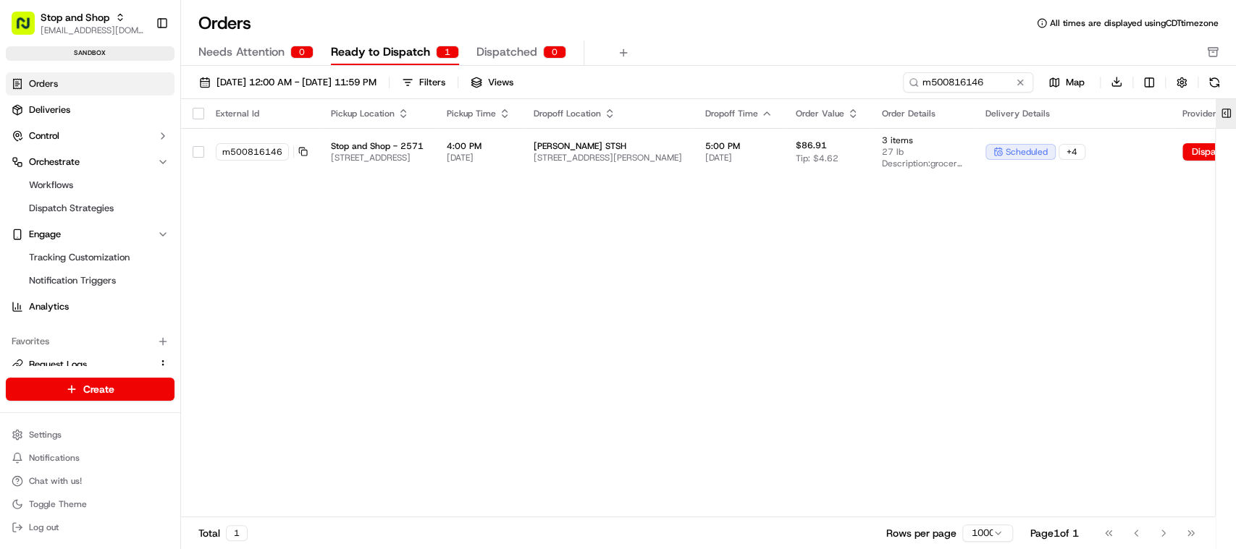
click at [1217, 114] on button at bounding box center [1226, 113] width 24 height 29
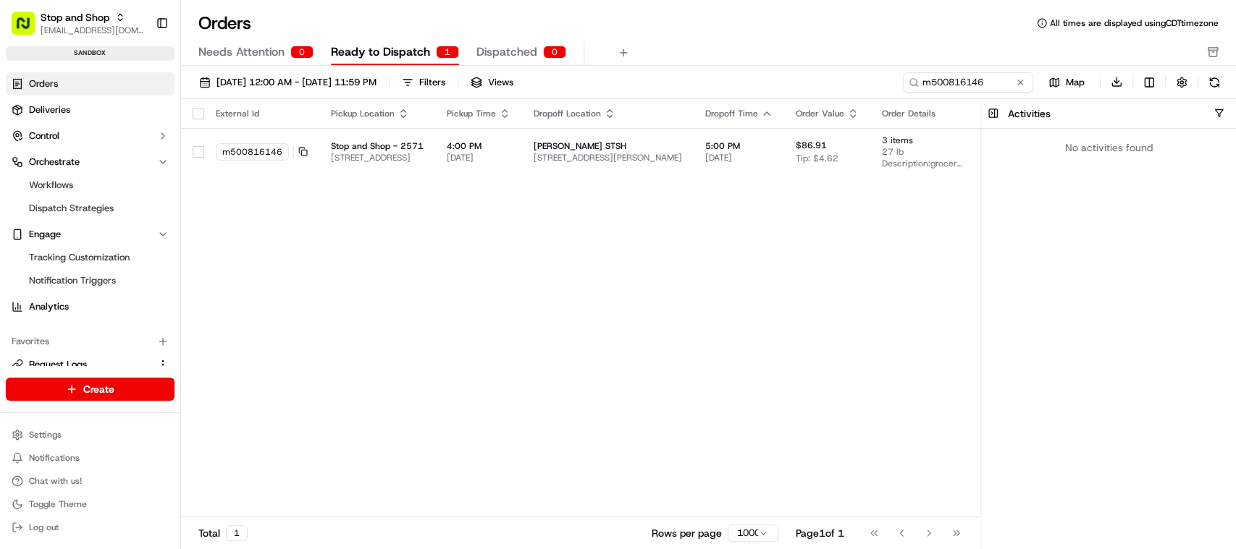
click at [890, 274] on div "External Id Pickup Location Pickup Time Dropoff Location Dropoff Time Order Val…" at bounding box center [754, 308] width 1147 height 419
click at [856, 303] on div "External Id Pickup Location Pickup Time Dropoff Location Dropoff Time Order Val…" at bounding box center [754, 308] width 1147 height 419
click at [994, 110] on button at bounding box center [993, 113] width 24 height 29
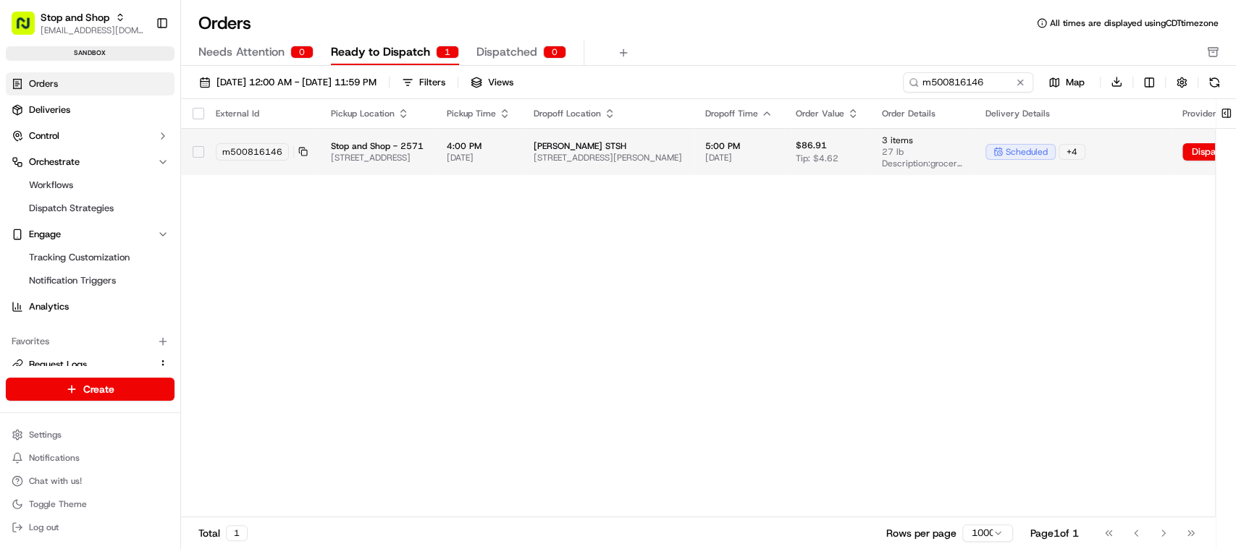
click at [1048, 155] on span "scheduled" at bounding box center [1027, 152] width 42 height 12
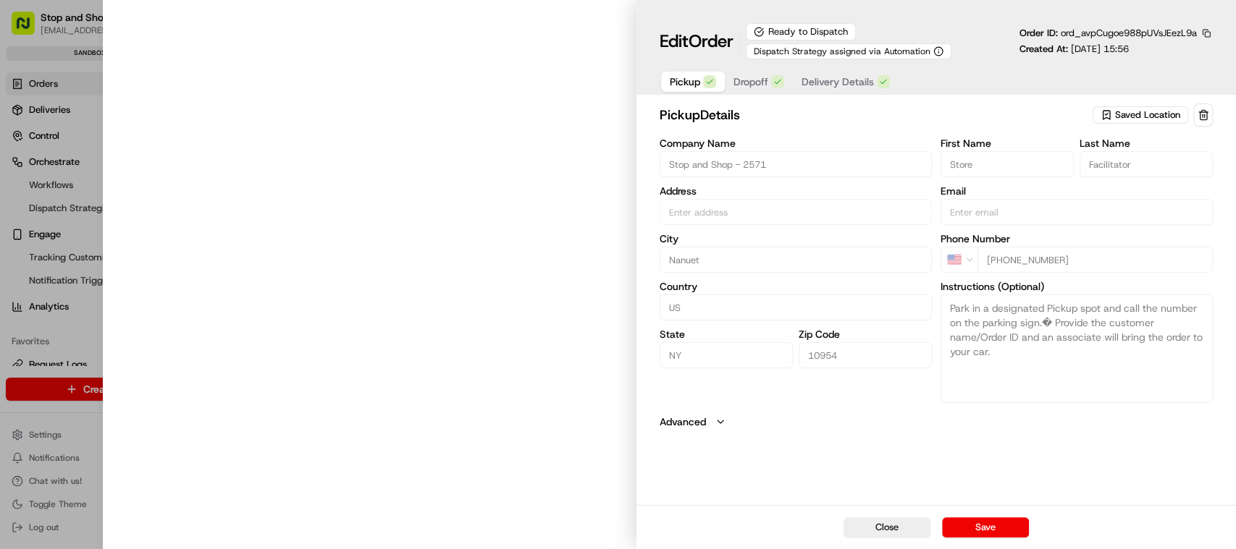
type input "[STREET_ADDRESS]"
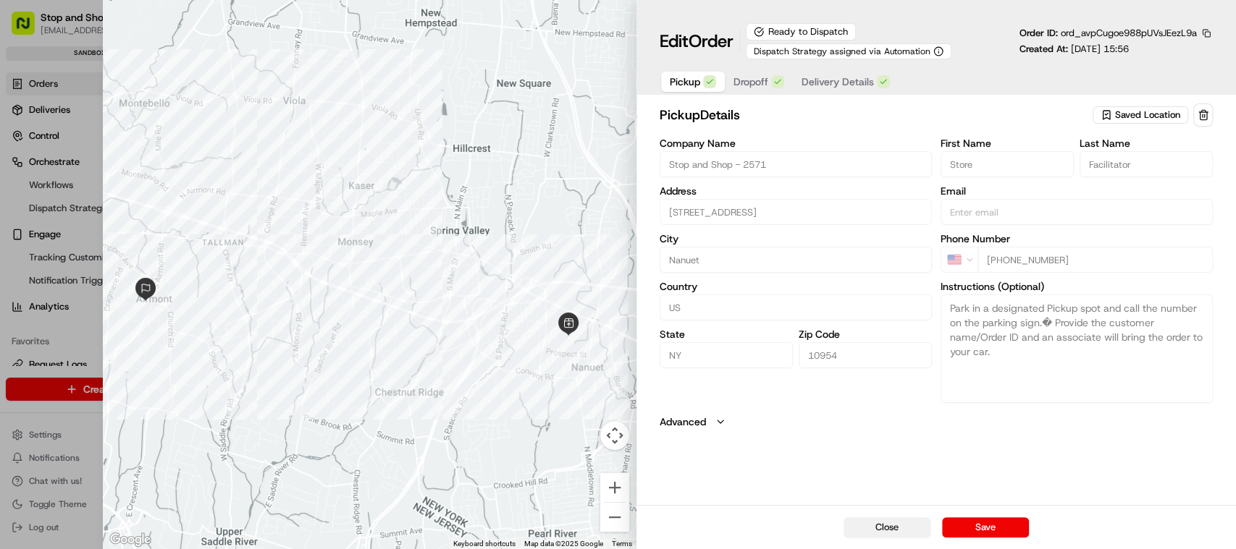
click at [875, 518] on button "Close" at bounding box center [886, 528] width 87 height 20
type input "+1"
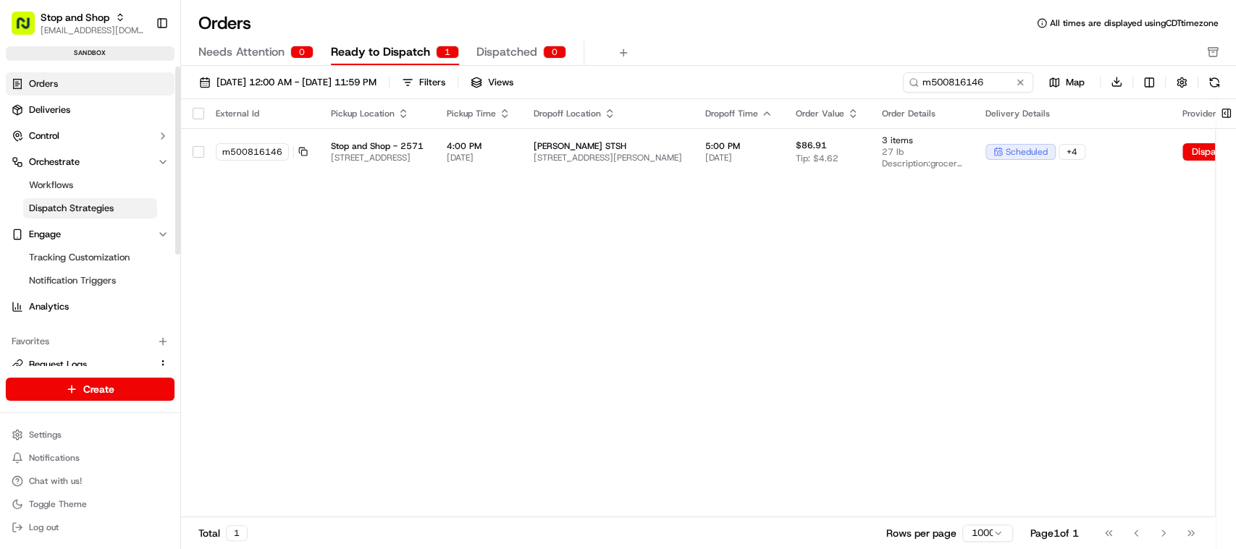
click at [56, 206] on span "Dispatch Strategies" at bounding box center [71, 208] width 85 height 13
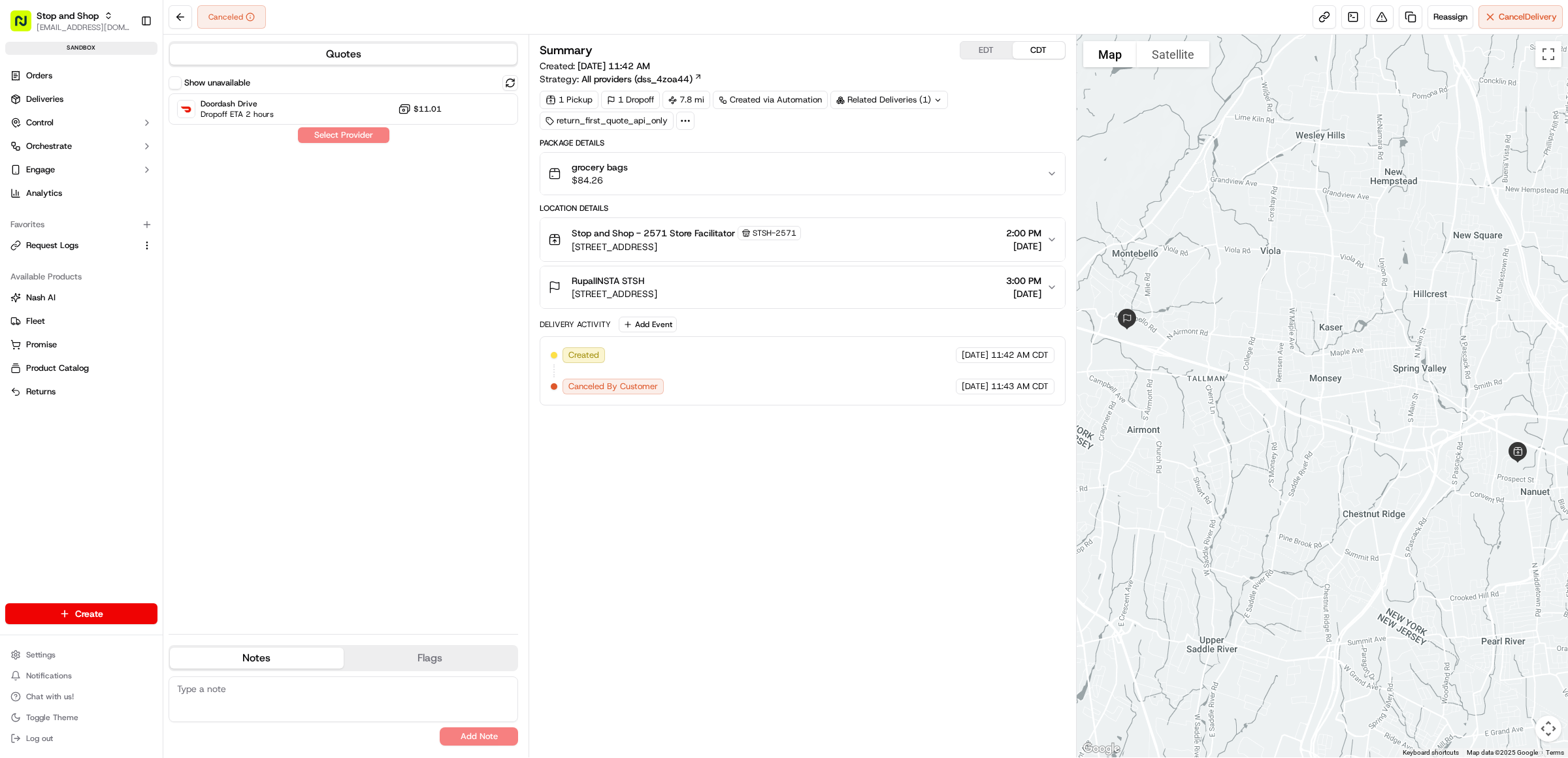
click at [619, 387] on span "Canceled By Customer" at bounding box center [613, 386] width 89 height 12
